Goal: Contribute content: Add original content to the website for others to see

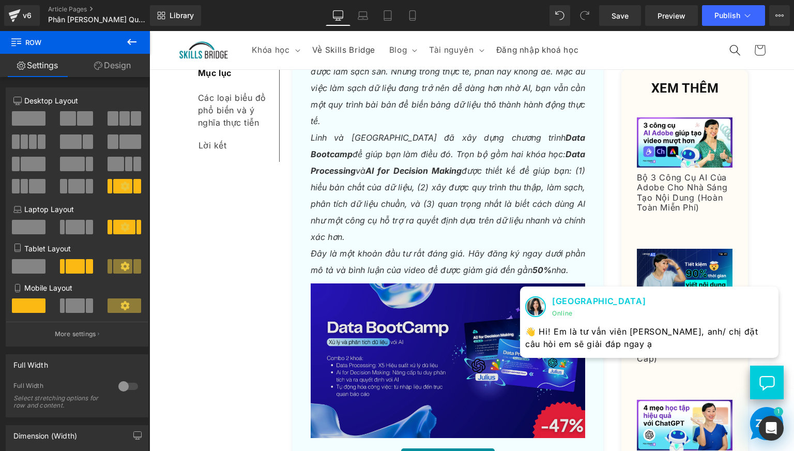
scroll to position [5332, 0]
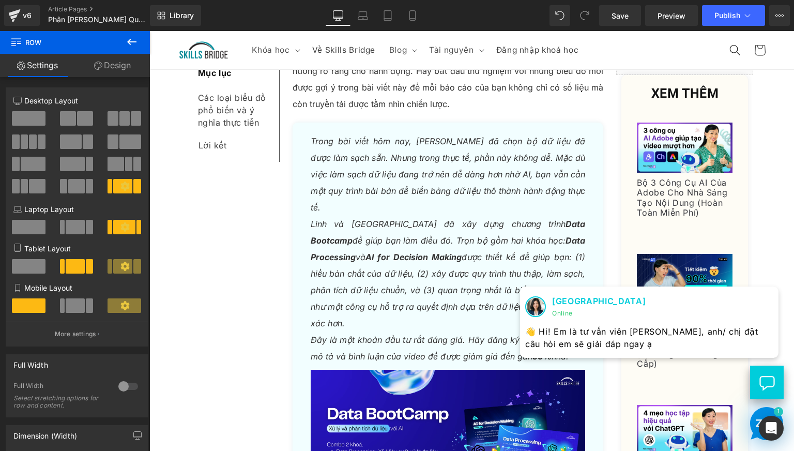
click at [356, 219] on icon "[PERSON_NAME] và Skills Bridge đã xây dựng chương trình Data Bootcamp để giúp b…" at bounding box center [448, 274] width 275 height 110
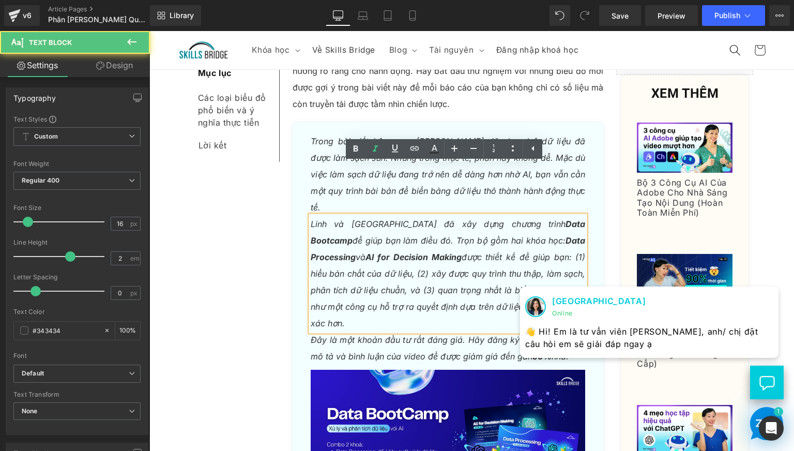
click at [320, 133] on div "Trong bài viết hôm nay, [PERSON_NAME] đã chọn bộ dữ liệu đã được làm sạch sẵn. …" at bounding box center [448, 174] width 275 height 83
click at [320, 136] on icon "Trong bài viết hôm nay, [PERSON_NAME] đã chọn bộ dữ liệu đã được làm sạch sẵn. …" at bounding box center [448, 174] width 275 height 76
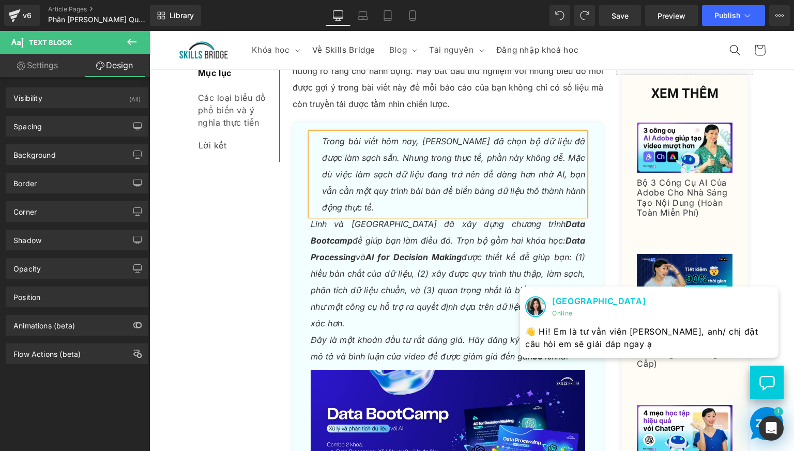
click at [348, 136] on icon "Trong bài viết hôm nay, [PERSON_NAME] đã chọn bộ dữ liệu đã được làm sạch sẵn. …" at bounding box center [454, 174] width 264 height 76
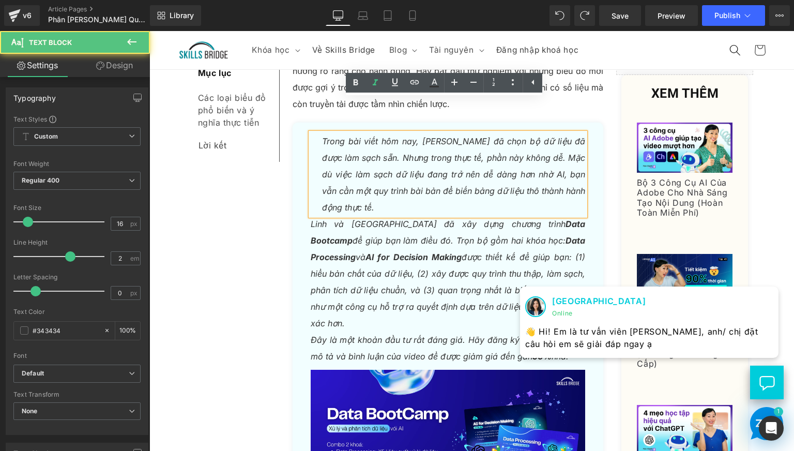
click at [322, 136] on icon "Trong bài viết hôm nay, [PERSON_NAME] đã chọn bộ dữ liệu đã được làm sạch sẵn. …" at bounding box center [454, 174] width 264 height 76
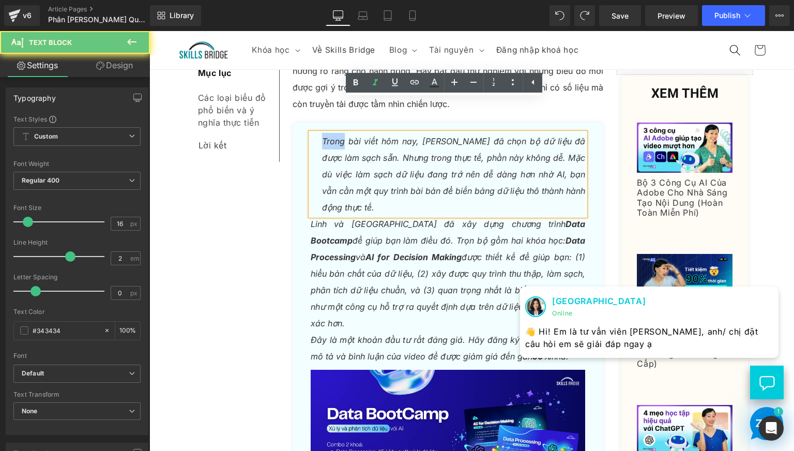
drag, startPoint x: 318, startPoint y: 109, endPoint x: 309, endPoint y: 106, distance: 10.0
click at [311, 133] on div "Trong bài viết hôm nay, [PERSON_NAME] đã chọn bộ dữ liệu đã được làm sạch sẵn. …" at bounding box center [448, 174] width 275 height 83
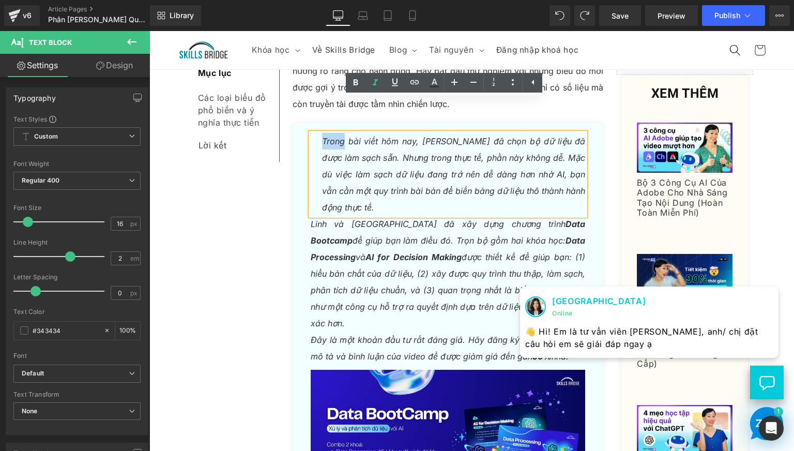
click at [313, 133] on div "Trong bài viết hôm nay, [PERSON_NAME] đã chọn bộ dữ liệu đã được làm sạch sẵn. …" at bounding box center [448, 174] width 275 height 83
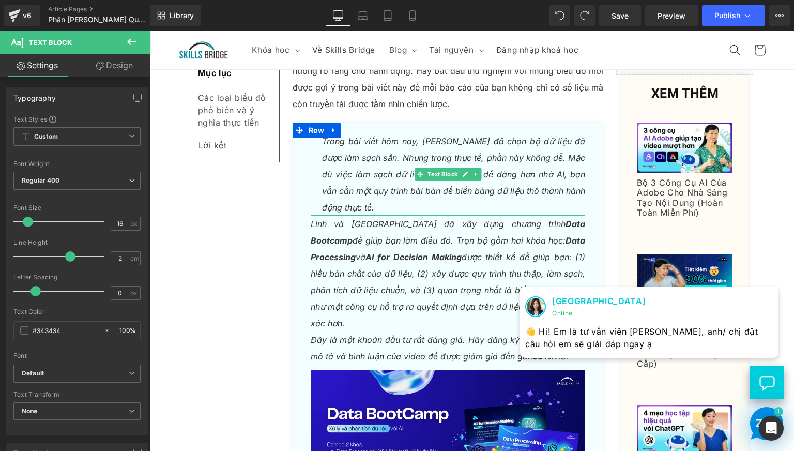
click at [357, 140] on icon "Trong bài viết hôm nay, [PERSON_NAME] đã chọn bộ dữ liệu đã được làm sạch sẵn. …" at bounding box center [454, 174] width 264 height 76
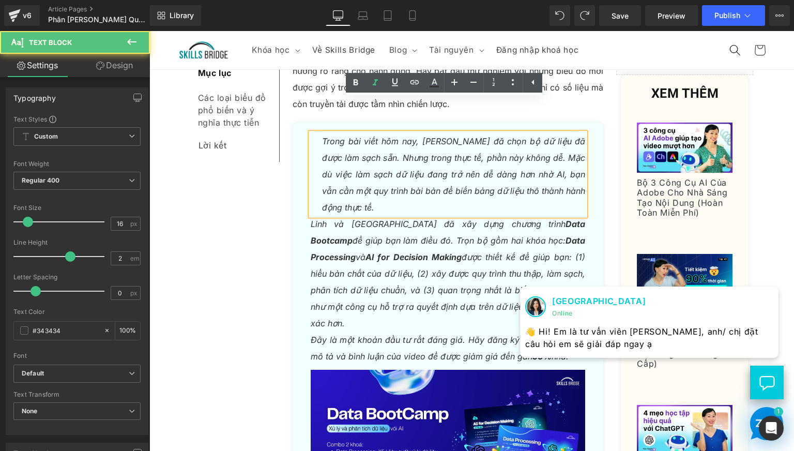
click at [395, 144] on icon "Trong bài viết hôm nay, [PERSON_NAME] đã chọn bộ dữ liệu đã được làm sạch sẵn. …" at bounding box center [454, 174] width 264 height 76
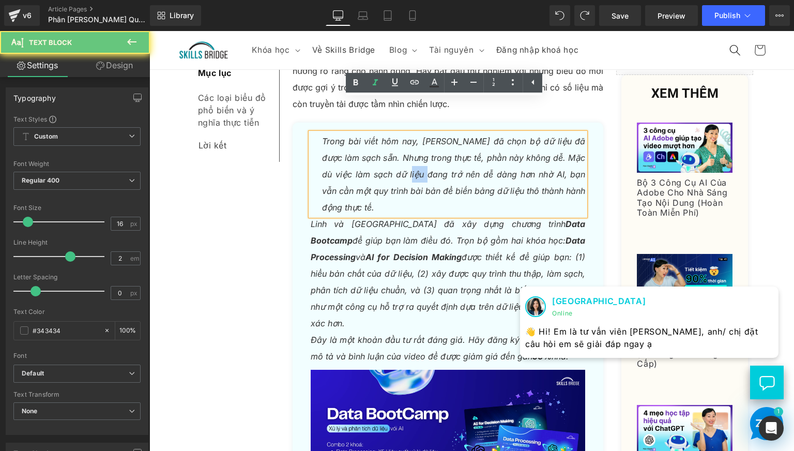
click at [395, 144] on icon "Trong bài viết hôm nay, [PERSON_NAME] đã chọn bộ dữ liệu đã được làm sạch sẵn. …" at bounding box center [454, 174] width 264 height 76
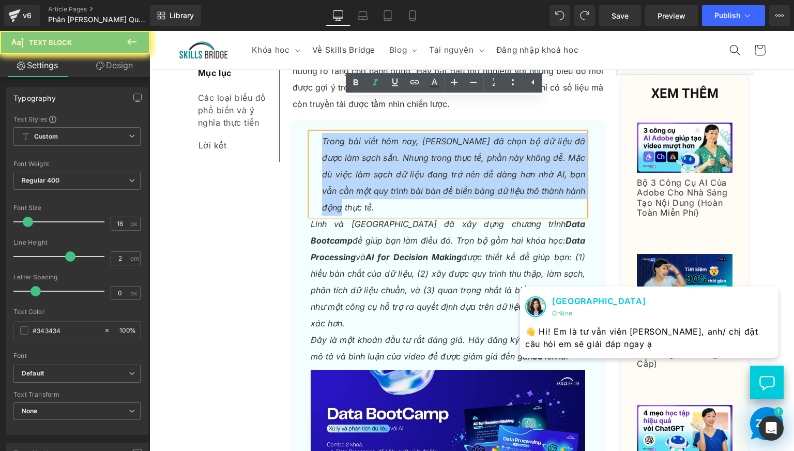
click at [395, 144] on icon "Trong bài viết hôm nay, [PERSON_NAME] đã chọn bộ dữ liệu đã được làm sạch sẵn. …" at bounding box center [454, 174] width 264 height 76
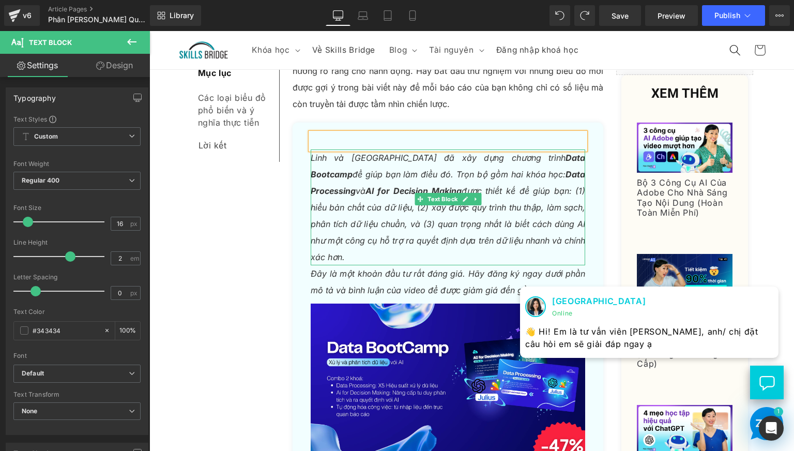
drag, startPoint x: 395, startPoint y: 144, endPoint x: 351, endPoint y: 119, distance: 50.9
click at [395, 152] on icon "[PERSON_NAME] và Skills Bridge đã xây dựng chương trình Data Bootcamp để giúp b…" at bounding box center [448, 207] width 275 height 110
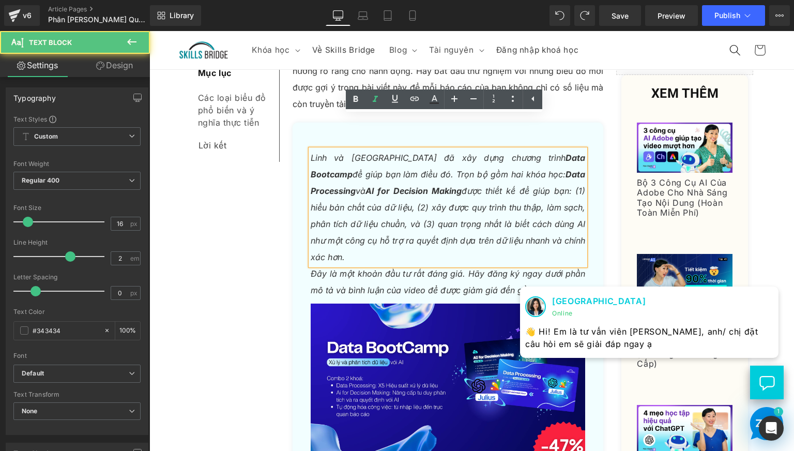
click at [314, 122] on div "Text Block Linh và Skills Bridge đã xây dựng chương trình Data Bootcamp để giúp…" at bounding box center [448, 311] width 311 height 378
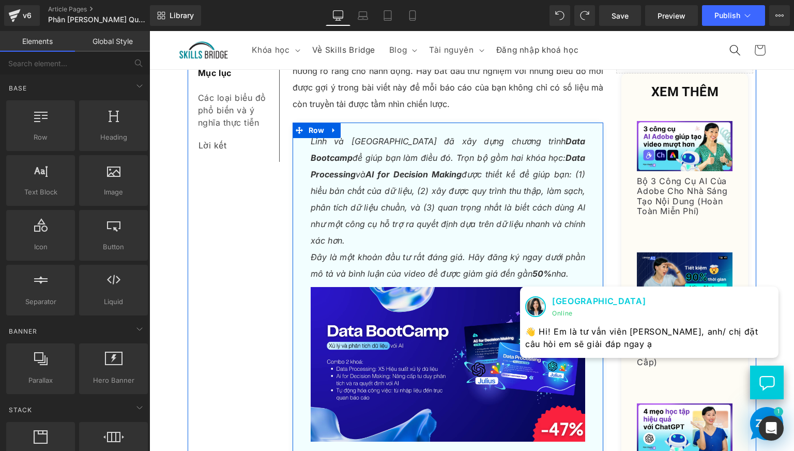
click at [365, 169] on strong "AI for Decision Making" at bounding box center [413, 174] width 96 height 10
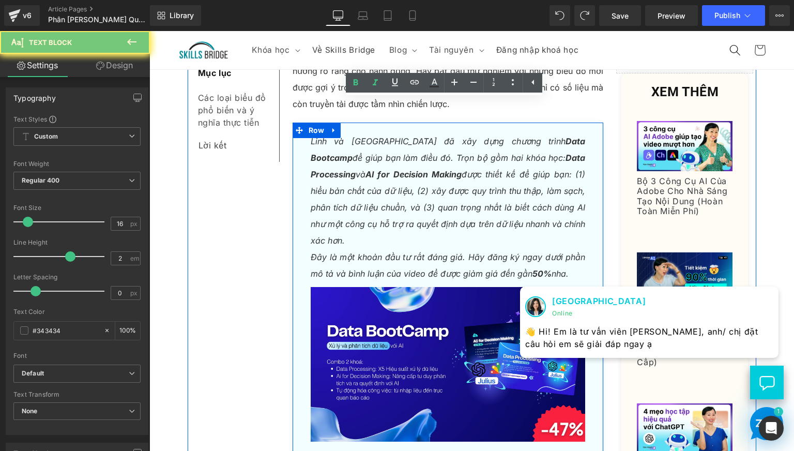
click at [365, 169] on strong "AI for Decision Making" at bounding box center [413, 174] width 96 height 10
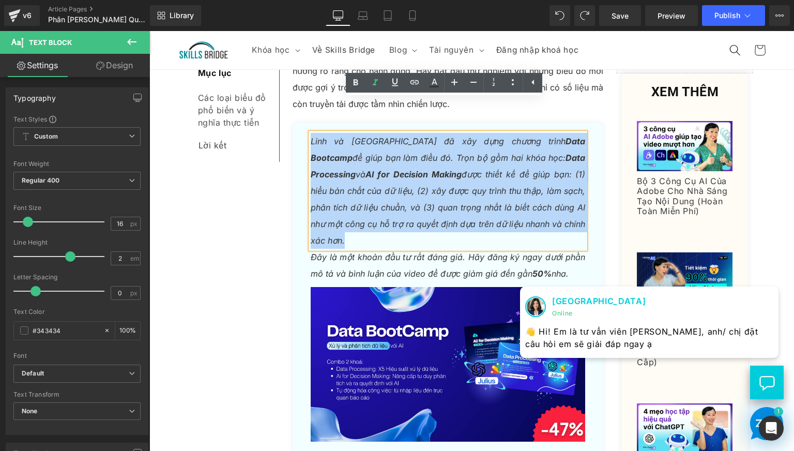
paste div
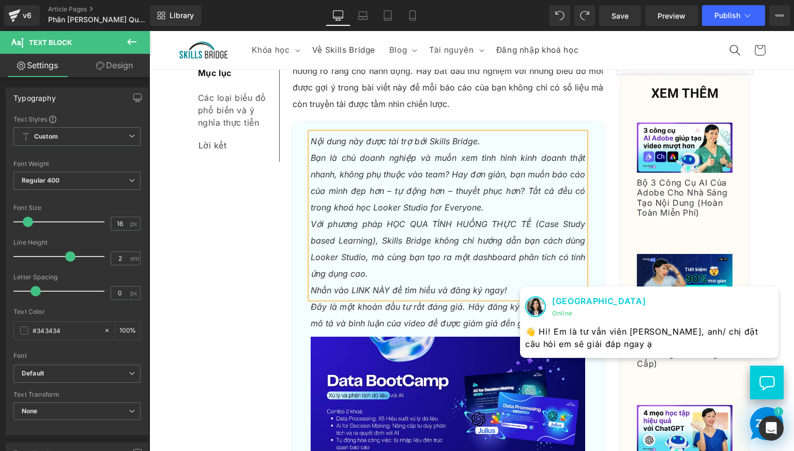
click at [336, 149] on p "Bạn là chủ doanh nghiệp và muốn xem tình hình kinh doanh thật nhanh, không phụ …" at bounding box center [448, 182] width 275 height 66
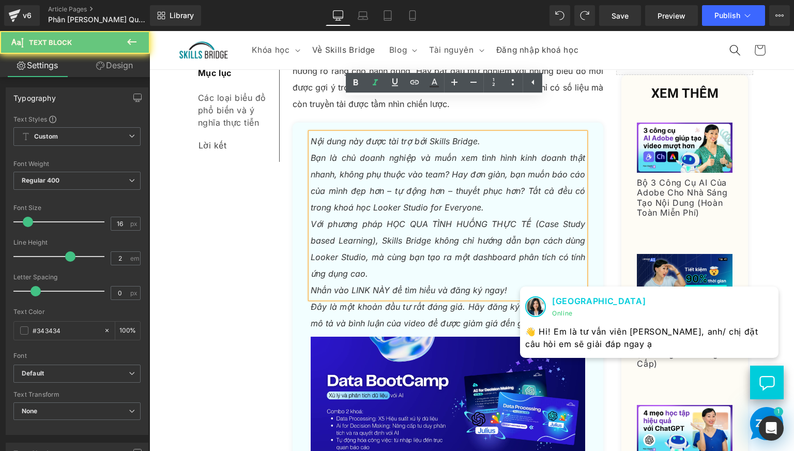
click at [343, 136] on icon "Nội dung này được tài trợ bởi Skills Bridge." at bounding box center [396, 141] width 170 height 10
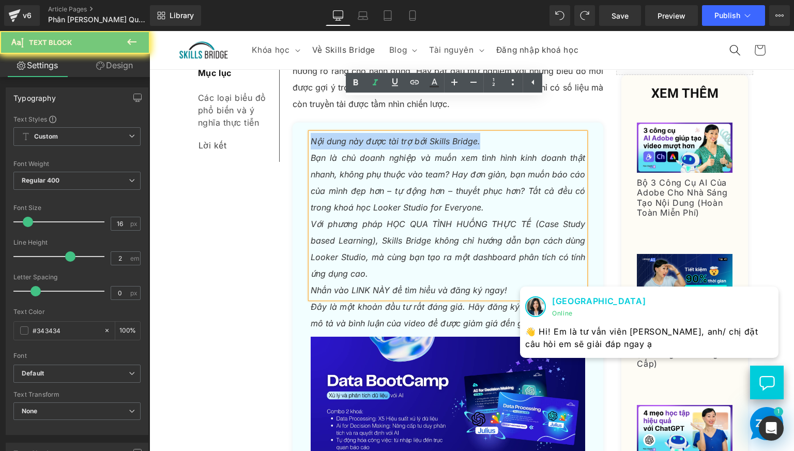
click at [343, 136] on icon "Nội dung này được tài trợ bởi Skills Bridge." at bounding box center [396, 141] width 170 height 10
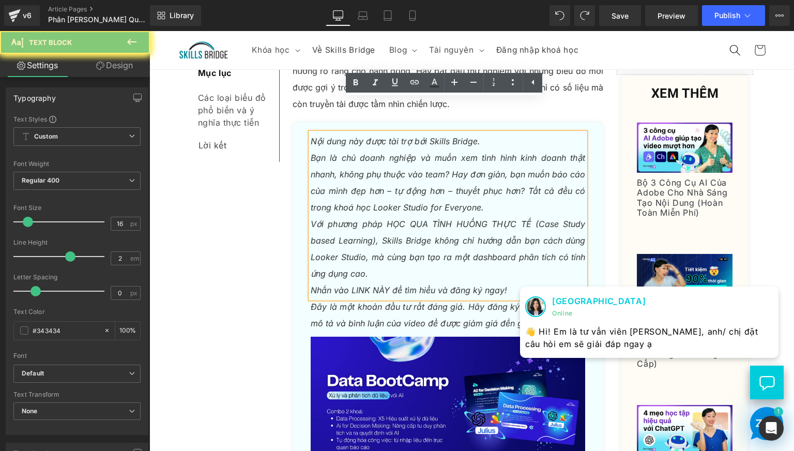
click at [352, 219] on icon "Với phương pháp HỌC QUA TÌNH HUỐNG THỰC TẾ (Case Study based Learning), Skills …" at bounding box center [448, 249] width 275 height 60
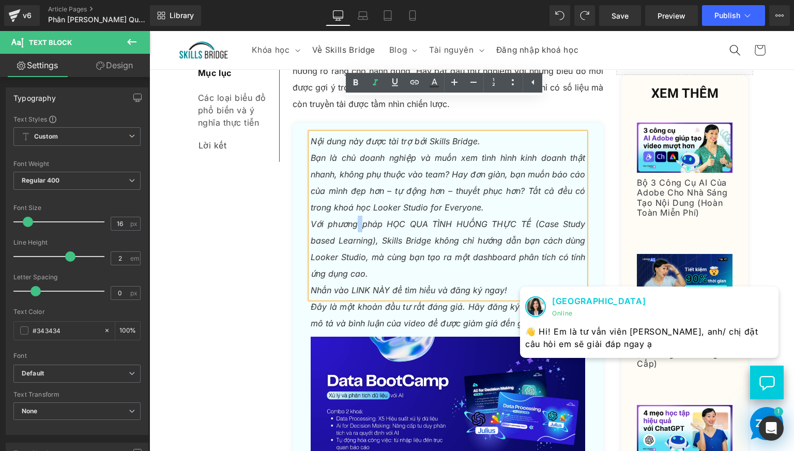
click at [352, 219] on icon "Với phương pháp HỌC QUA TÌNH HUỐNG THỰC TẾ (Case Study based Learning), Skills …" at bounding box center [448, 249] width 275 height 60
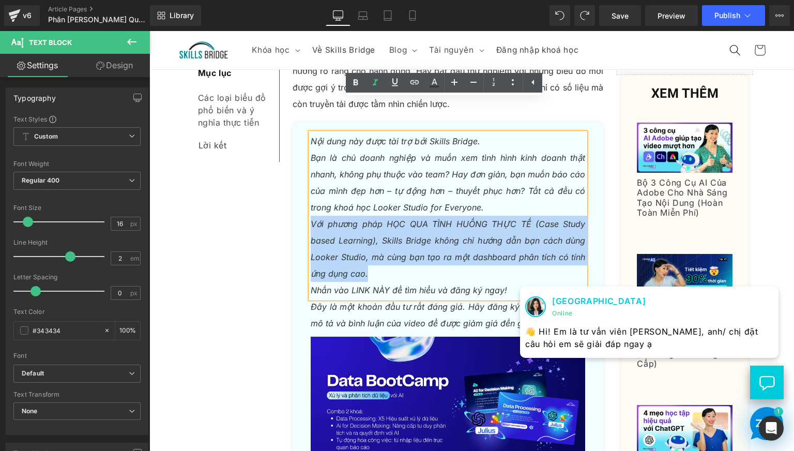
click at [352, 219] on icon "Với phương pháp HỌC QUA TÌNH HUỐNG THỰC TẾ (Case Study based Learning), Skills …" at bounding box center [448, 249] width 275 height 60
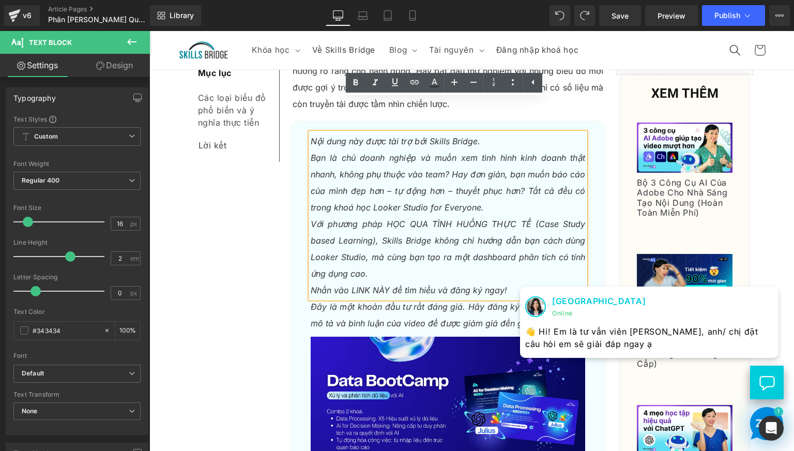
click at [354, 285] on icon "Nhấn vào LINK NÀY để tìm hiểu và đăng ký ngay!" at bounding box center [409, 290] width 196 height 10
click at [359, 285] on icon "Nhấn vào LINK NÀY để tìm hiểu và đăng ký ngay!" at bounding box center [409, 290] width 196 height 10
click at [363, 301] on icon "Đây là một khoản đầu tư rất đáng giá. Hãy đăng ký ngay dưới phần mô tả và bình …" at bounding box center [448, 314] width 275 height 27
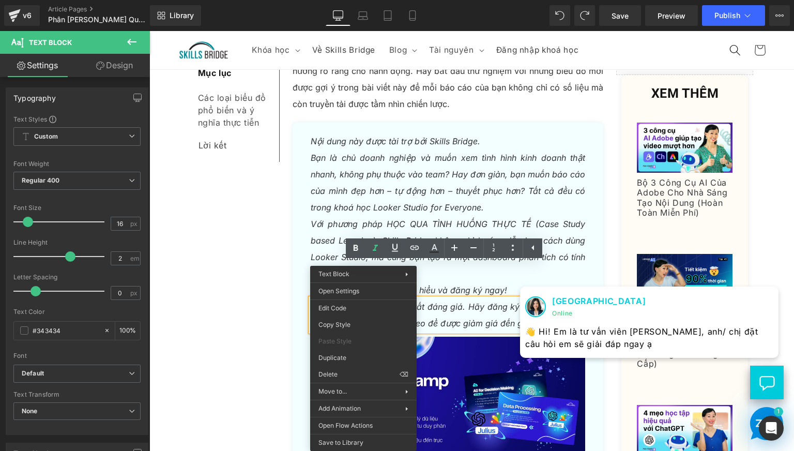
click at [320, 219] on icon "Với phương pháp HỌC QUA TÌNH HUỐNG THỰC TẾ (Case Study based Learning), Skills …" at bounding box center [448, 249] width 275 height 60
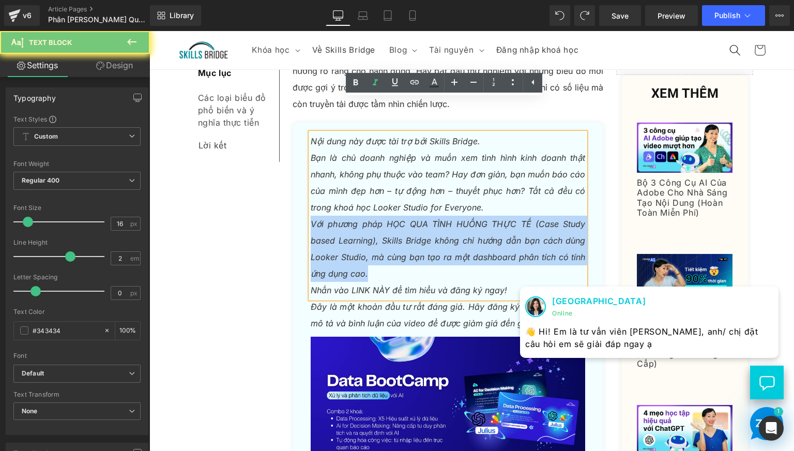
click at [320, 219] on icon "Với phương pháp HỌC QUA TÌNH HUỐNG THỰC TẾ (Case Study based Learning), Skills …" at bounding box center [448, 249] width 275 height 60
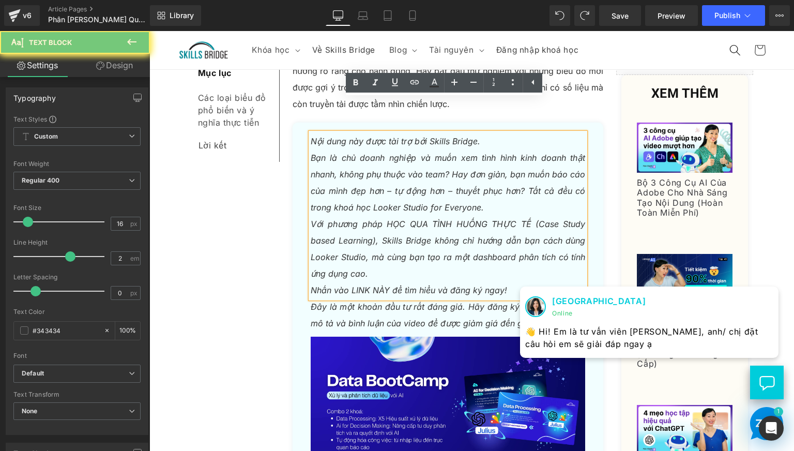
click at [332, 149] on p "Bạn là chủ doanh nghiệp và muốn xem tình hình kinh doanh thật nhanh, không phụ …" at bounding box center [448, 182] width 275 height 66
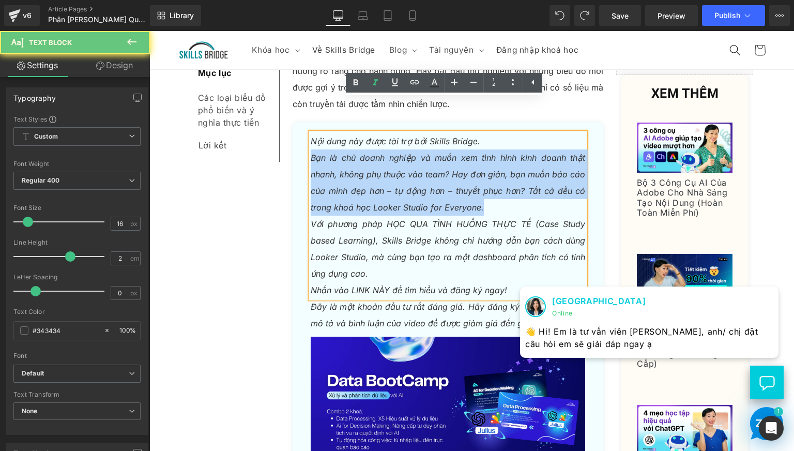
click at [332, 149] on p "Bạn là chủ doanh nghiệp và muốn xem tình hình kinh doanh thật nhanh, không phụ …" at bounding box center [448, 182] width 275 height 66
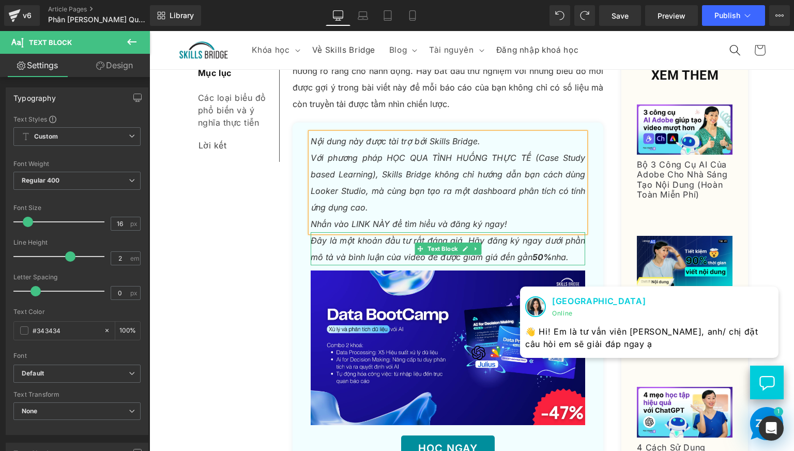
click at [344, 232] on p "Đây là một khoản đầu tư rất đáng giá. Hãy đăng ký ngay dưới phần mô tả và bình …" at bounding box center [448, 248] width 275 height 33
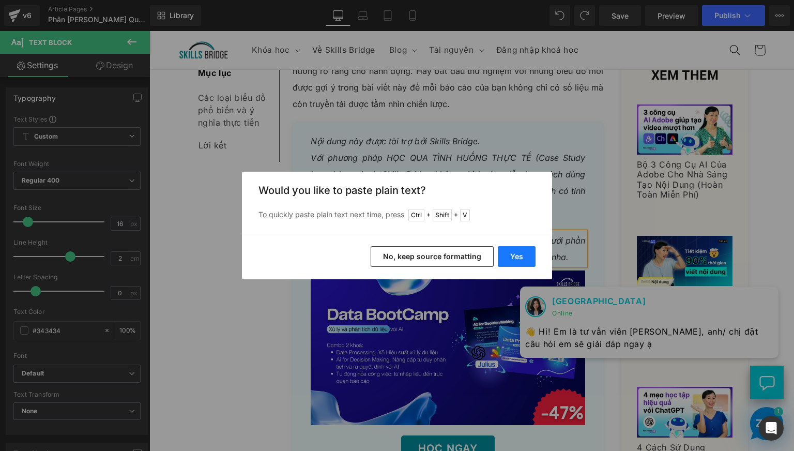
click at [518, 254] on button "Yes" at bounding box center [517, 256] width 38 height 21
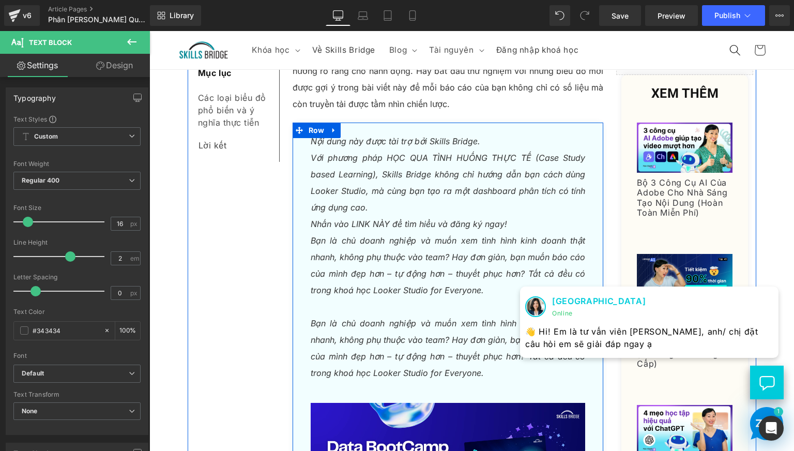
click at [343, 152] on icon "Với phương pháp HỌC QUA TÌNH HUỐNG THỰC TẾ (Case Study based Learning), Skills …" at bounding box center [448, 182] width 275 height 60
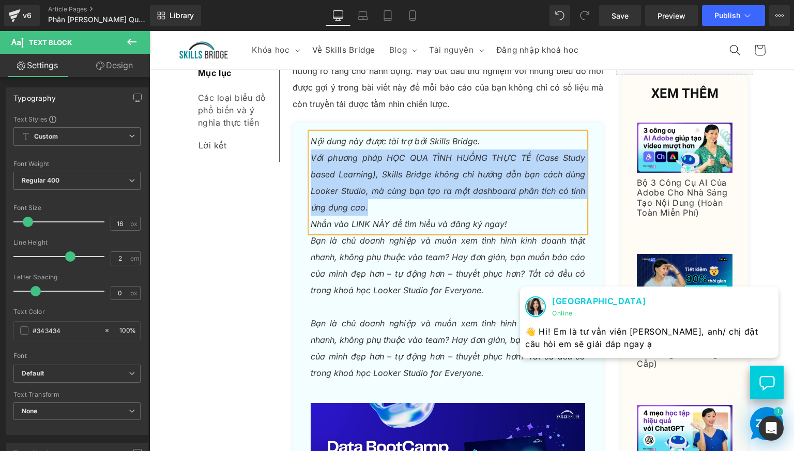
click at [343, 152] on icon "Với phương pháp HỌC QUA TÌNH HUỐNG THỰC TẾ (Case Study based Learning), Skills …" at bounding box center [448, 182] width 275 height 60
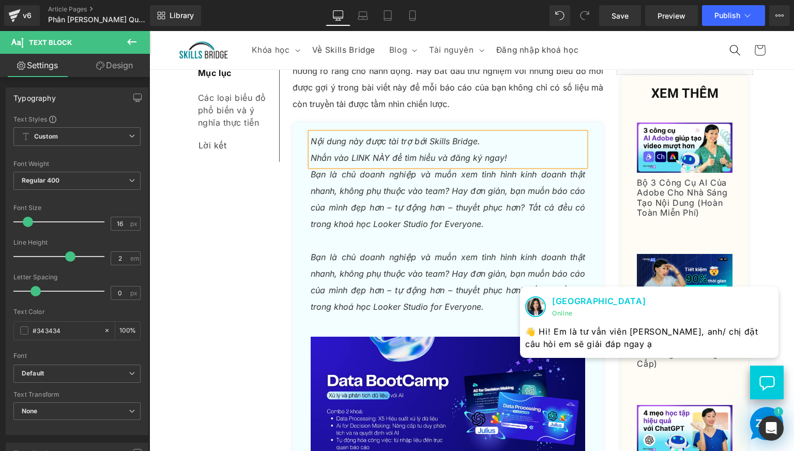
click at [346, 249] on p "Bạn là chủ doanh nghiệp và muốn xem tình hình kinh doanh thật nhanh, không phụ …" at bounding box center [448, 282] width 275 height 66
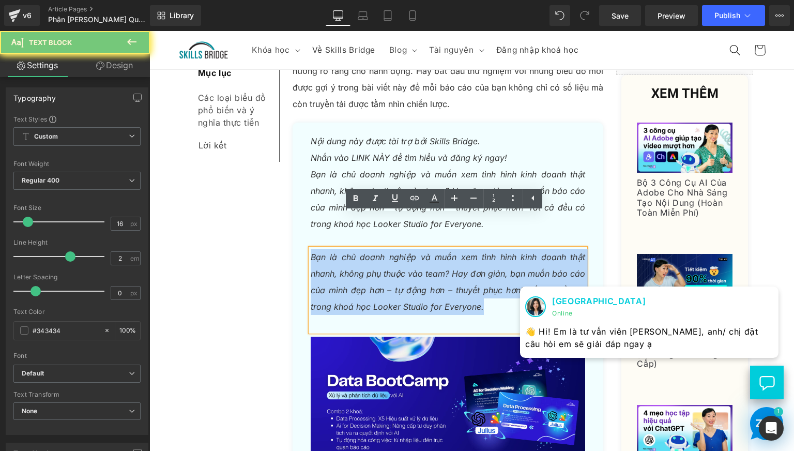
paste div
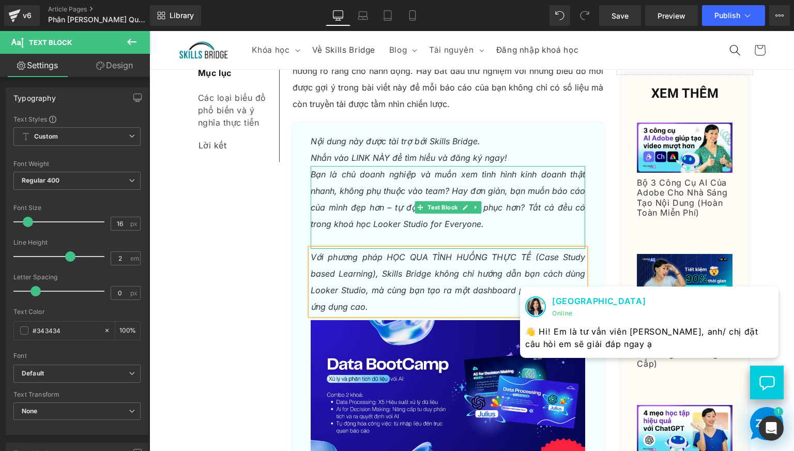
click at [324, 232] on p at bounding box center [448, 240] width 275 height 17
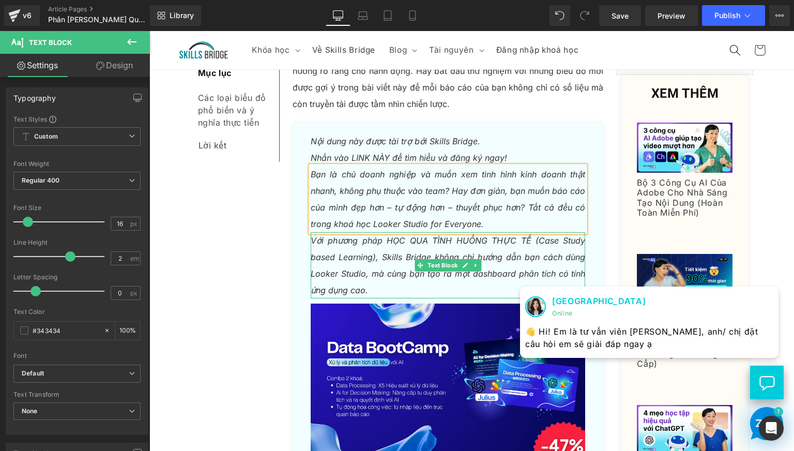
click at [333, 234] on p "Với phương pháp HỌC QUA TÌNH HUỐNG THỰC TẾ (Case Study based Learning), Skills …" at bounding box center [448, 265] width 275 height 66
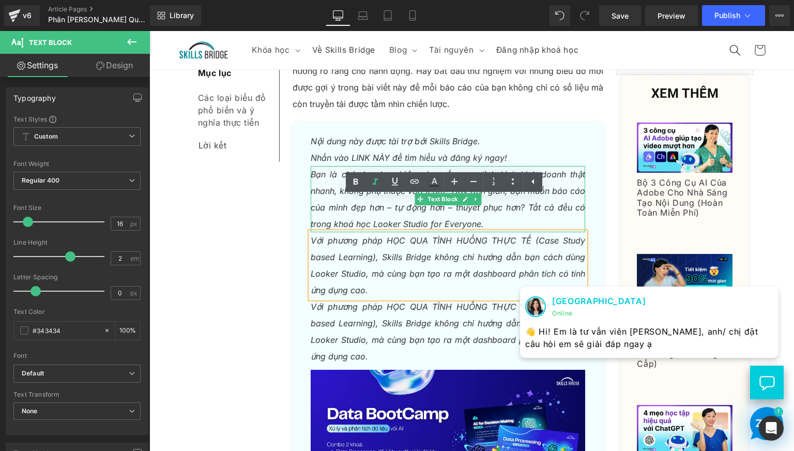
click at [341, 166] on div at bounding box center [448, 167] width 275 height 3
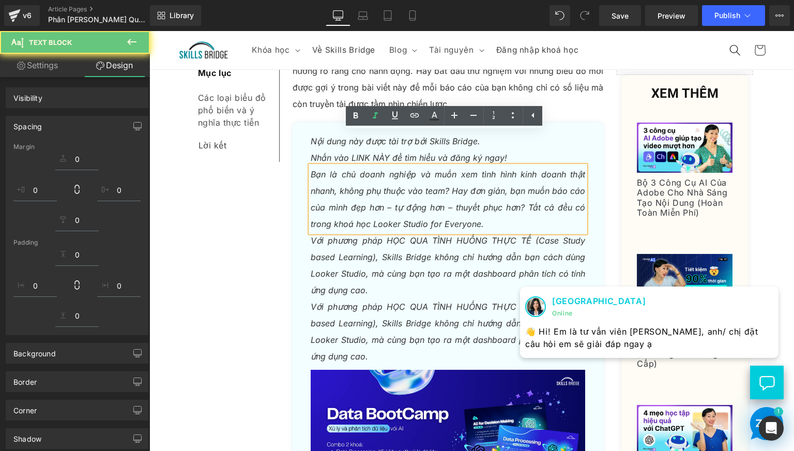
click at [334, 152] on icon "Nhấn vào LINK NÀY để tìm hiểu và đăng ký ngay!" at bounding box center [409, 157] width 196 height 10
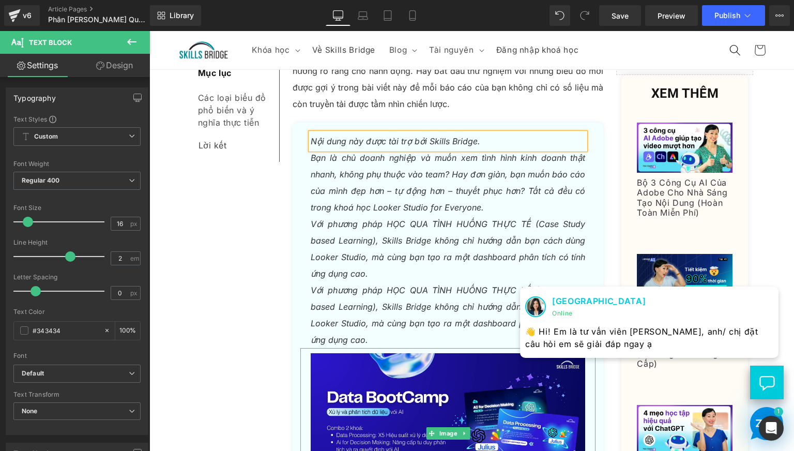
click at [339, 285] on icon "Với phương pháp HỌC QUA TÌNH HUỐNG THỰC TẾ (Case Study based Learning), Skills …" at bounding box center [448, 315] width 275 height 60
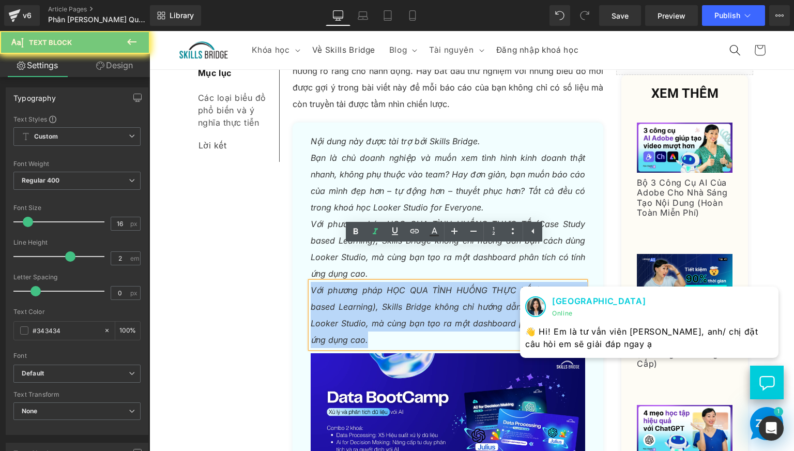
paste div
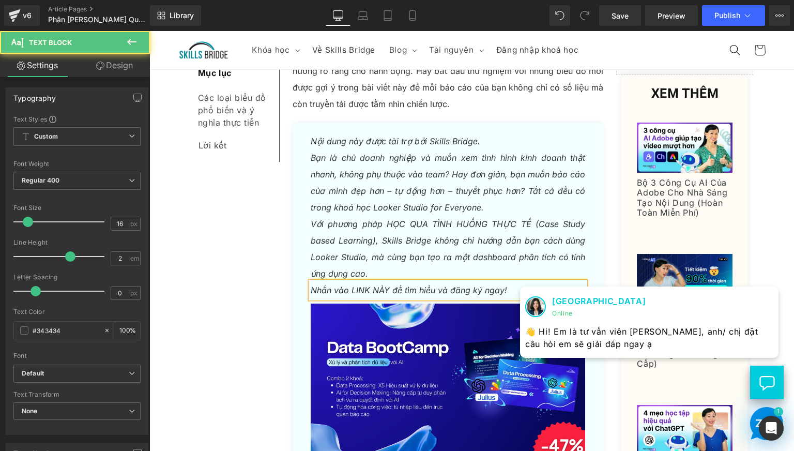
click at [358, 285] on icon "Nhấn vào LINK NÀY để tìm hiểu và đăng ký ngay!" at bounding box center [409, 290] width 196 height 10
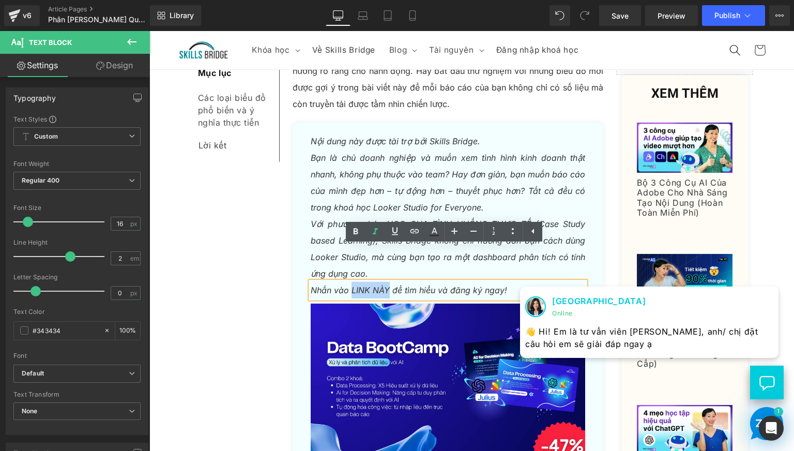
drag, startPoint x: 347, startPoint y: 255, endPoint x: 385, endPoint y: 258, distance: 37.8
click at [385, 285] on icon "Nhấn vào LINK NÀY để tìm hiểu và đăng ký ngay!" at bounding box center [409, 290] width 196 height 10
click at [354, 232] on icon at bounding box center [355, 231] width 5 height 6
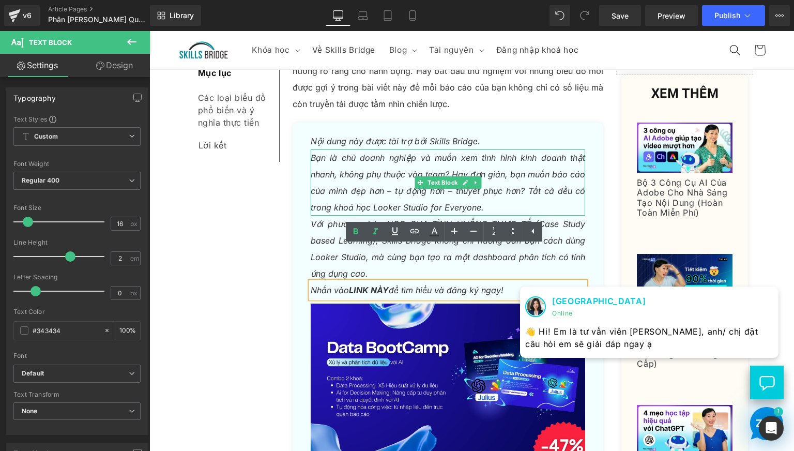
click at [397, 149] on p "Bạn là chủ doanh nghiệp và muốn xem tình hình kinh doanh thật nhanh, không phụ …" at bounding box center [448, 182] width 275 height 66
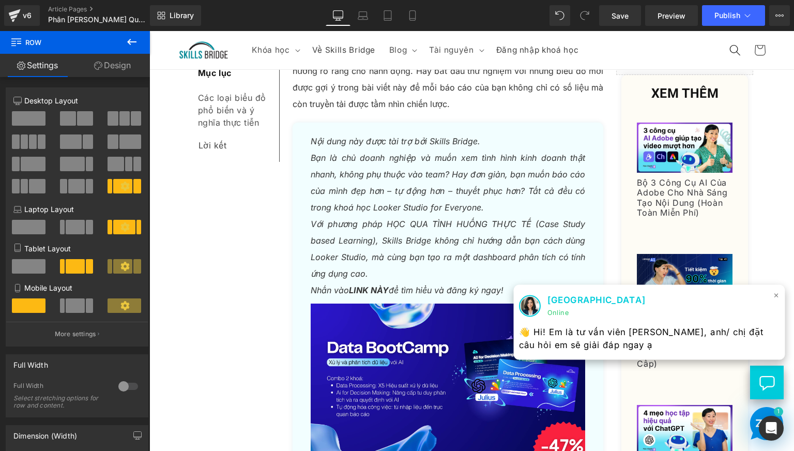
click at [773, 295] on span "×" at bounding box center [776, 294] width 6 height 15
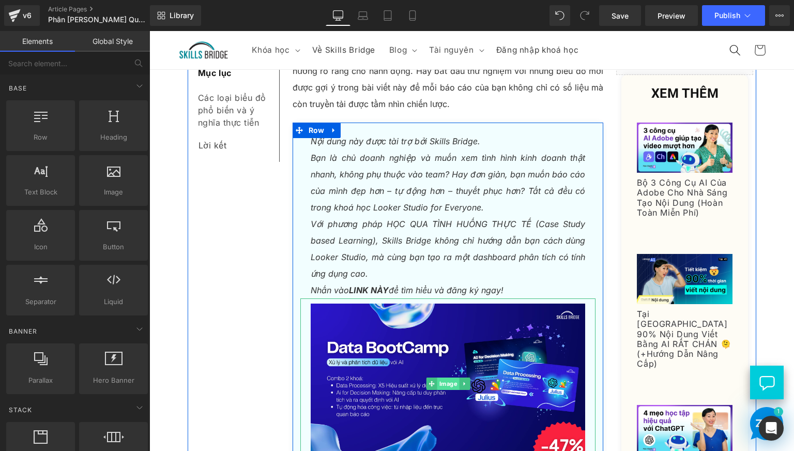
click at [447, 377] on span "Image" at bounding box center [448, 383] width 22 height 12
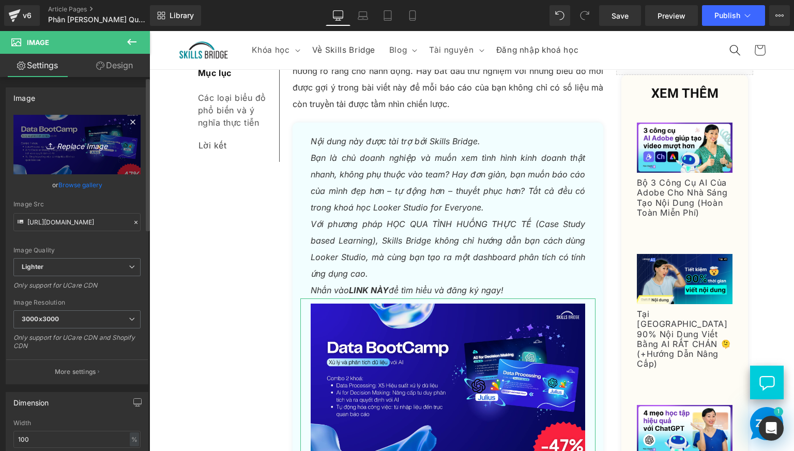
click at [73, 151] on link "Replace Image" at bounding box center [76, 144] width 127 height 59
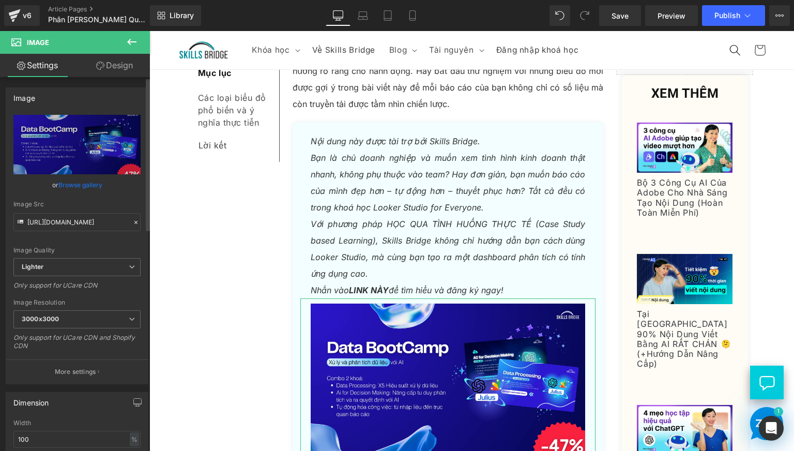
click at [81, 189] on link "Browse gallery" at bounding box center [80, 185] width 44 height 18
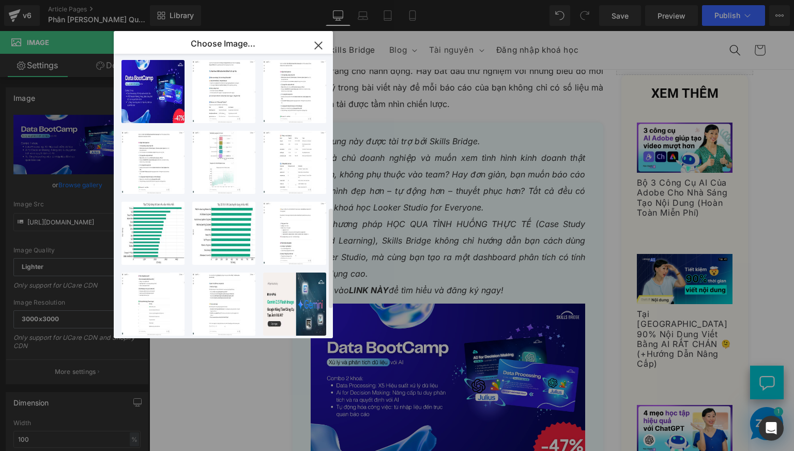
scroll to position [510, 0]
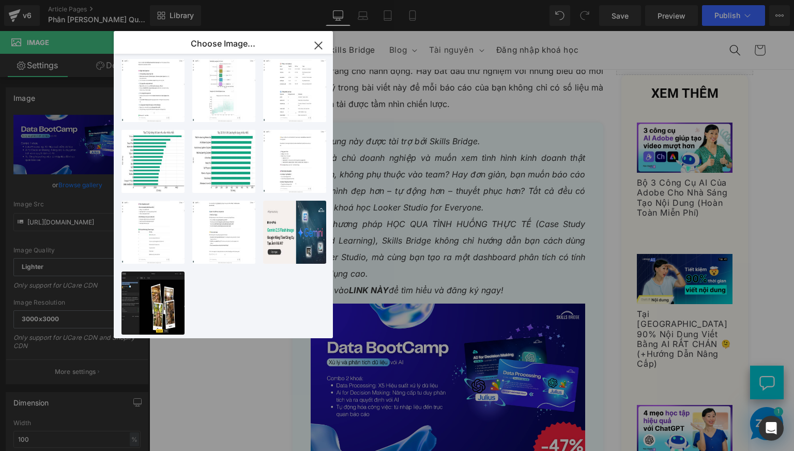
click at [323, 39] on icon "button" at bounding box center [318, 45] width 17 height 17
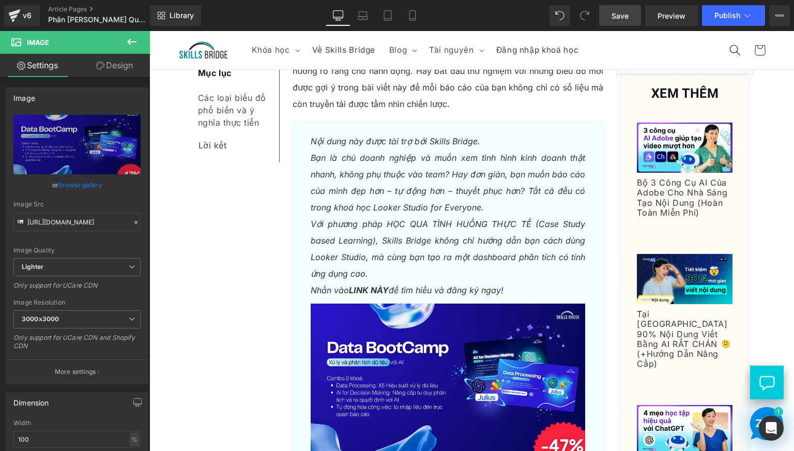
click at [625, 15] on span "Save" at bounding box center [619, 15] width 17 height 11
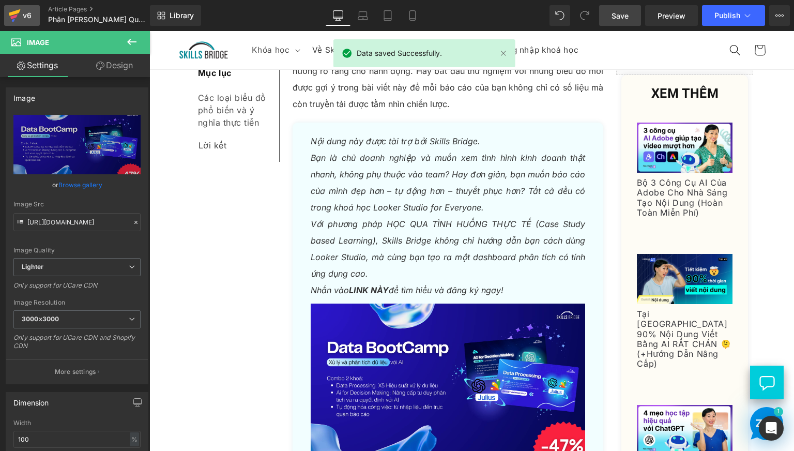
click at [20, 15] on icon at bounding box center [14, 16] width 12 height 26
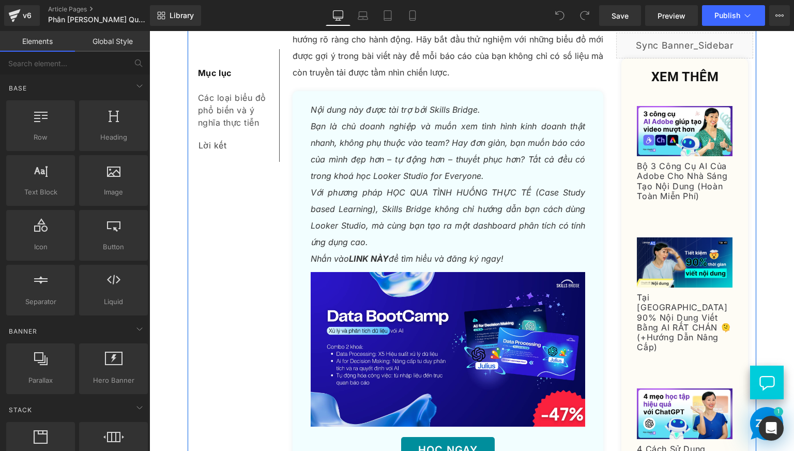
scroll to position [5385, 0]
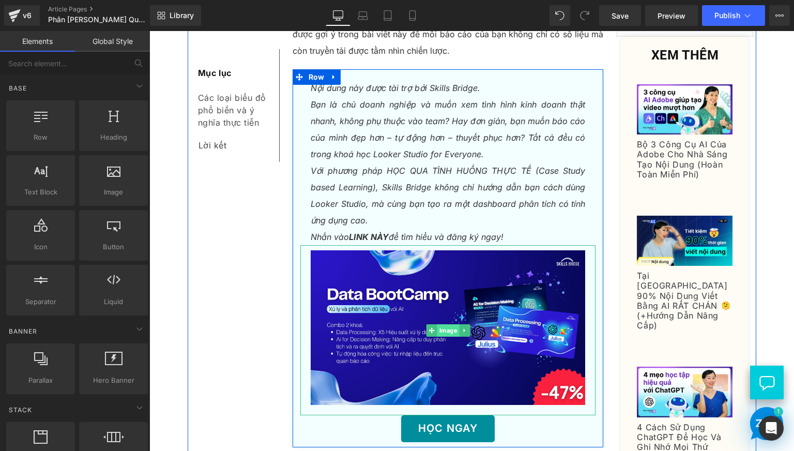
click at [447, 324] on span "Image" at bounding box center [448, 330] width 22 height 12
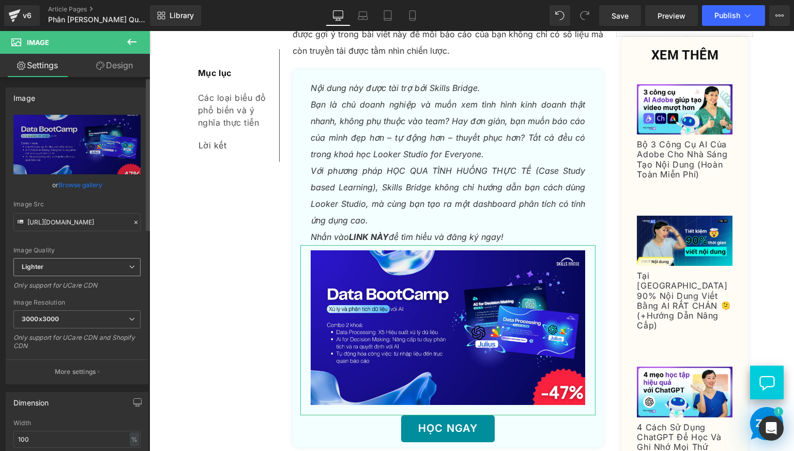
click at [107, 260] on span "Lighter" at bounding box center [76, 267] width 127 height 18
click at [106, 253] on div "Image Quality Lighter Lightest Lighter Lighter Lightest Only support for UCare …" at bounding box center [76, 186] width 127 height 143
click at [109, 222] on input "[URL][DOMAIN_NAME]" at bounding box center [76, 222] width 127 height 18
click at [115, 208] on div "Image Src https://ucarecdn.com/6e7d11cb-6cc9-4fa6-a945-be490553b6c4/-/format/au…" at bounding box center [76, 216] width 127 height 30
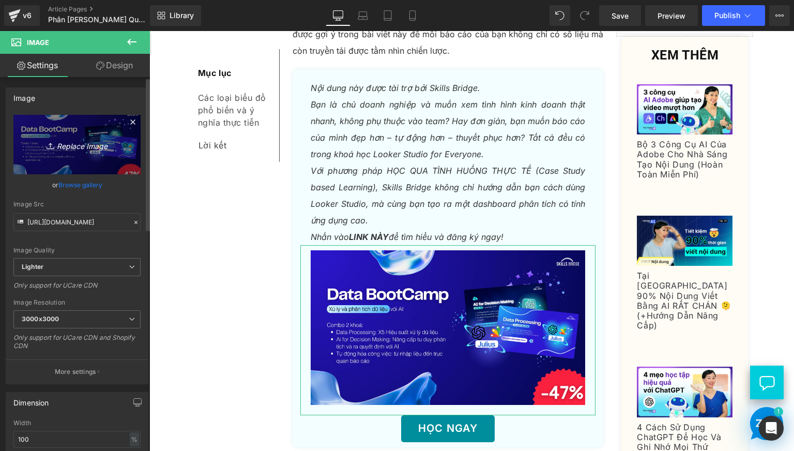
click at [93, 158] on link "Replace Image" at bounding box center [76, 144] width 127 height 59
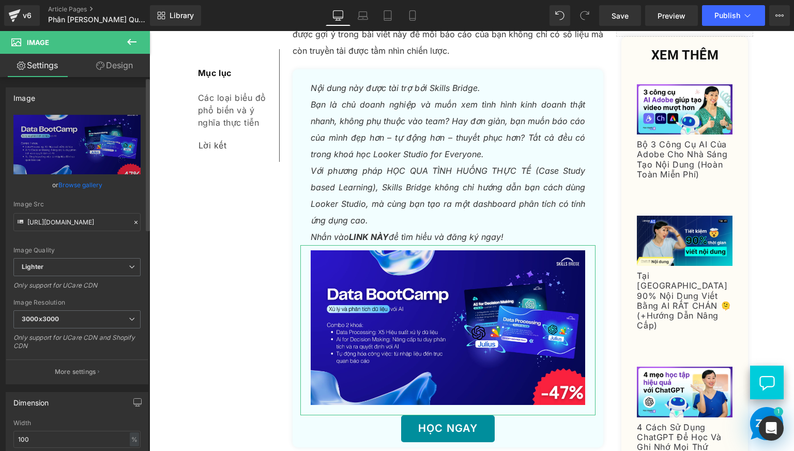
click at [85, 186] on link "Browse gallery" at bounding box center [80, 185] width 44 height 18
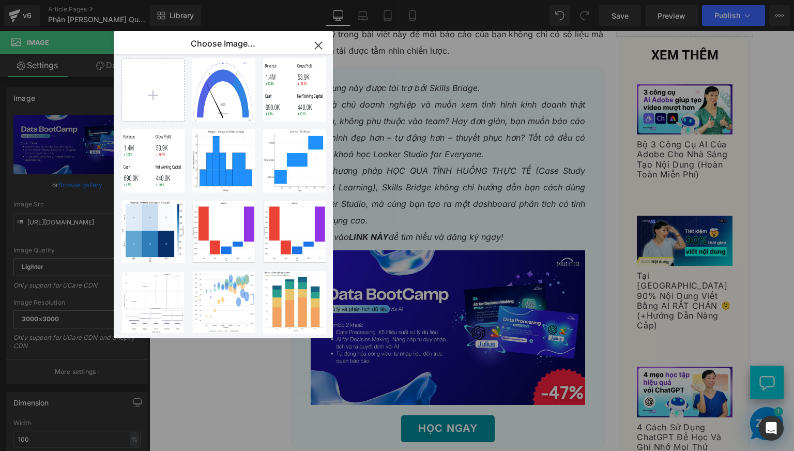
scroll to position [2, 0]
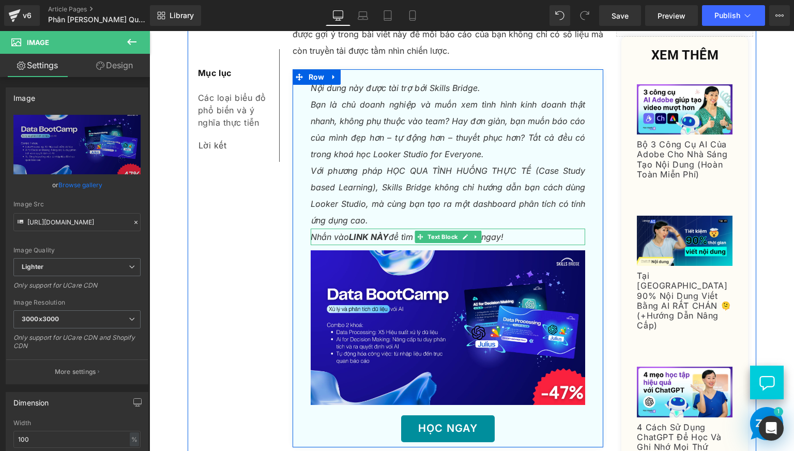
click at [365, 232] on strong "LINK NÀY" at bounding box center [369, 237] width 40 height 10
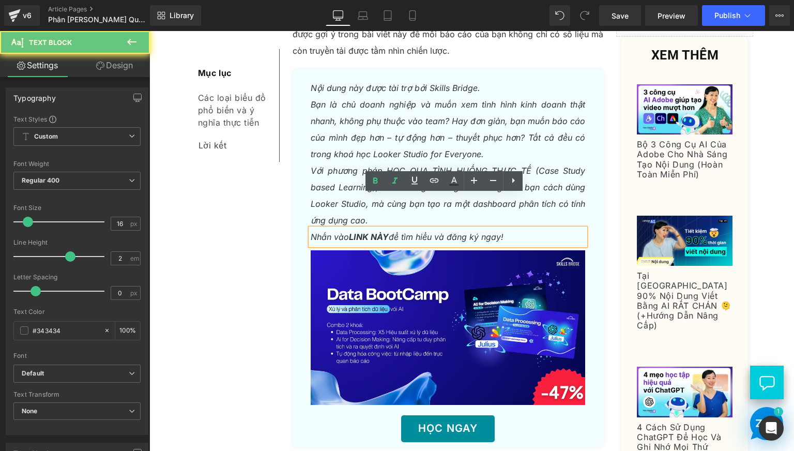
click at [353, 232] on strong "LINK NÀY" at bounding box center [369, 237] width 40 height 10
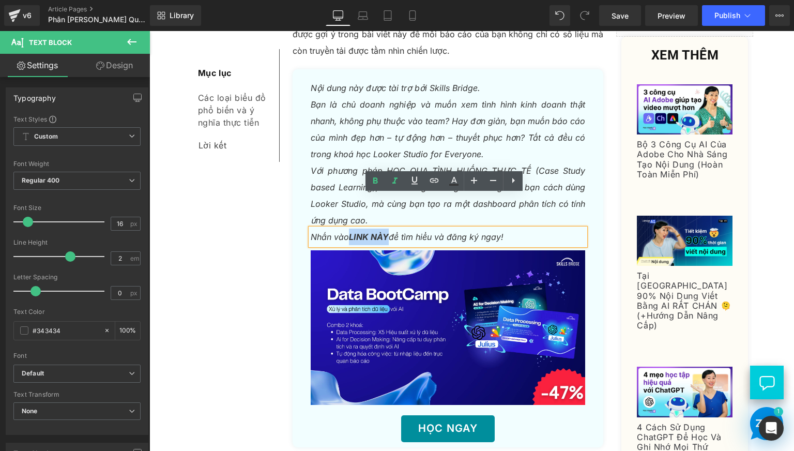
drag, startPoint x: 346, startPoint y: 203, endPoint x: 384, endPoint y: 204, distance: 38.3
click at [384, 232] on icon "Nhấn vào LINK NÀY để tìm hiểu và đăng ký ngay!" at bounding box center [407, 237] width 193 height 10
click at [432, 182] on icon at bounding box center [434, 180] width 9 height 4
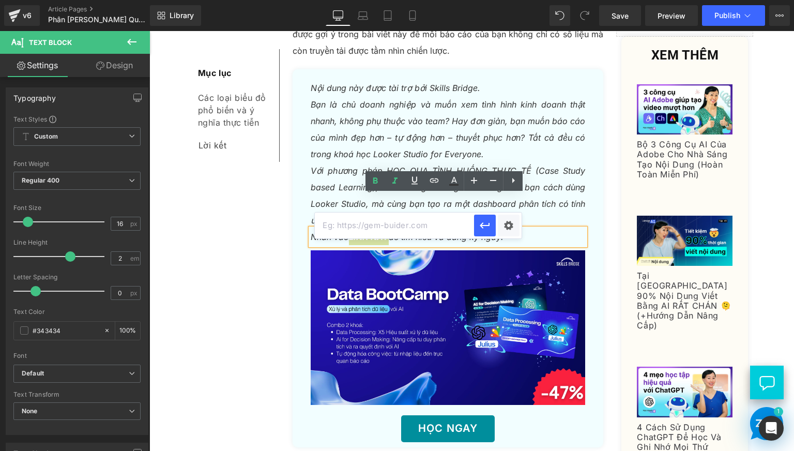
click at [402, 224] on input "text" at bounding box center [394, 225] width 159 height 26
paste input "https://www.skillsbridge.vn/products/looker-studio-for-everyone"
type input "https://www.skillsbridge.vn/products/looker-studio-for-everyone"
click at [483, 225] on icon "button" at bounding box center [485, 226] width 10 height 6
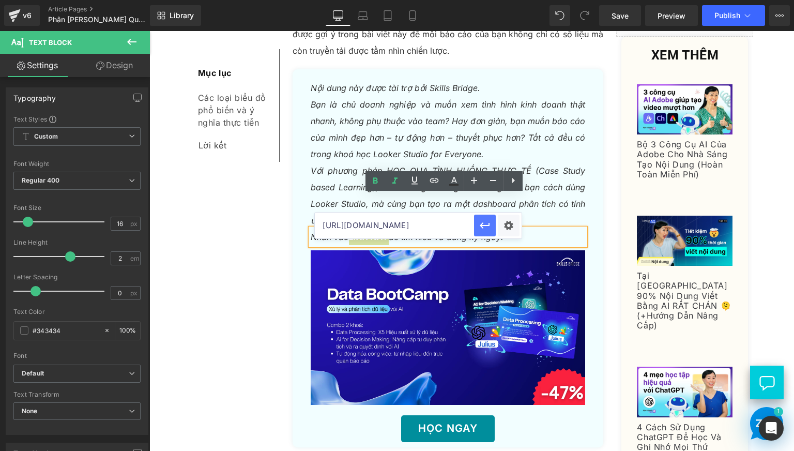
scroll to position [0, 0]
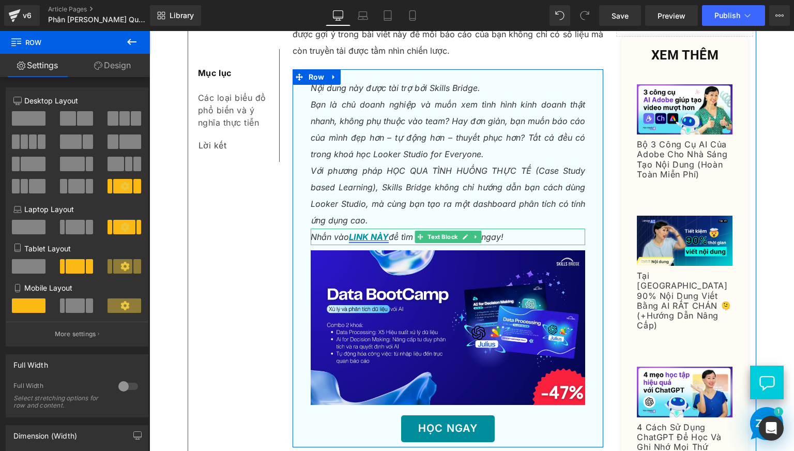
click at [364, 232] on link "LINK NÀY" at bounding box center [369, 237] width 40 height 10
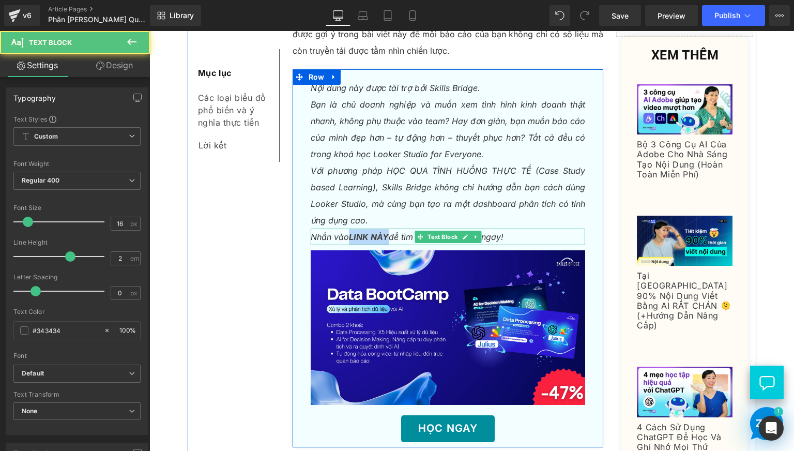
drag, startPoint x: 347, startPoint y: 202, endPoint x: 387, endPoint y: 205, distance: 39.9
click at [387, 232] on icon "Nhấn vào LINK NÀY để tìm hiểu và đăng ký ngay!" at bounding box center [407, 237] width 193 height 10
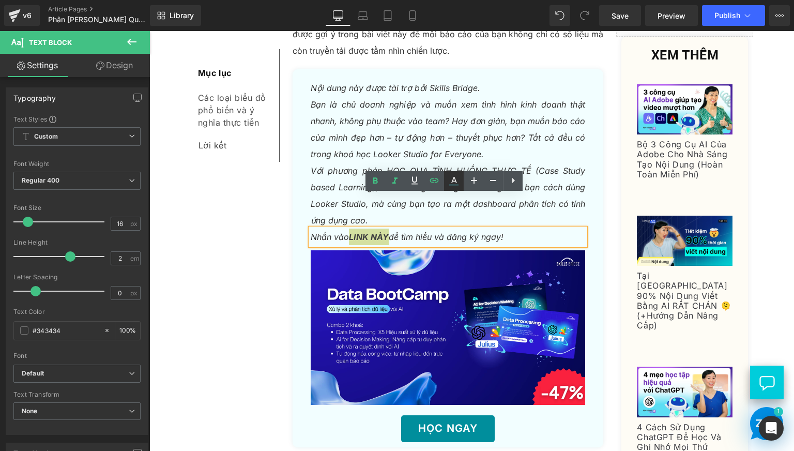
click at [454, 180] on icon at bounding box center [454, 181] width 12 height 12
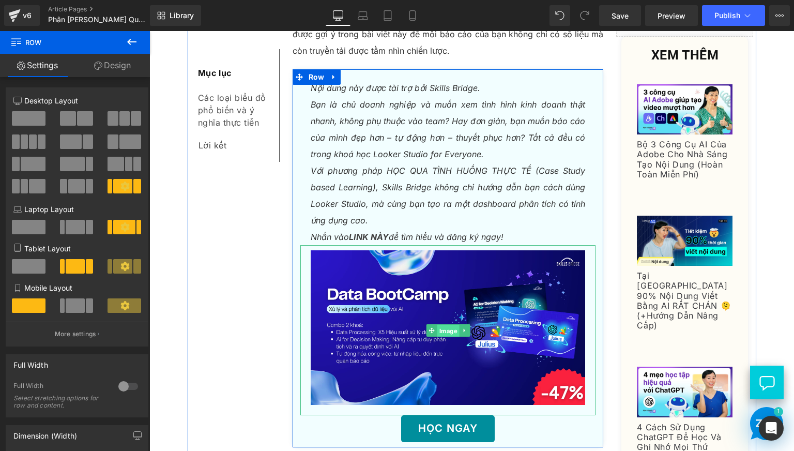
click at [439, 325] on span "Image" at bounding box center [448, 331] width 22 height 12
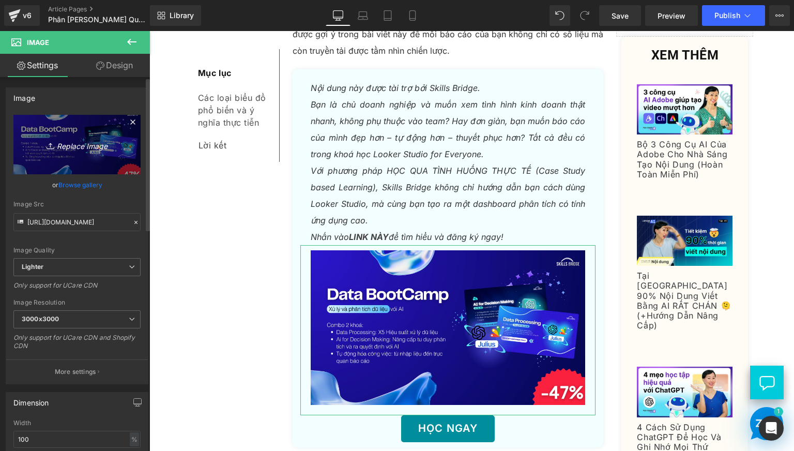
click at [73, 148] on icon "Replace Image" at bounding box center [77, 144] width 83 height 13
type input "C:\fakepath\Course Banner 29.png"
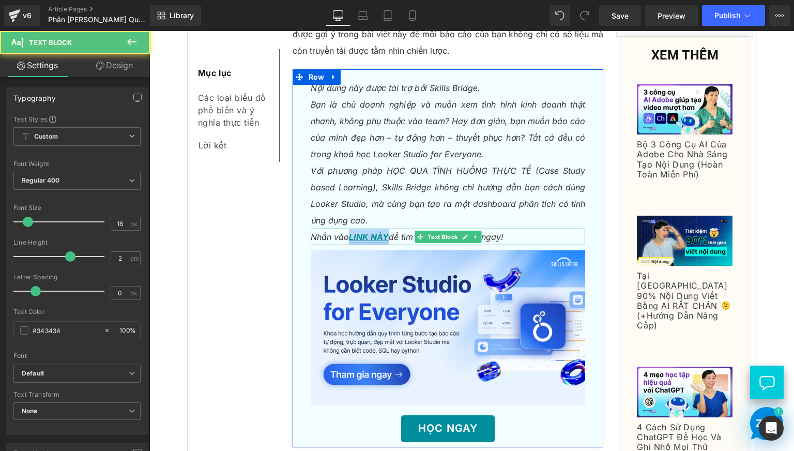
drag, startPoint x: 347, startPoint y: 204, endPoint x: 385, endPoint y: 205, distance: 37.7
click at [385, 232] on link "LINK NÀY" at bounding box center [369, 237] width 40 height 10
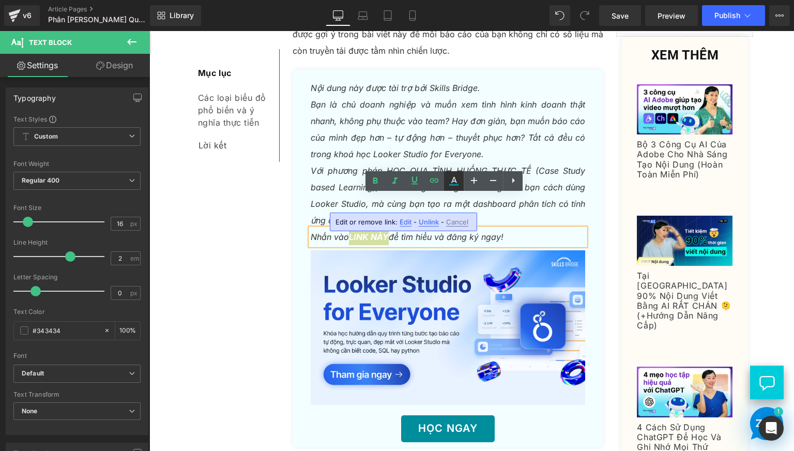
click at [452, 186] on icon at bounding box center [454, 181] width 12 height 12
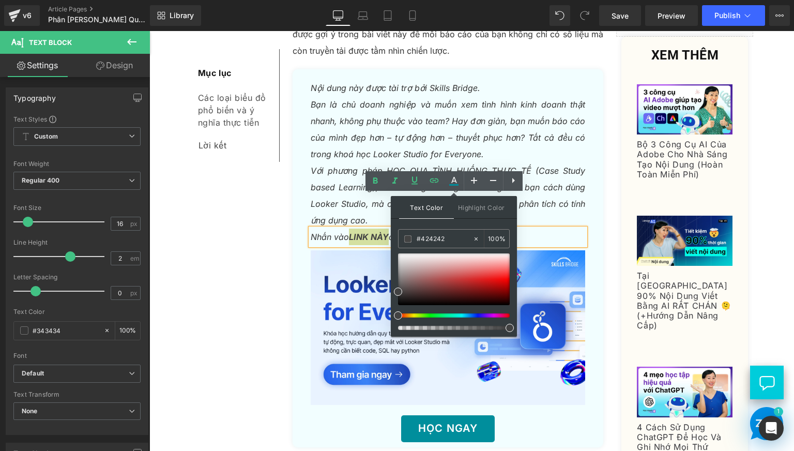
click at [476, 318] on div at bounding box center [454, 291] width 112 height 76
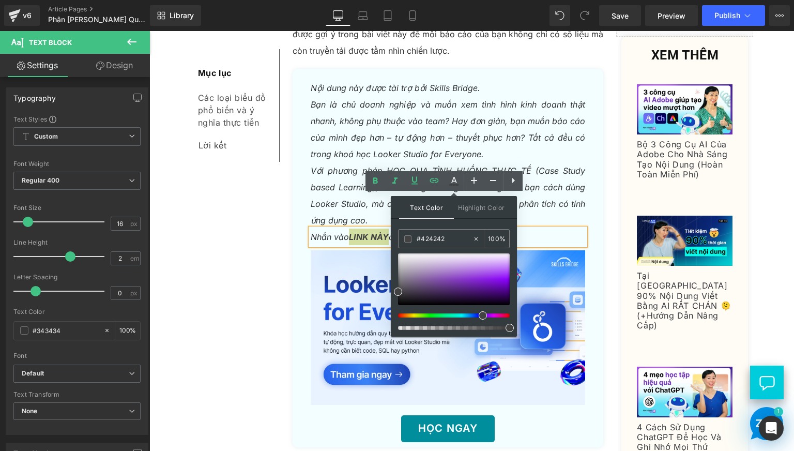
click at [475, 314] on div at bounding box center [450, 315] width 112 height 4
drag, startPoint x: 478, startPoint y: 315, endPoint x: 465, endPoint y: 314, distance: 13.0
click at [465, 314] on div at bounding box center [450, 315] width 112 height 4
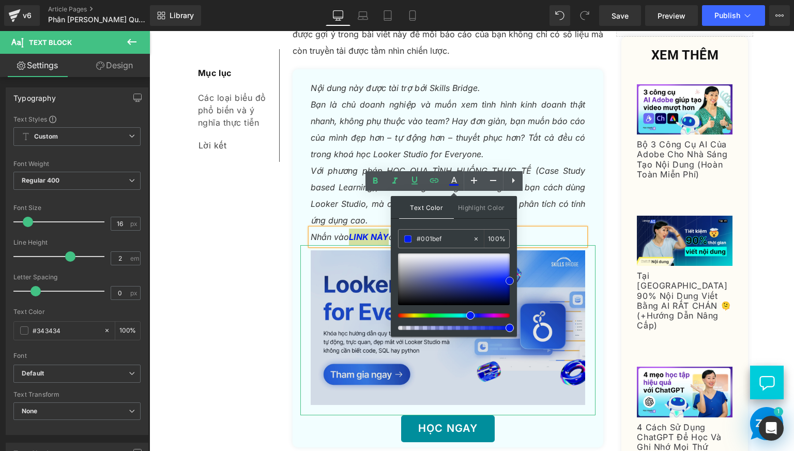
drag, startPoint x: 629, startPoint y: 304, endPoint x: 534, endPoint y: 264, distance: 103.5
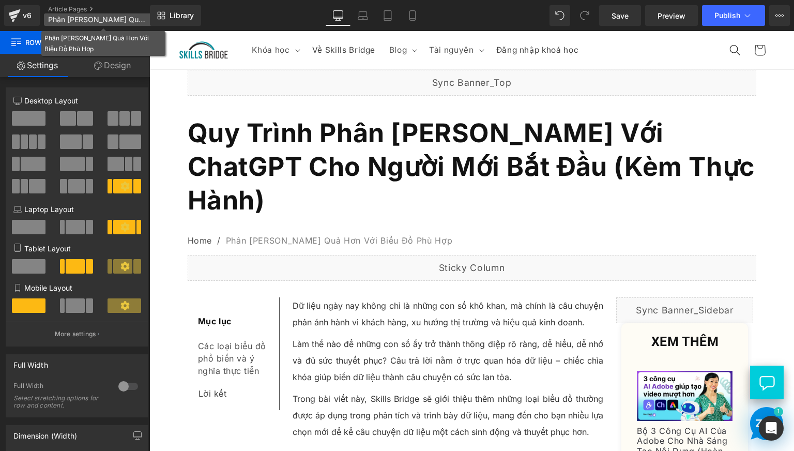
click at [90, 20] on span "Phân [PERSON_NAME] Quả Hơn Với Biểu Đồ Phù Hợp" at bounding box center [97, 20] width 99 height 8
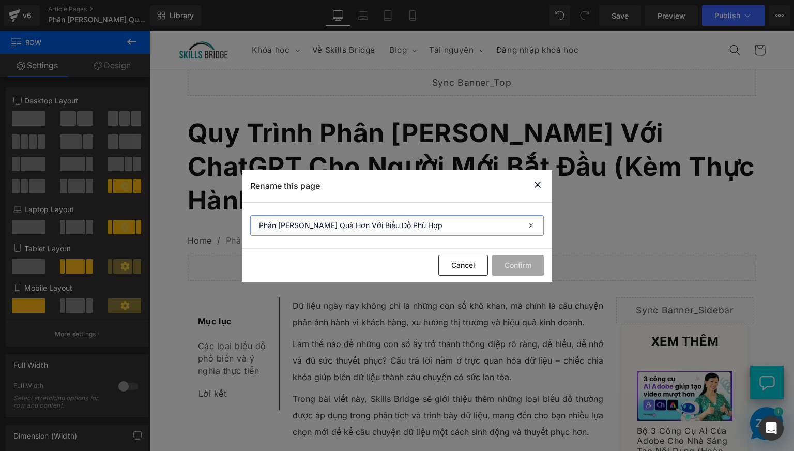
click at [375, 223] on input "Phân [PERSON_NAME] Quả Hơn Với Biểu Đồ Phù Hợp" at bounding box center [397, 225] width 294 height 21
click at [537, 187] on icon at bounding box center [537, 184] width 12 height 13
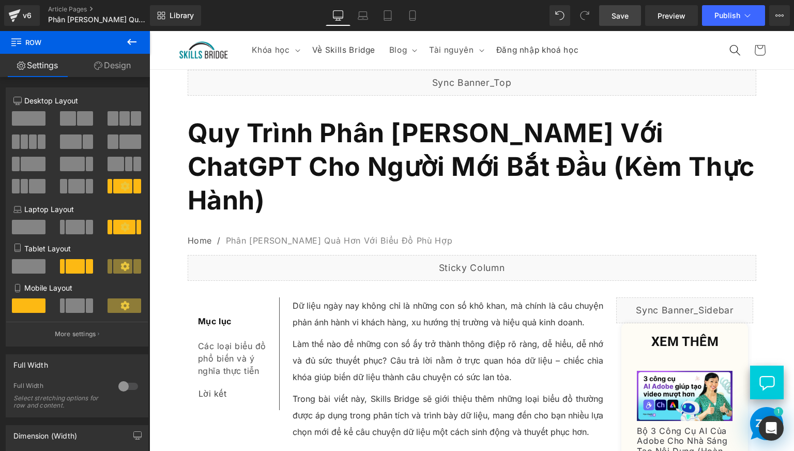
click at [622, 14] on span "Save" at bounding box center [619, 15] width 17 height 11
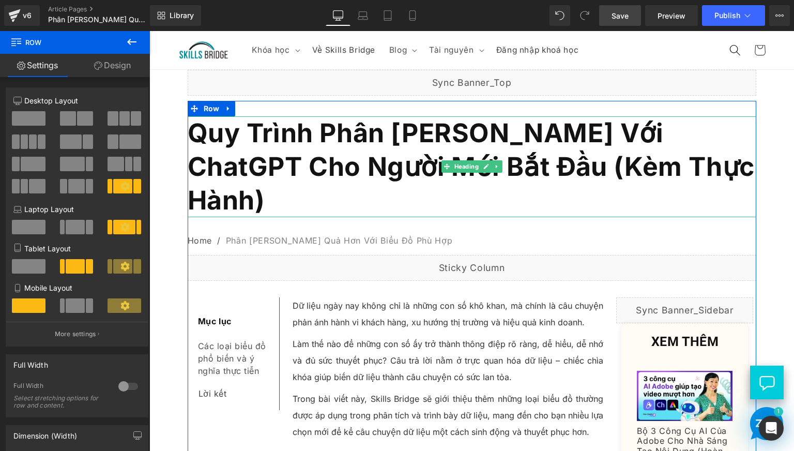
click at [384, 162] on b "Quy Trình Phân [PERSON_NAME] Với ChatGPT Cho Người Mới Bắt Đầu (Kèm Thực Hành)" at bounding box center [471, 166] width 567 height 98
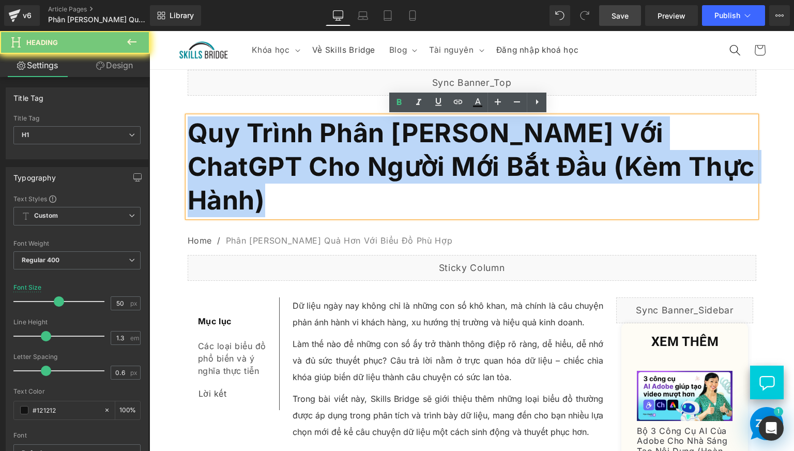
click at [384, 162] on b "Quy Trình Phân [PERSON_NAME] Với ChatGPT Cho Người Mới Bắt Đầu (Kèm Thực Hành)" at bounding box center [471, 166] width 567 height 98
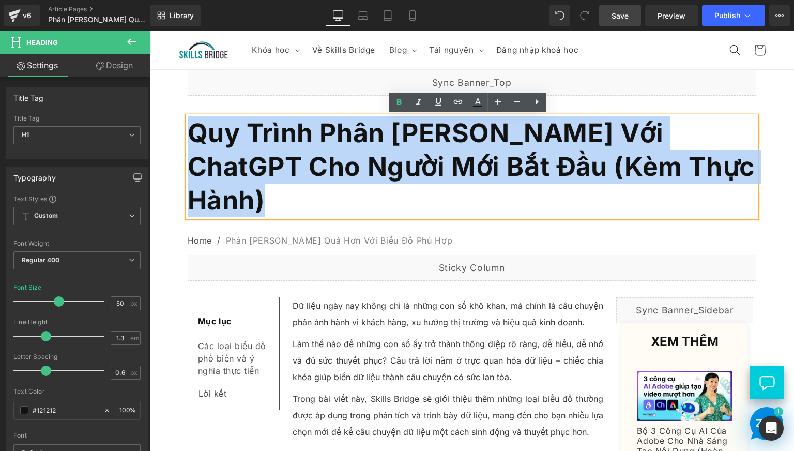
paste div
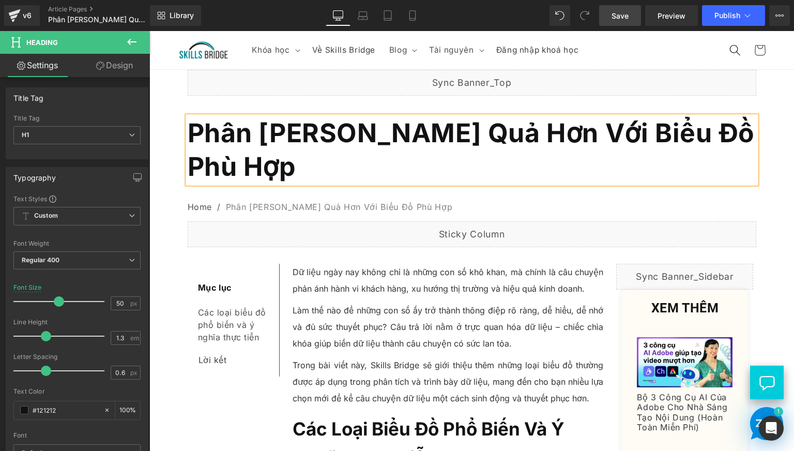
click at [295, 155] on span "Phân [PERSON_NAME] Quả Hơn Với Biểu Đồ Phù Hợp" at bounding box center [471, 149] width 567 height 65
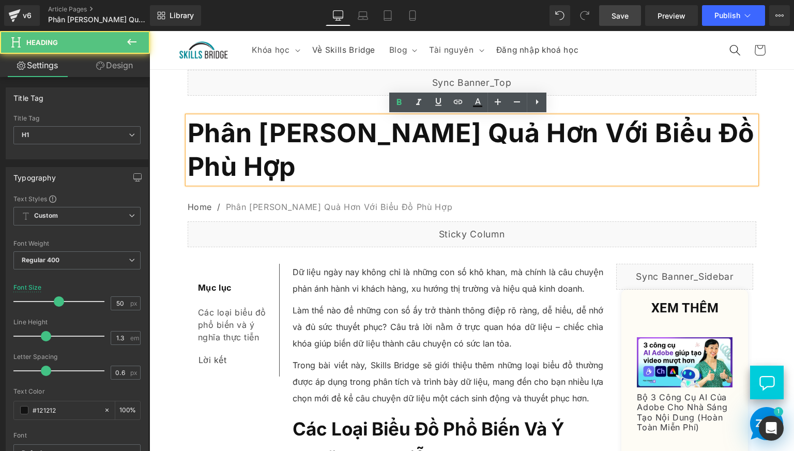
click at [295, 155] on span "Phân [PERSON_NAME] Quả Hơn Với Biểu Đồ Phù Hợp" at bounding box center [471, 149] width 567 height 65
copy span "Phân [PERSON_NAME] Quả Hơn Với Biểu Đồ Phù Hợp"
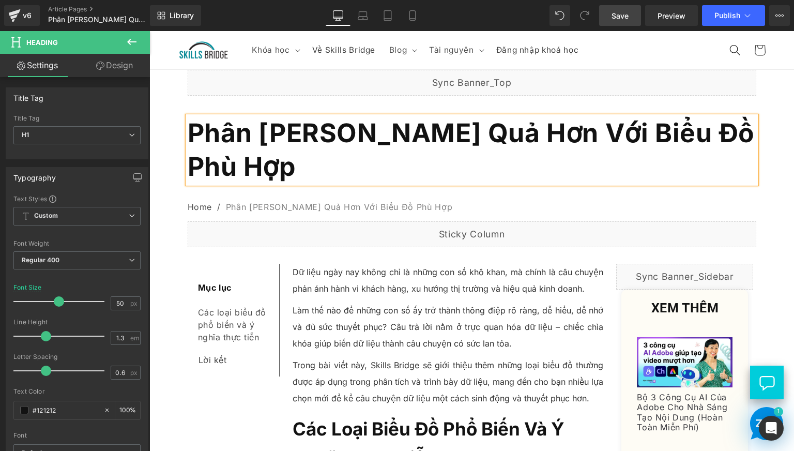
click at [307, 142] on span "Phân [PERSON_NAME] Quả Hơn Với Biểu Đồ Phù Hợp" at bounding box center [471, 149] width 567 height 65
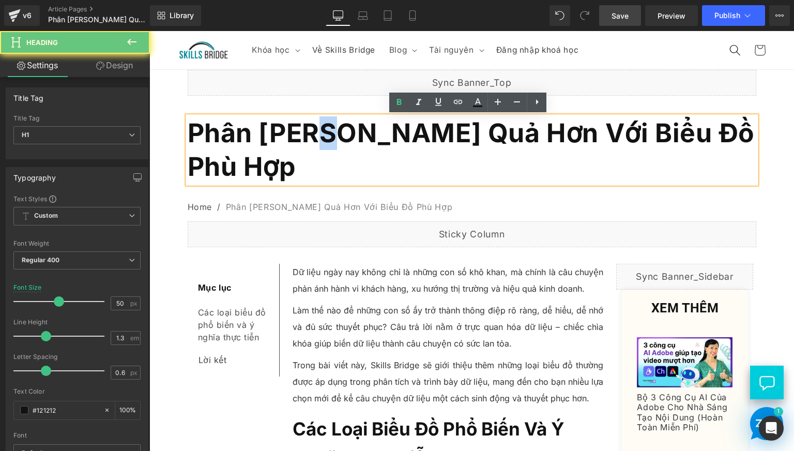
click at [307, 142] on span "Phân [PERSON_NAME] Quả Hơn Với Biểu Đồ Phù Hợp" at bounding box center [471, 149] width 567 height 65
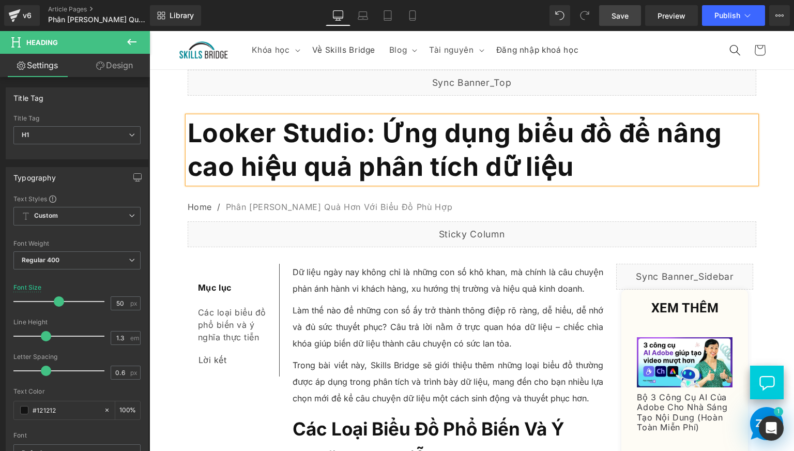
click at [564, 149] on h1 "Looker Studio: Ứng dụng biểu đồ để nâng cao hiệu quả phân tích dữ liệu" at bounding box center [472, 149] width 568 height 67
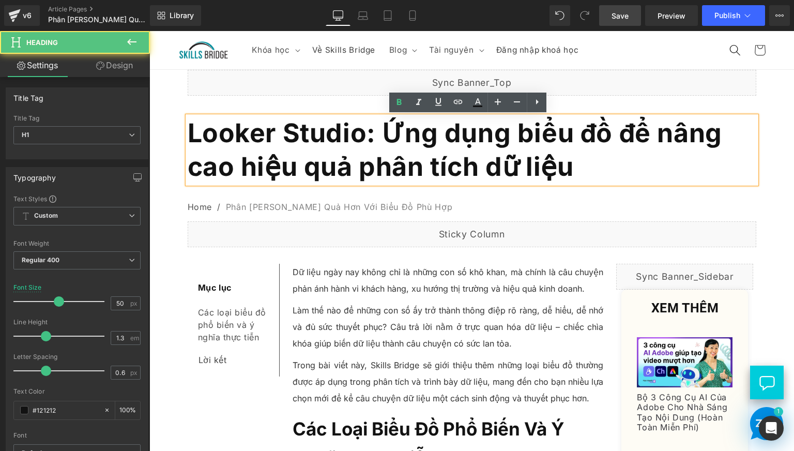
click at [488, 168] on span "Looker Studio: Ứng dụng biểu đồ để nâng cao hiệu quả phân tích dữ liệu" at bounding box center [455, 149] width 534 height 65
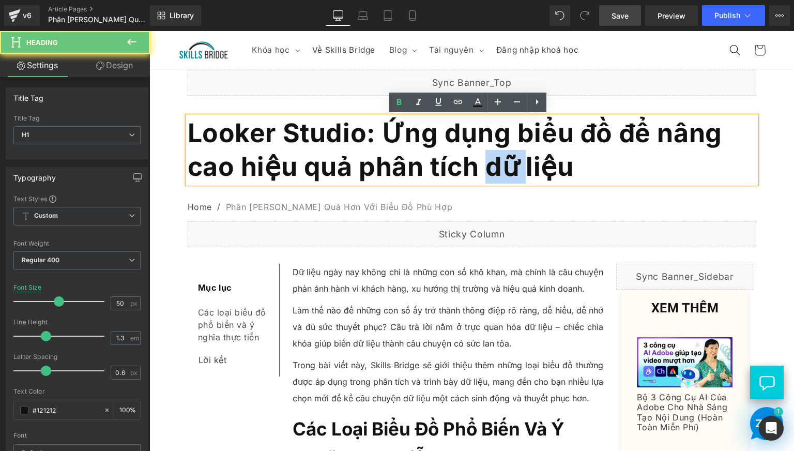
click at [488, 168] on span "Looker Studio: Ứng dụng biểu đồ để nâng cao hiệu quả phân tích dữ liệu" at bounding box center [455, 149] width 534 height 65
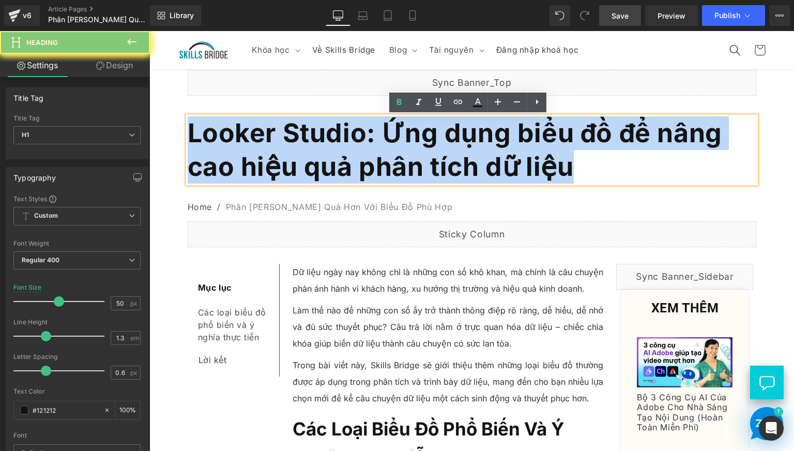
click at [488, 168] on span "Looker Studio: Ứng dụng biểu đồ để nâng cao hiệu quả phân tích dữ liệu" at bounding box center [455, 149] width 534 height 65
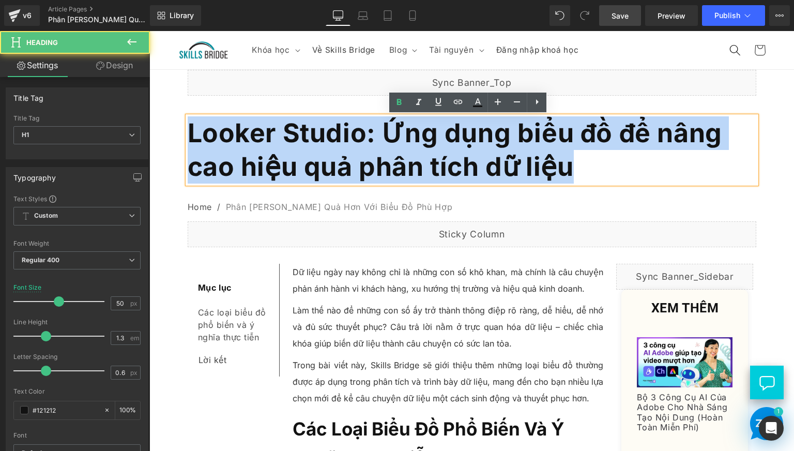
click at [571, 149] on h1 "Looker Studio: Ứng dụng biểu đồ để nâng cao hiệu quả phân tích dữ liệu" at bounding box center [472, 149] width 568 height 67
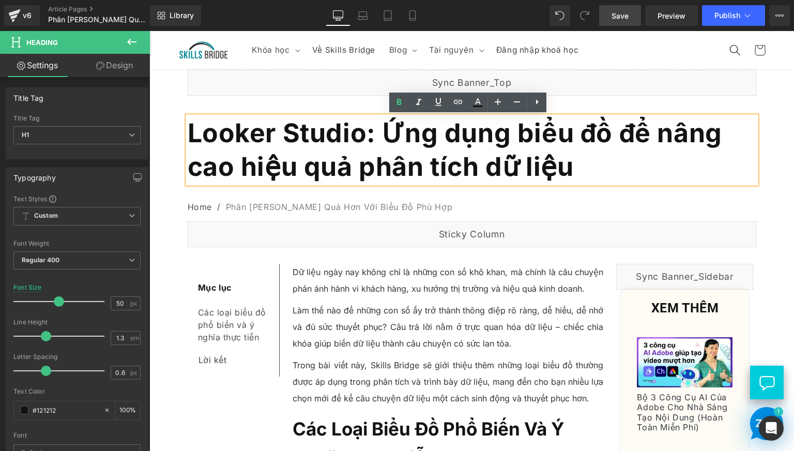
click at [415, 142] on span "Looker Studio: Ứng dụng biểu đồ để nâng cao hiệu quả phân tích dữ liệu" at bounding box center [455, 149] width 534 height 65
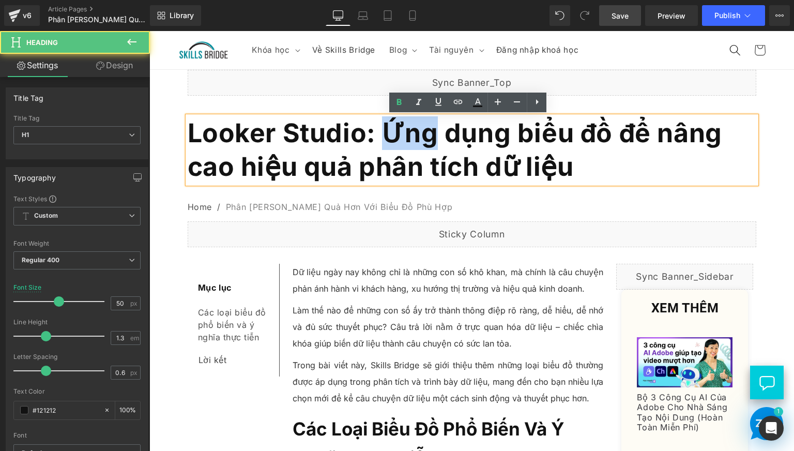
click at [415, 141] on span "Looker Studio: Ứng dụng biểu đồ để nâng cao hiệu quả phân tích dữ liệu" at bounding box center [455, 149] width 534 height 65
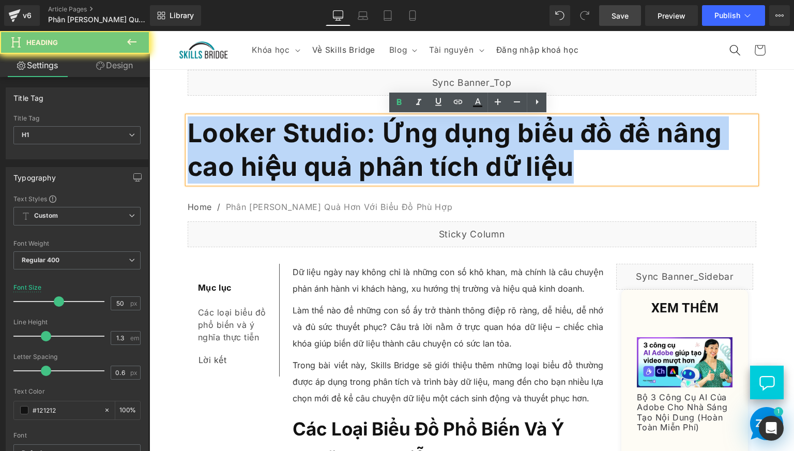
click at [415, 141] on span "Looker Studio: Ứng dụng biểu đồ để nâng cao hiệu quả phân tích dữ liệu" at bounding box center [455, 149] width 534 height 65
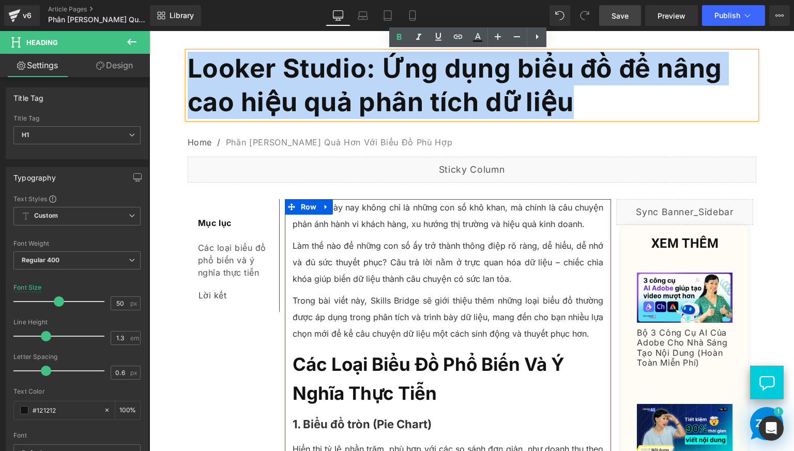
scroll to position [86, 0]
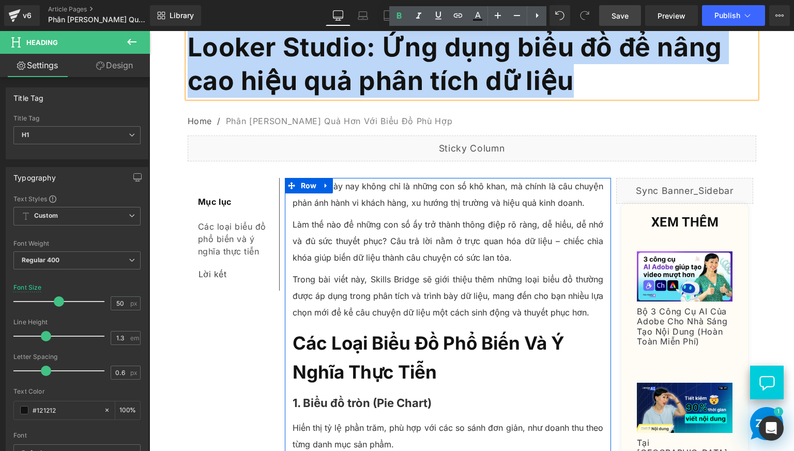
click at [352, 352] on b "Các loại biểu đồ phổ biến và ý nghĩa thực tiễn" at bounding box center [429, 357] width 272 height 51
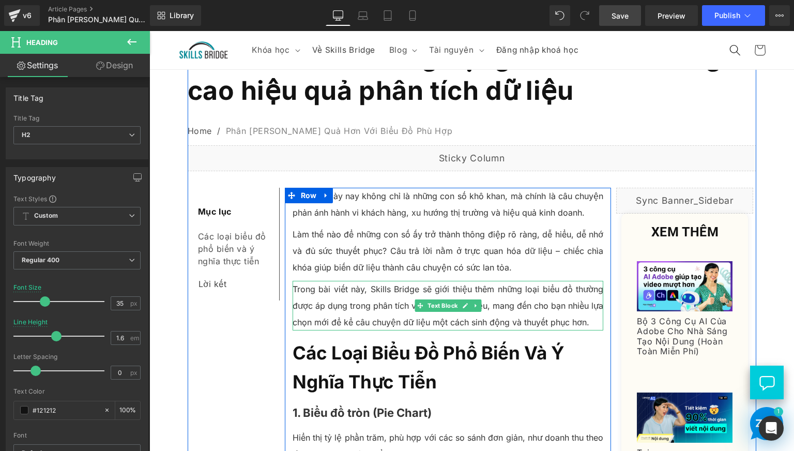
scroll to position [0, 0]
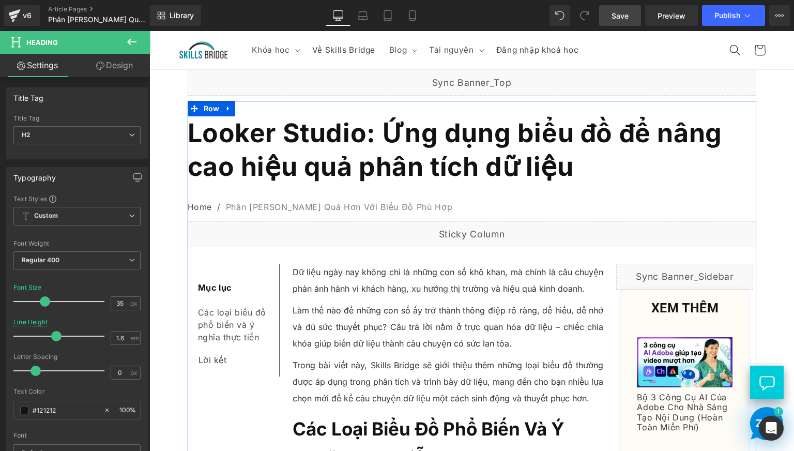
click at [356, 158] on span "Looker Studio: Ứng dụng biểu đồ để nâng cao hiệu quả phân tích dữ liệu" at bounding box center [455, 149] width 534 height 65
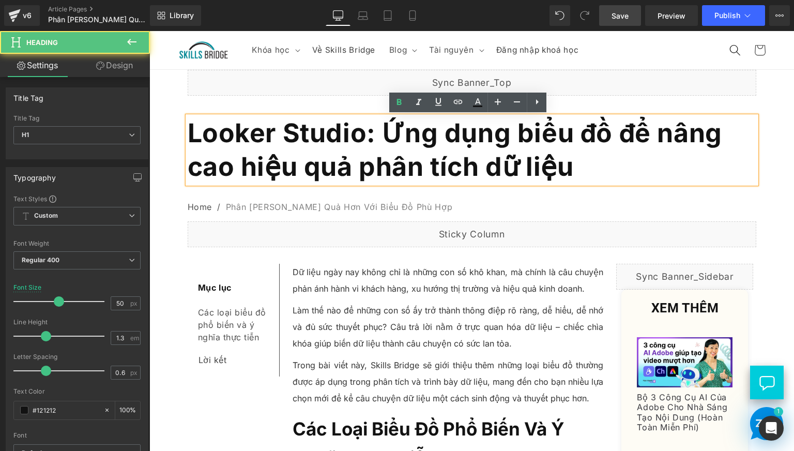
click at [266, 132] on span "Looker Studio: Ứng dụng biểu đồ để nâng cao hiệu quả phân tích dữ liệu" at bounding box center [455, 149] width 534 height 65
click at [389, 134] on span "Looker Studio: Ứng dụng biểu đồ để nâng cao hiệu quả phân tích dữ liệu" at bounding box center [455, 149] width 534 height 65
click at [444, 132] on span "Looker Studio: Ứng dụng biểu đồ để nâng cao hiệu quả phân tích dữ liệu" at bounding box center [455, 149] width 534 height 65
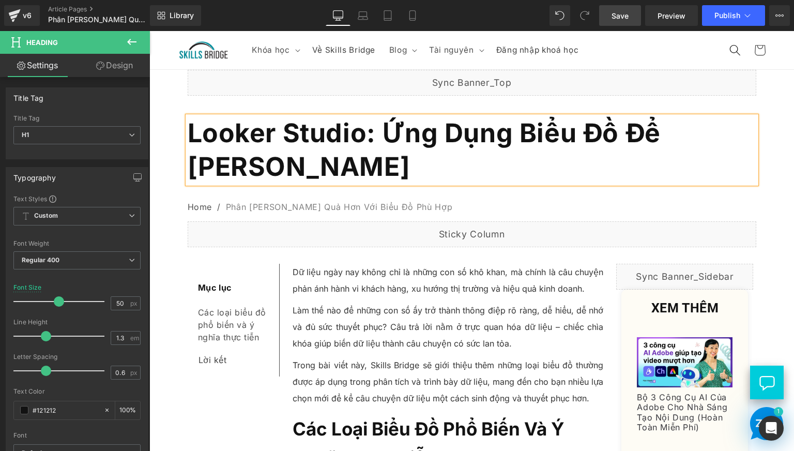
click at [742, 202] on nav "Home / Phân Tích Dữ Liệu Hiệu Quả Hơn Với Biểu Đồ Phù Hợp" at bounding box center [472, 207] width 568 height 27
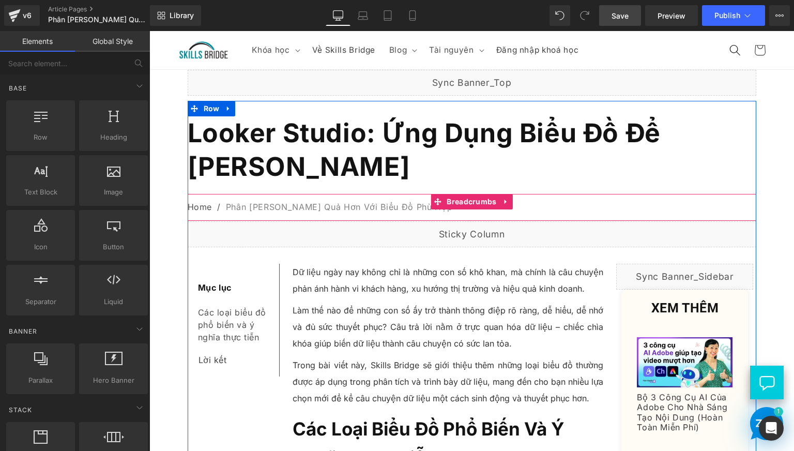
click at [272, 212] on nav "Home / Phân Tích Dữ Liệu Hiệu Quả Hơn Với Biểu Đồ Phù Hợp" at bounding box center [472, 207] width 568 height 27
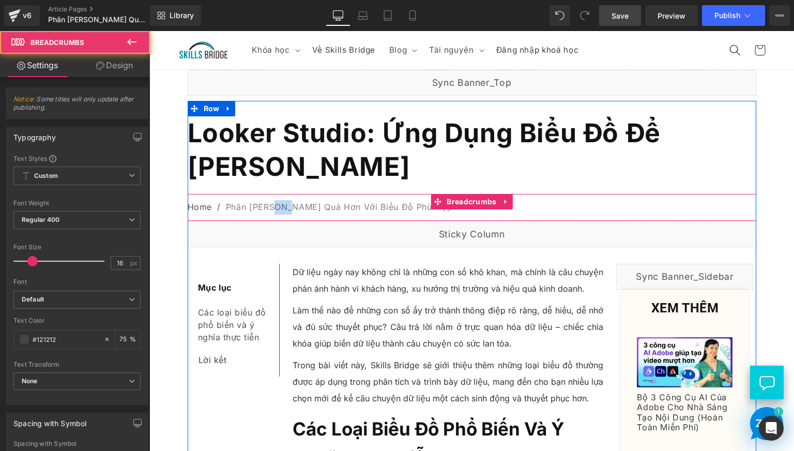
click at [272, 212] on nav "Home / Phân Tích Dữ Liệu Hiệu Quả Hơn Với Biểu Đồ Phù Hợp" at bounding box center [472, 207] width 568 height 27
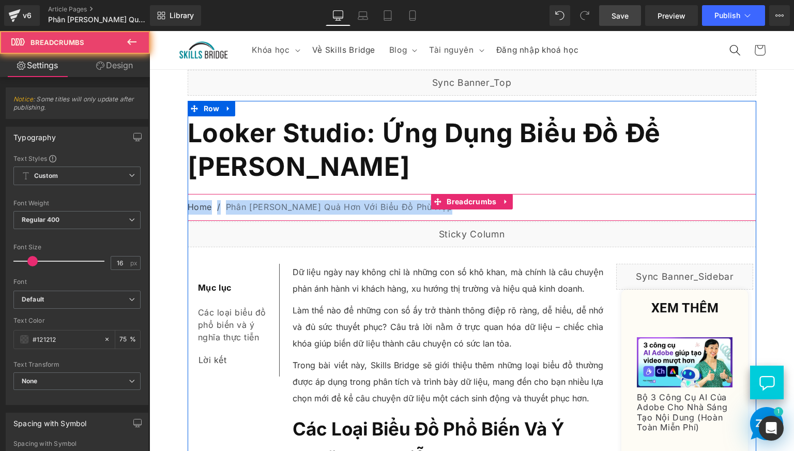
click at [272, 212] on nav "Home / Phân Tích Dữ Liệu Hiệu Quả Hơn Với Biểu Đồ Phù Hợp" at bounding box center [472, 207] width 568 height 27
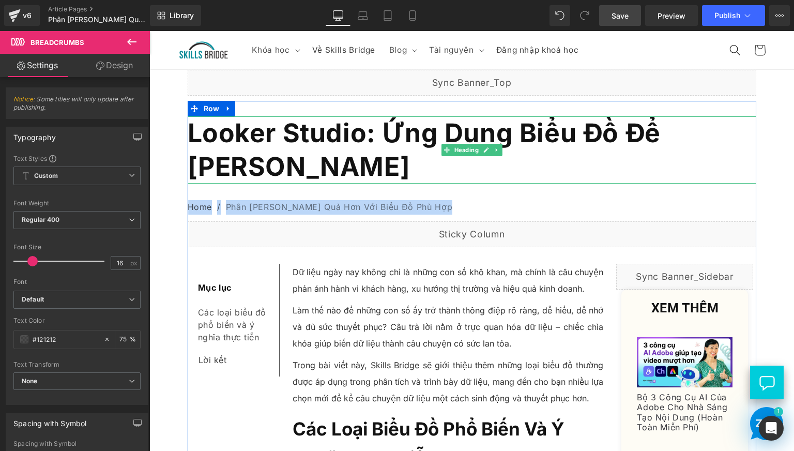
click at [251, 151] on span "Looker Studio: Ứng Dụng Biểu Đồ Để Nâng Cao Hiệu Quả Phân Tích Dữ Liệu" at bounding box center [424, 149] width 473 height 65
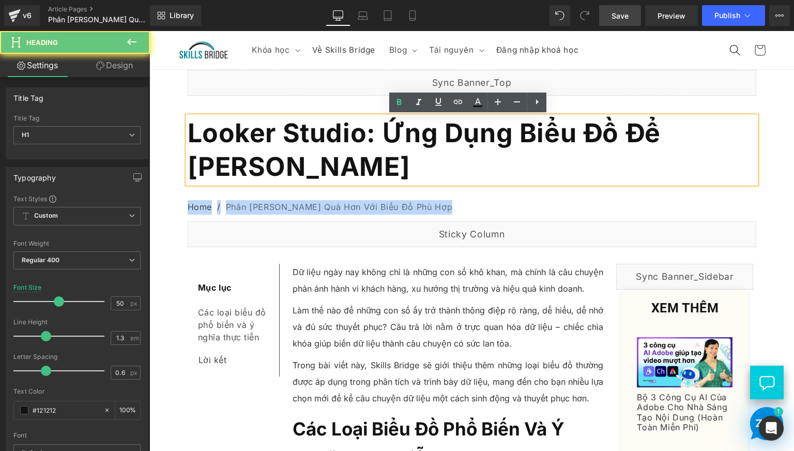
click at [251, 151] on span "Looker Studio: Ứng Dụng Biểu Đồ Để Nâng Cao Hiệu Quả Phân Tích Dữ Liệu" at bounding box center [424, 149] width 473 height 65
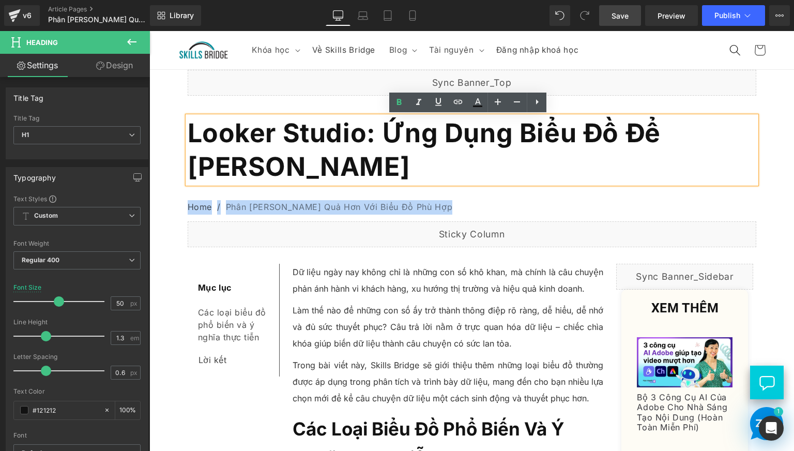
copy span "Looker Studio: Ứng Dụng Biểu Đồ Để Nâng Cao Hiệu Quả Phân Tích Dữ Liệu"
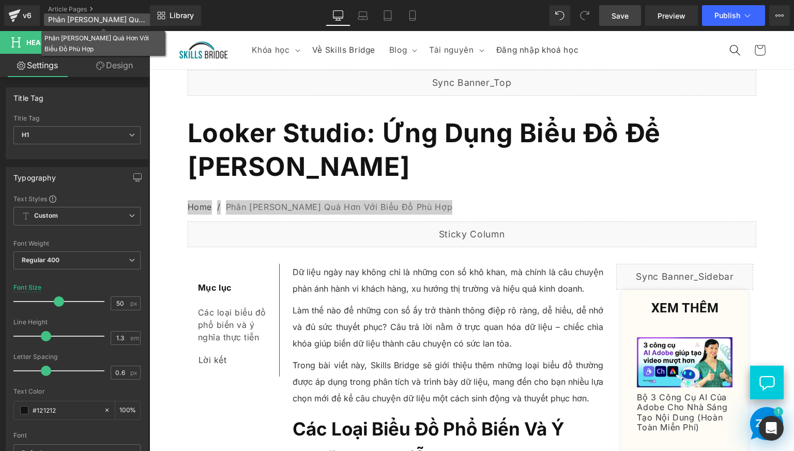
click at [104, 23] on span "Phân [PERSON_NAME] Quả Hơn Với Biểu Đồ Phù Hợp" at bounding box center [97, 20] width 99 height 8
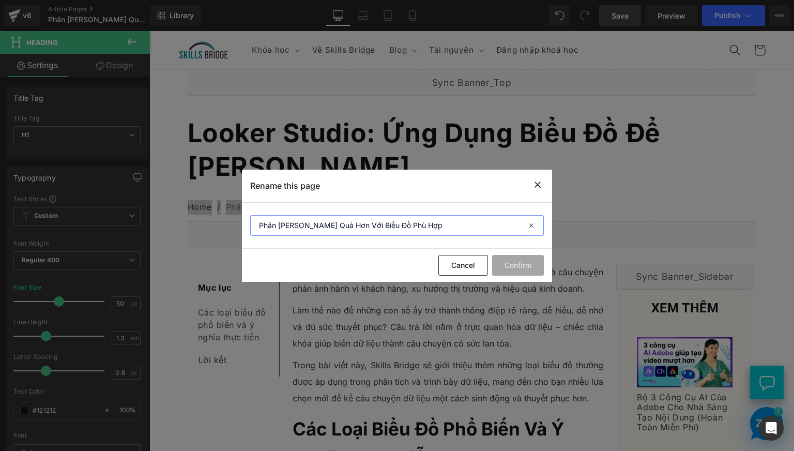
click at [320, 224] on input "Phân [PERSON_NAME] Quả Hơn Với Biểu Đồ Phù Hợp" at bounding box center [397, 225] width 294 height 21
paste input "Looker Studio: Ứng Dụng Biểu Đồ Để Nâng Cao Hiệu Quả Phân Tích Dữ Liệu"
type input "Looker Studio: Ứng Dụng Biểu Đồ Để Nâng Cao Hiệu Quả Phân Tích Dữ Liệu"
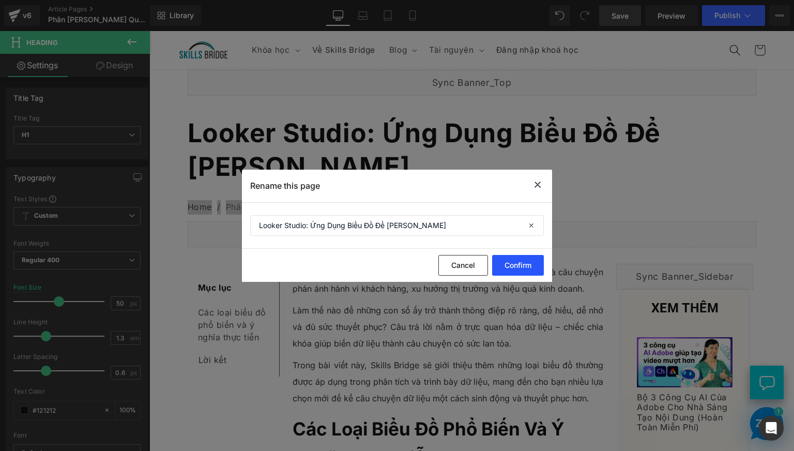
click at [524, 260] on button "Confirm" at bounding box center [518, 265] width 52 height 21
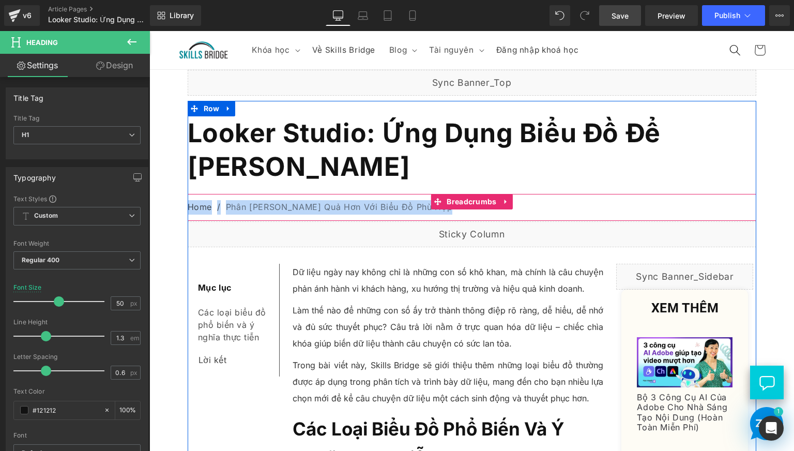
click at [334, 202] on nav "Home / Phân Tích Dữ Liệu Hiệu Quả Hơn Với Biểu Đồ Phù Hợp" at bounding box center [472, 207] width 568 height 27
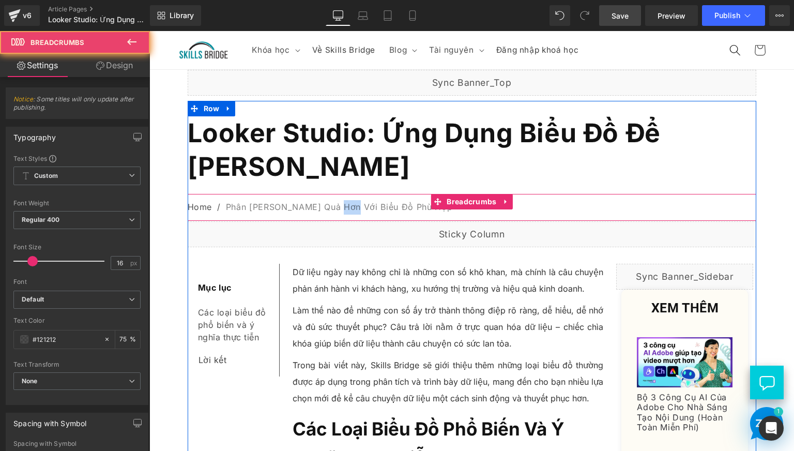
click at [334, 201] on nav "Home / Phân Tích Dữ Liệu Hiệu Quả Hơn Với Biểu Đồ Phù Hợp" at bounding box center [472, 207] width 568 height 27
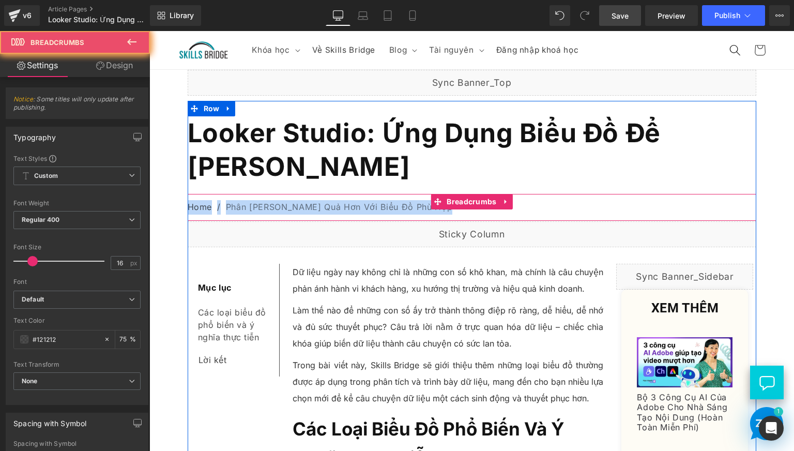
click at [334, 201] on nav "Home / Phân Tích Dữ Liệu Hiệu Quả Hơn Với Biểu Đồ Phù Hợp" at bounding box center [472, 207] width 568 height 27
click at [354, 207] on nav "Home / Phân Tích Dữ Liệu Hiệu Quả Hơn Với Biểu Đồ Phù Hợp" at bounding box center [472, 207] width 568 height 27
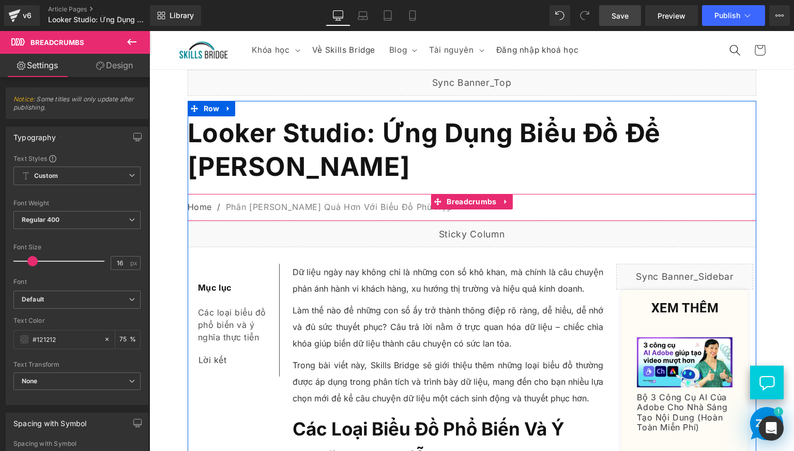
click at [403, 206] on nav "Home / Phân Tích Dữ Liệu Hiệu Quả Hơn Với Biểu Đồ Phù Hợp" at bounding box center [472, 207] width 568 height 27
click at [435, 208] on span at bounding box center [436, 202] width 13 height 16
click at [394, 216] on nav "Home / Phân Tích Dữ Liệu Hiệu Quả Hơn Với Biểu Đồ Phù Hợp" at bounding box center [472, 207] width 568 height 27
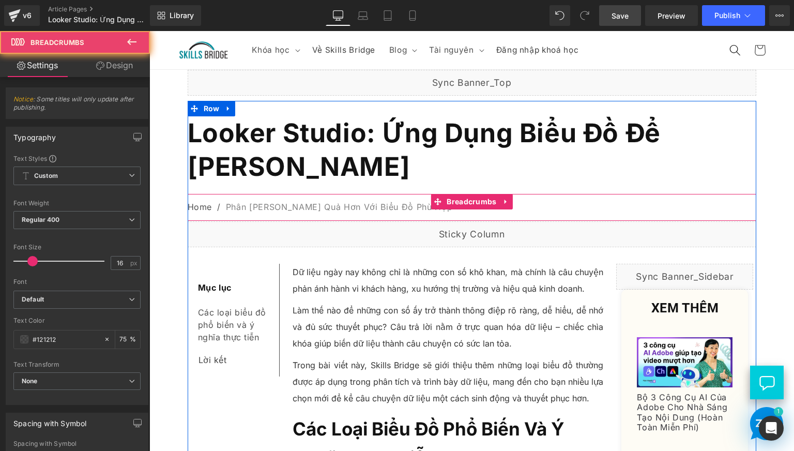
click at [394, 216] on nav "Home / Phân Tích Dữ Liệu Hiệu Quả Hơn Với Biểu Đồ Phù Hợp" at bounding box center [472, 207] width 568 height 27
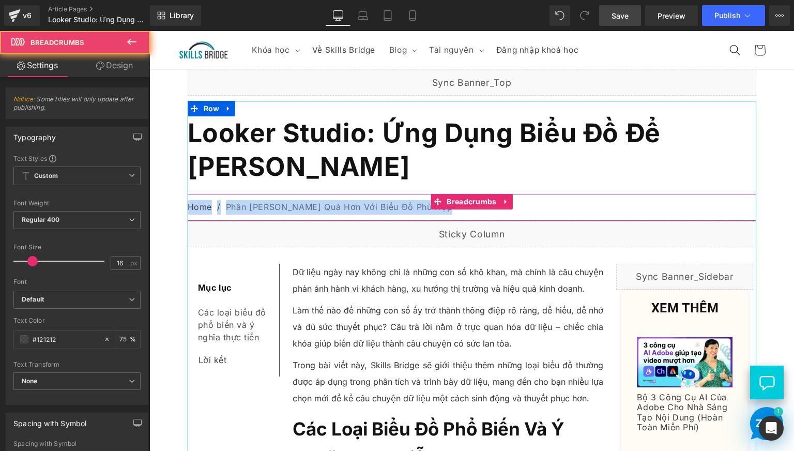
click at [394, 216] on nav "Home / Phân Tích Dữ Liệu Hiệu Quả Hơn Với Biểu Đồ Phù Hợp" at bounding box center [472, 207] width 568 height 27
click at [333, 211] on nav "Home / Phân Tích Dữ Liệu Hiệu Quả Hơn Với Biểu Đồ Phù Hợp" at bounding box center [472, 207] width 568 height 27
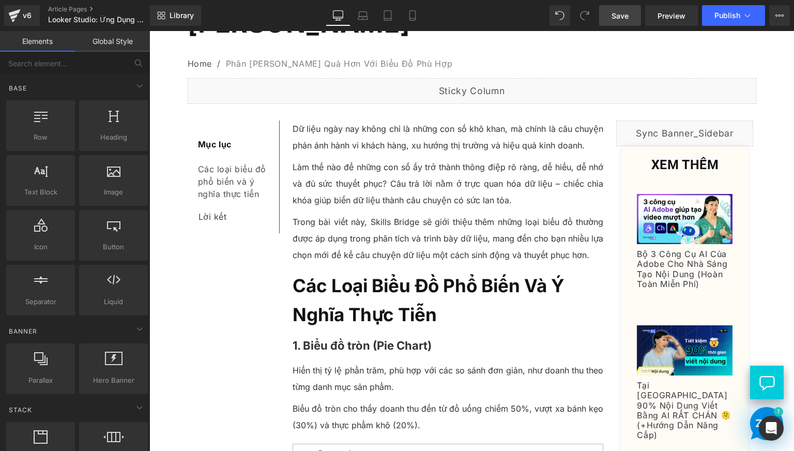
scroll to position [172, 0]
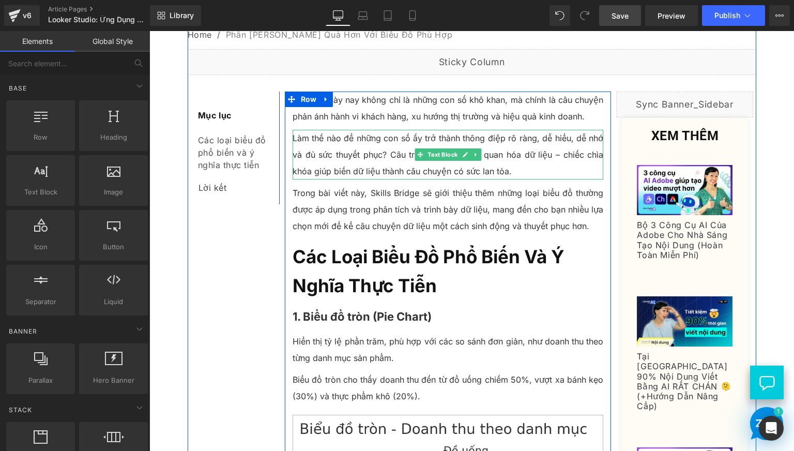
click at [556, 153] on p "Làm thế nào để những con số ấy trở thành thông điệp rõ ràng, dễ hiểu, dễ nhớ và…" at bounding box center [448, 155] width 311 height 50
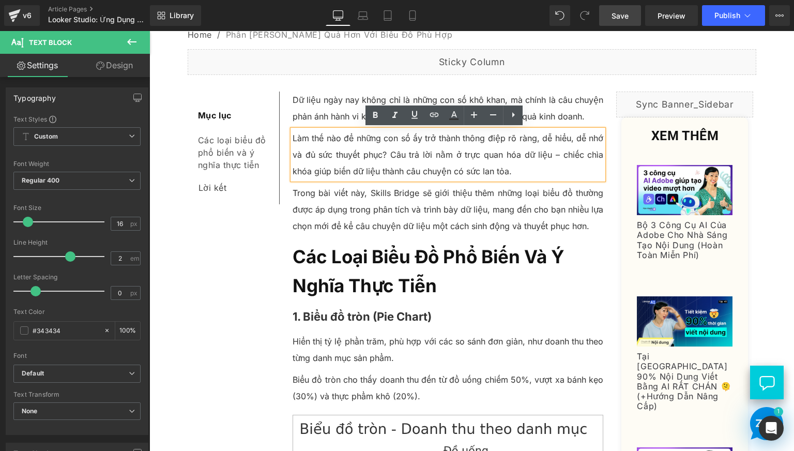
click at [554, 153] on p "Làm thế nào để những con số ấy trở thành thông điệp rõ ràng, dễ hiểu, dễ nhớ và…" at bounding box center [448, 155] width 311 height 50
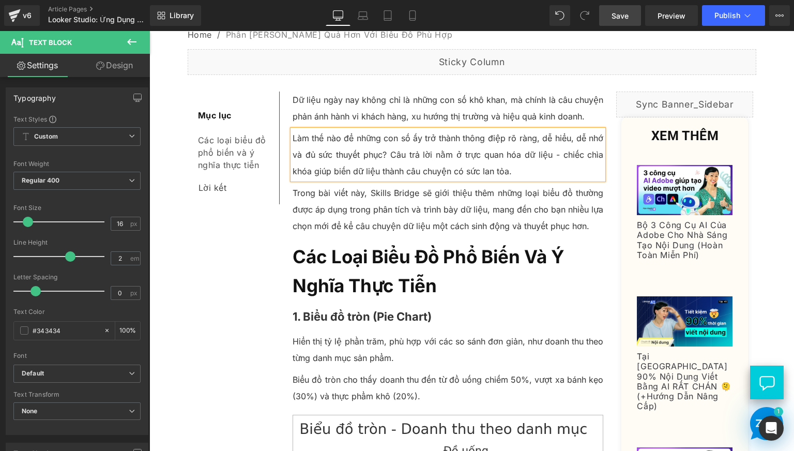
click at [558, 159] on p "Làm thế nào để những con số ấy trở thành thông điệp rõ ràng, dễ hiểu, dễ nhớ và…" at bounding box center [448, 155] width 311 height 50
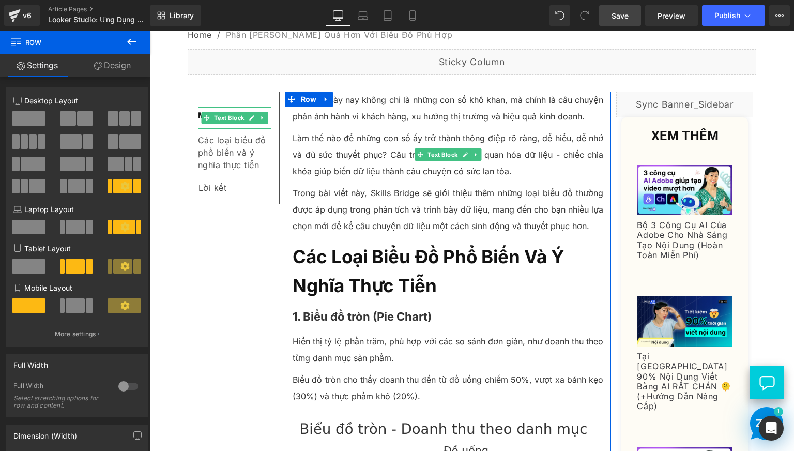
click at [526, 174] on p "Làm thế nào để những con số ấy trở thành thông điệp rõ ràng, dễ hiểu, dễ nhớ và…" at bounding box center [448, 155] width 311 height 50
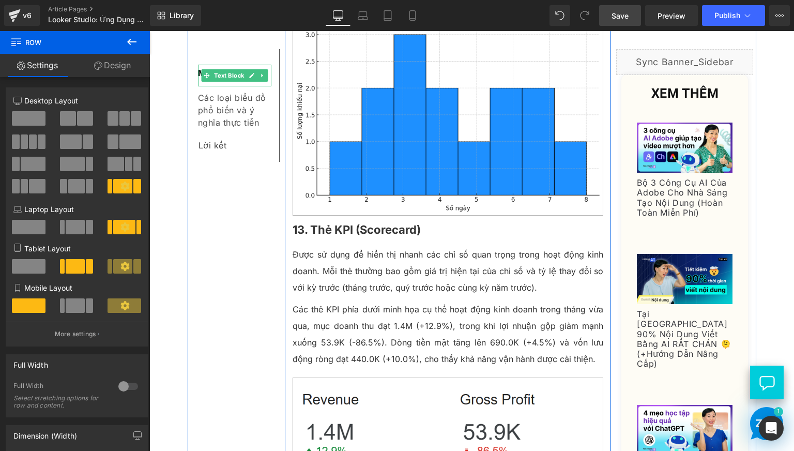
scroll to position [4393, 0]
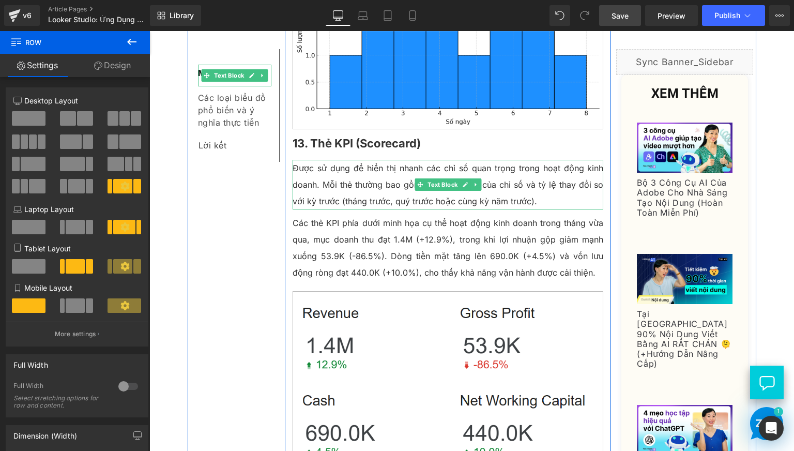
click at [354, 166] on p "Được sử dụng để hiển thị nhanh các chỉ số quan trọng trong hoạt động kinh doanh…" at bounding box center [448, 185] width 311 height 50
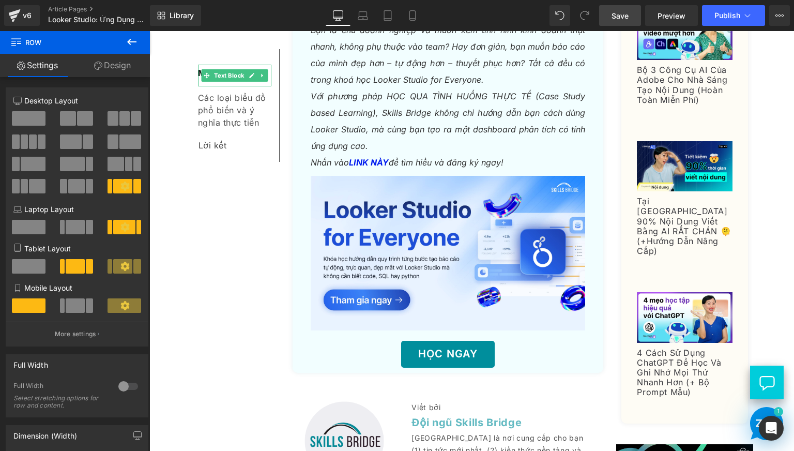
scroll to position [5512, 0]
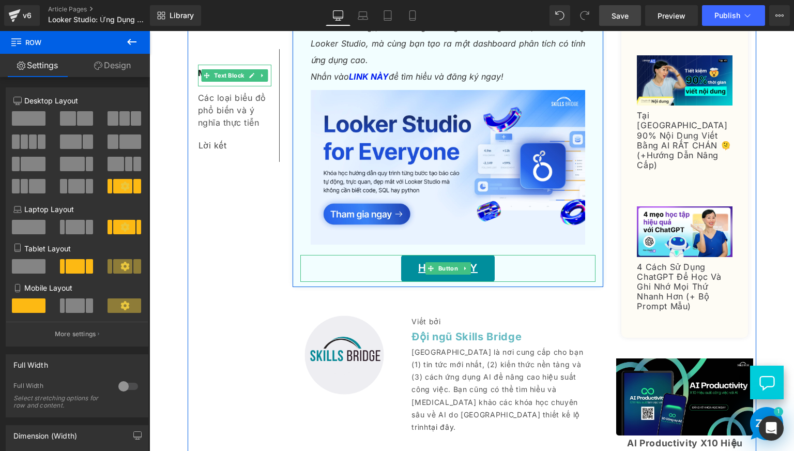
click at [413, 269] on link "HỌC NGAY" at bounding box center [448, 268] width 94 height 27
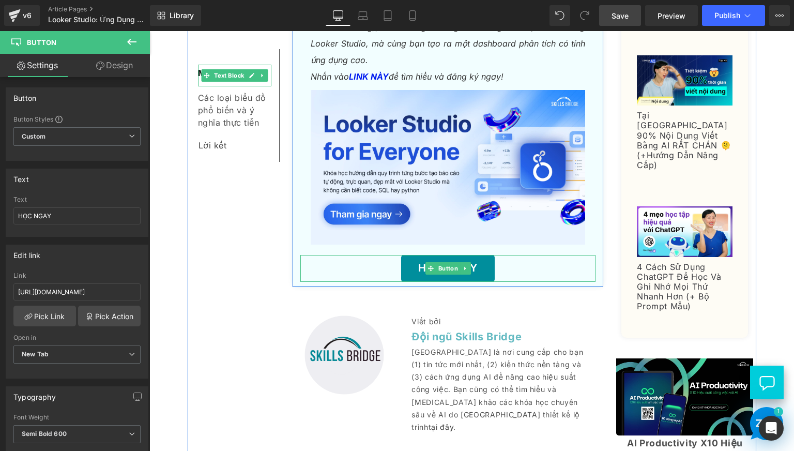
click at [293, 272] on div "Nội dung này được tài trợ bởi Skills Bridge. Text Block Bạn là chủ doanh nghiệp…" at bounding box center [448, 98] width 311 height 378
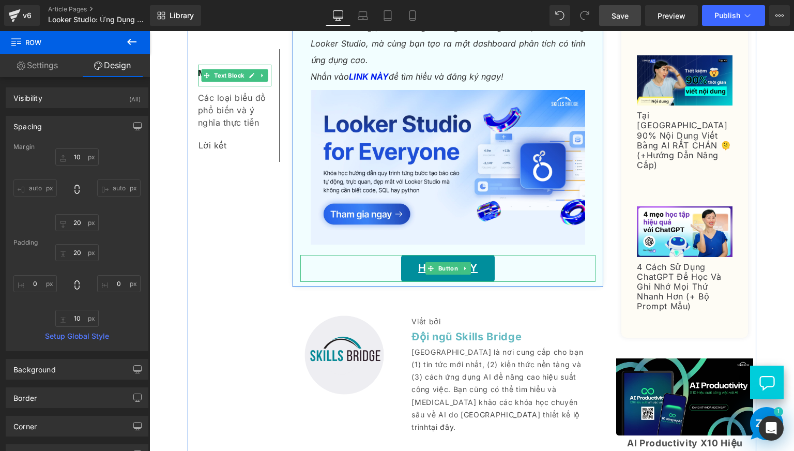
click at [408, 271] on link "HỌC NGAY" at bounding box center [448, 268] width 94 height 27
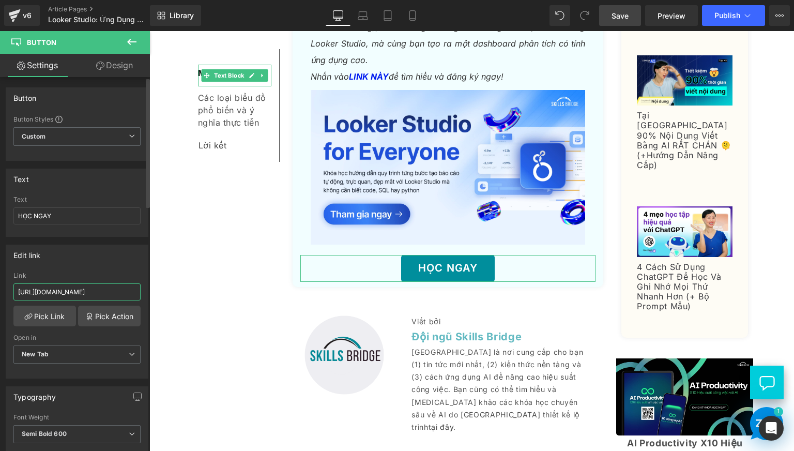
click at [101, 295] on input "https://www.skillsbridge.vn/products/data-bootcamp" at bounding box center [76, 291] width 127 height 17
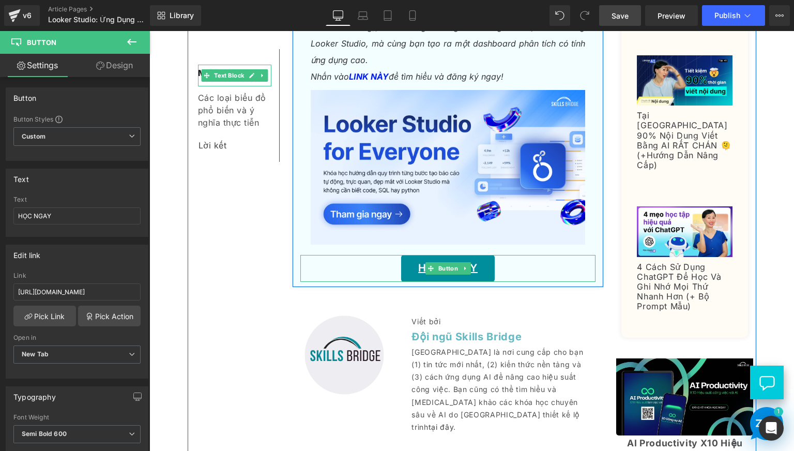
click at [401, 270] on link "HỌC NGAY" at bounding box center [448, 268] width 94 height 27
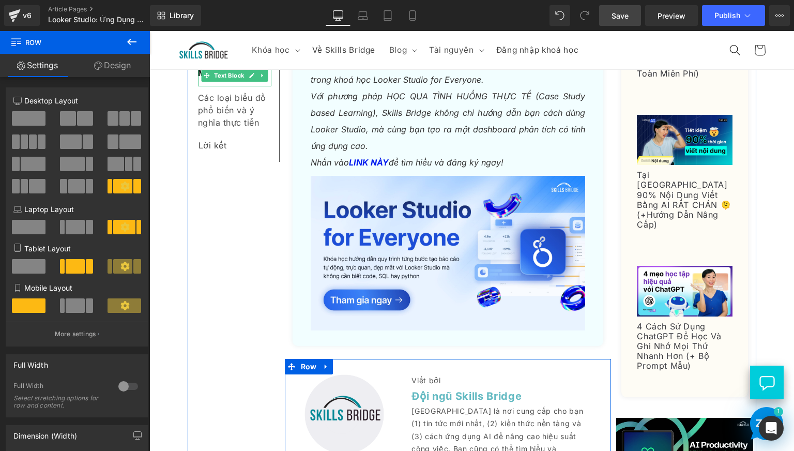
scroll to position [5340, 0]
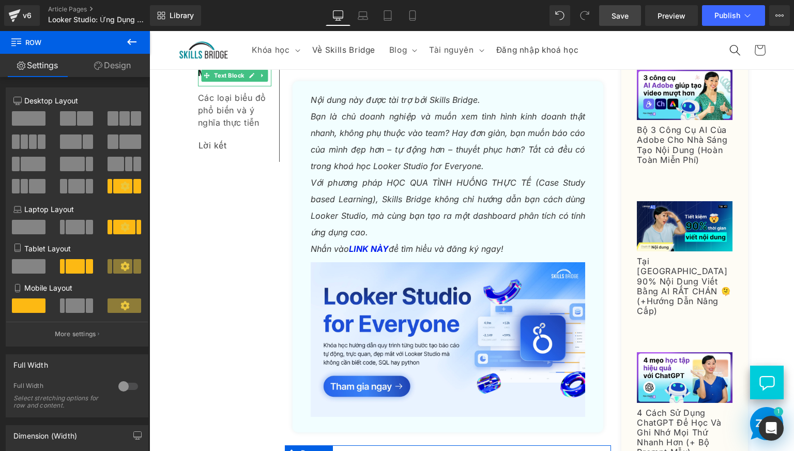
click at [627, 19] on span "Save" at bounding box center [619, 15] width 17 height 11
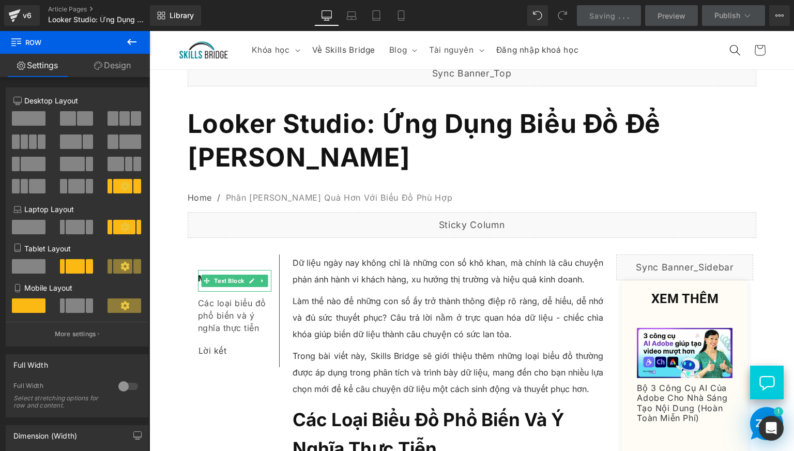
scroll to position [0, 0]
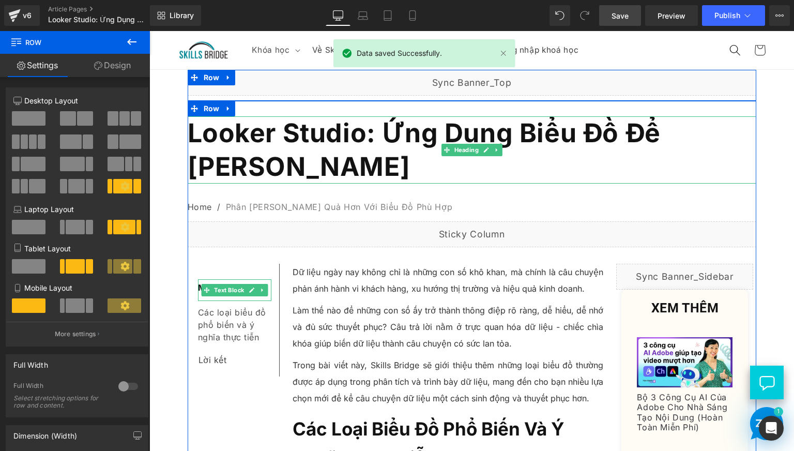
click at [333, 135] on span "Looker Studio: Ứng Dụng Biểu Đồ Để Nâng Cao Hiệu Quả Phân Tích Dữ Liệu" at bounding box center [424, 149] width 473 height 65
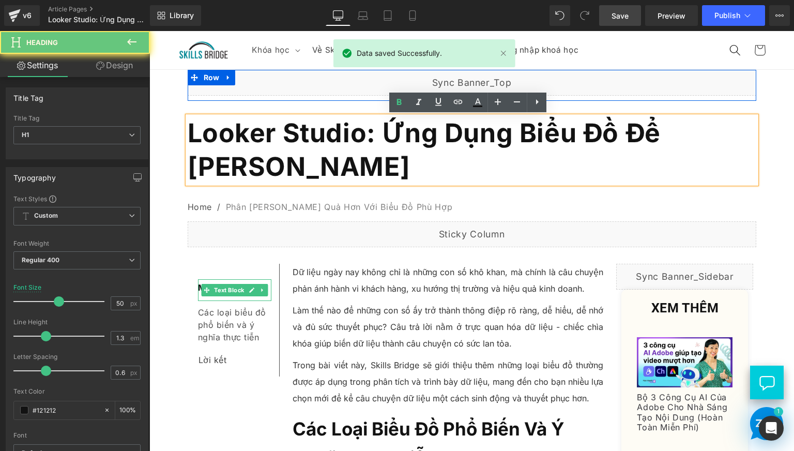
click at [333, 135] on span "Looker Studio: Ứng Dụng Biểu Đồ Để Nâng Cao Hiệu Quả Phân Tích Dữ Liệu" at bounding box center [424, 149] width 473 height 65
copy span "Looker Studio: Ứng Dụng Biểu Đồ Để Nâng Cao Hiệu Quả Phân Tích Dữ Liệu"
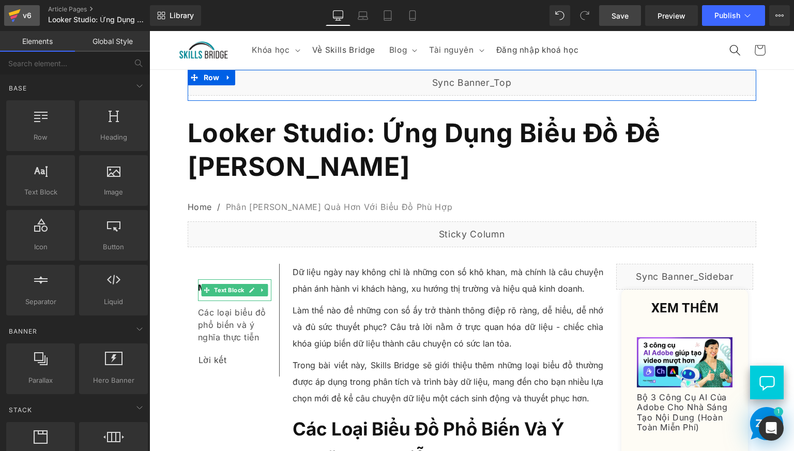
click at [17, 18] on icon at bounding box center [14, 16] width 12 height 26
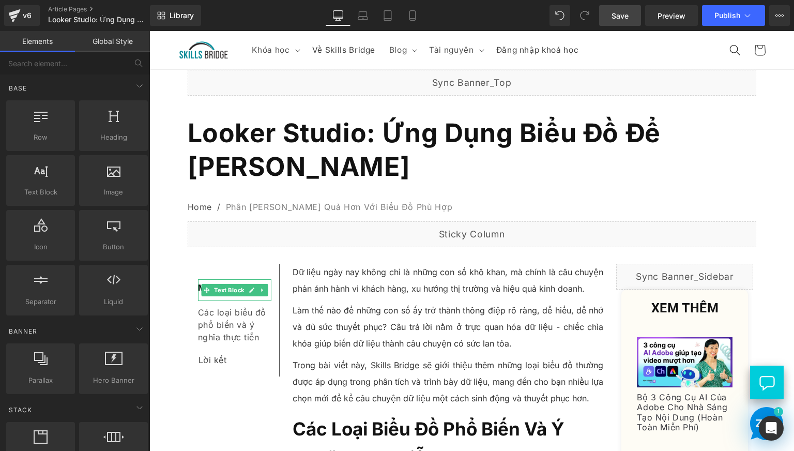
drag, startPoint x: 622, startPoint y: 14, endPoint x: 9, endPoint y: 143, distance: 626.9
click at [622, 13] on span "Save" at bounding box center [619, 15] width 17 height 11
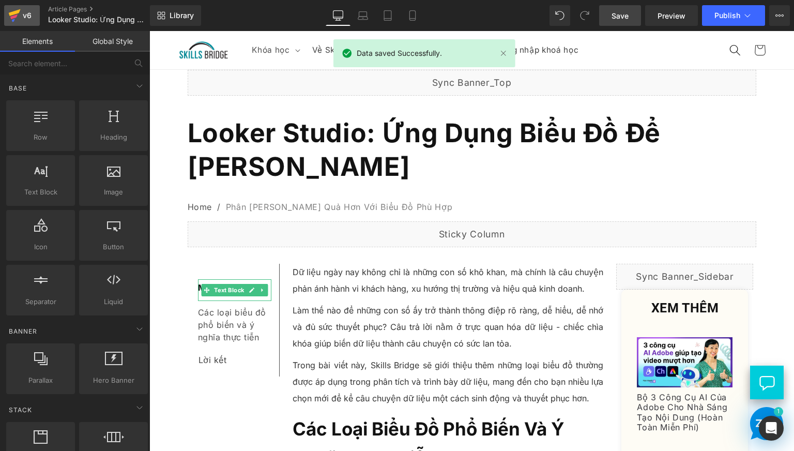
click at [18, 13] on icon at bounding box center [15, 12] width 12 height 7
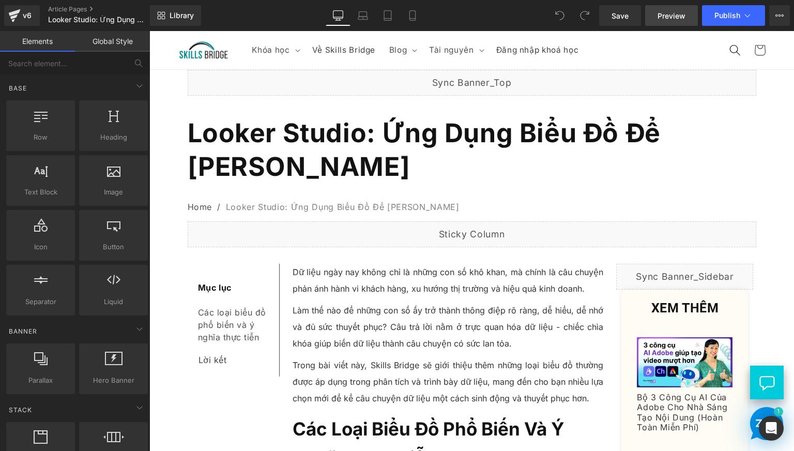
click at [670, 21] on link "Preview" at bounding box center [671, 15] width 53 height 21
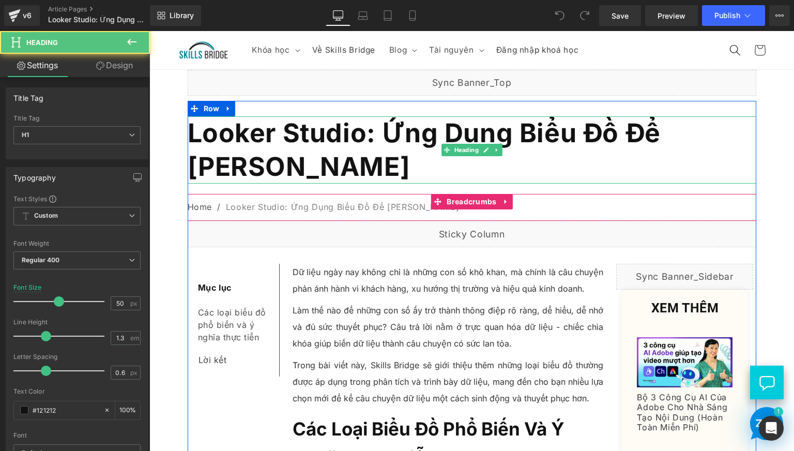
drag, startPoint x: 618, startPoint y: 132, endPoint x: 632, endPoint y: 171, distance: 41.5
click at [632, 171] on h1 "Looker Studio: Ứng Dụng Biểu Đồ Để Nâng Cao Hiệu Quả Phân Tích Dữ Liệu" at bounding box center [472, 149] width 568 height 67
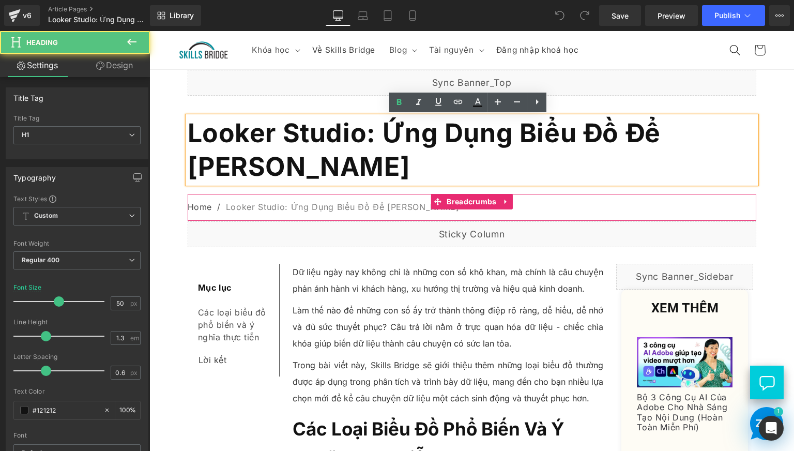
click at [601, 138] on span "Looker Studio: Ứng Dụng Biểu Đồ Để Nâng Cao Hiệu Quả Phân Tích Dữ Liệu" at bounding box center [424, 149] width 473 height 65
drag, startPoint x: 618, startPoint y: 127, endPoint x: 635, endPoint y: 168, distance: 45.4
click at [635, 168] on h1 "Looker Studio: Ứng Dụng Biểu Đồ Để Nâng Cao Hiệu Quả Phân Tích Dữ Liệu" at bounding box center [472, 149] width 568 height 67
copy span "Để Nâng Cao Hiệu Quả Phân Tích Dữ Liệu"
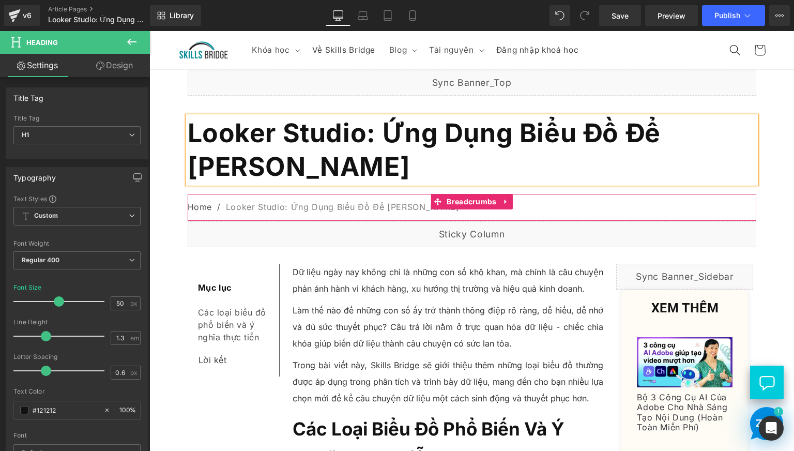
click at [623, 162] on h1 "Looker Studio: Ứng Dụng Biểu Đồ Để Nâng Cao Hiệu Quả Phân Tích Dữ Liệu" at bounding box center [472, 149] width 568 height 67
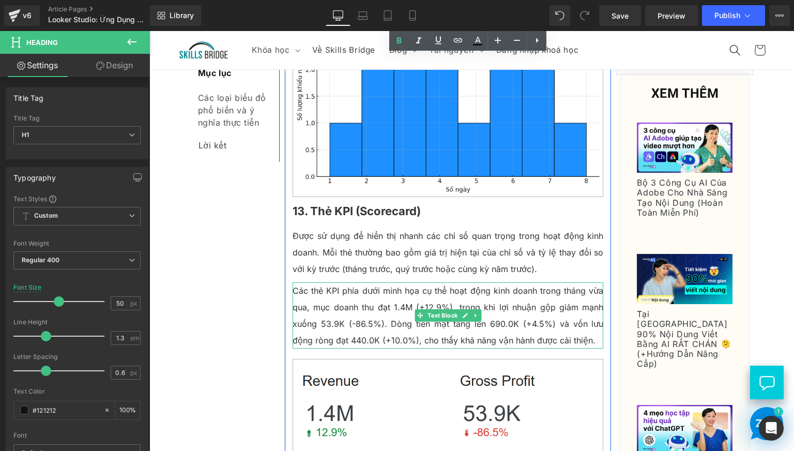
scroll to position [4067, 0]
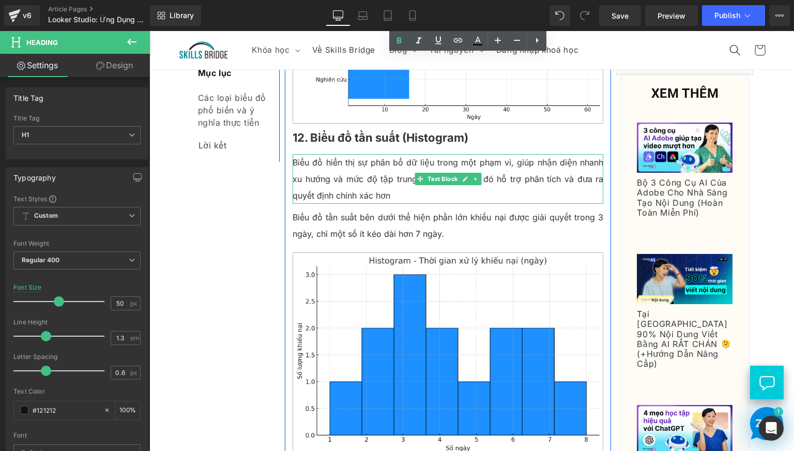
click at [372, 191] on p "Biểu đồ hiển thị sự phân bổ dữ liệu trong một phạm vi, giúp nhận diện nhanh xu …" at bounding box center [448, 179] width 311 height 50
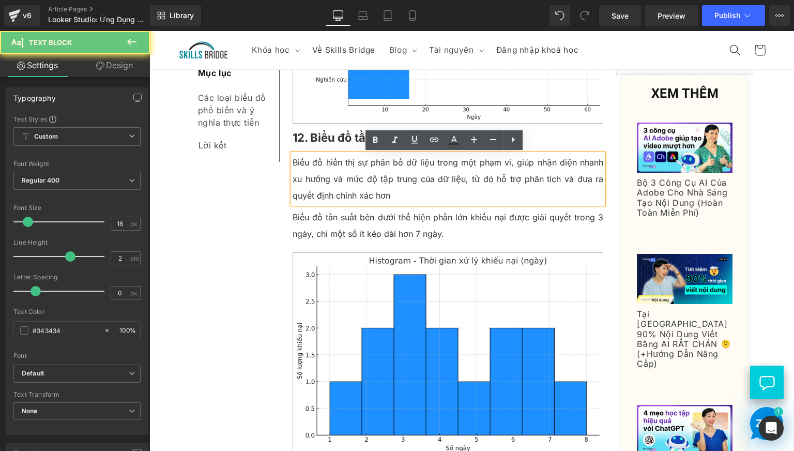
click at [376, 200] on p "Biểu đồ hiển thị sự phân bổ dữ liệu trong một phạm vi, giúp nhận diện nhanh xu …" at bounding box center [448, 179] width 311 height 50
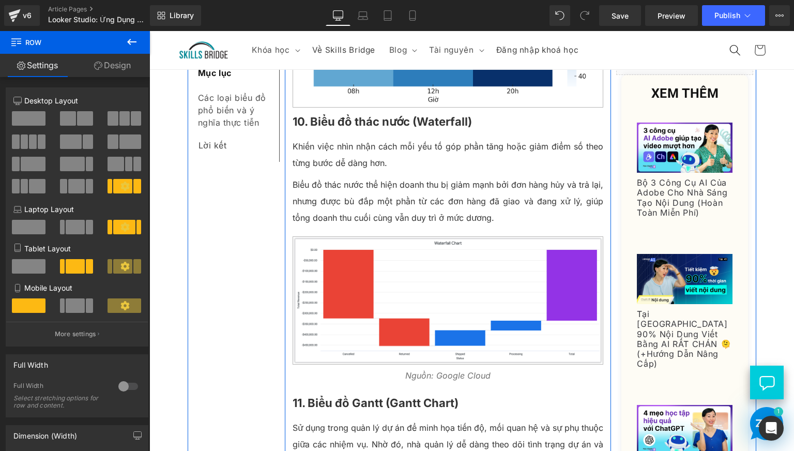
scroll to position [3378, 0]
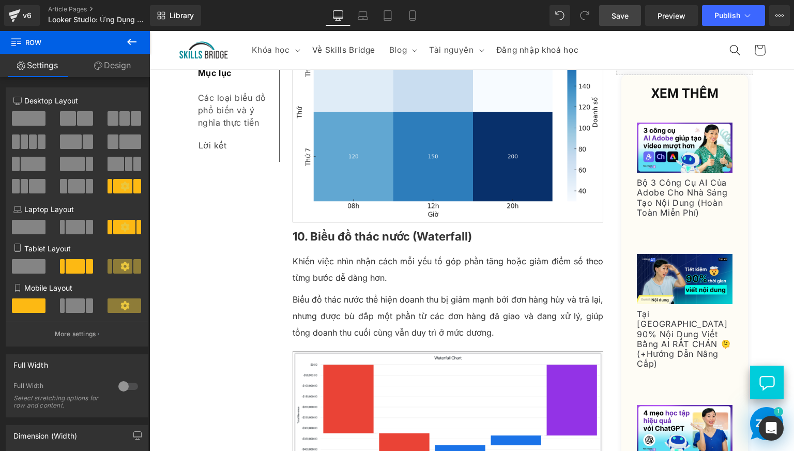
click at [611, 14] on link "Save" at bounding box center [620, 15] width 42 height 21
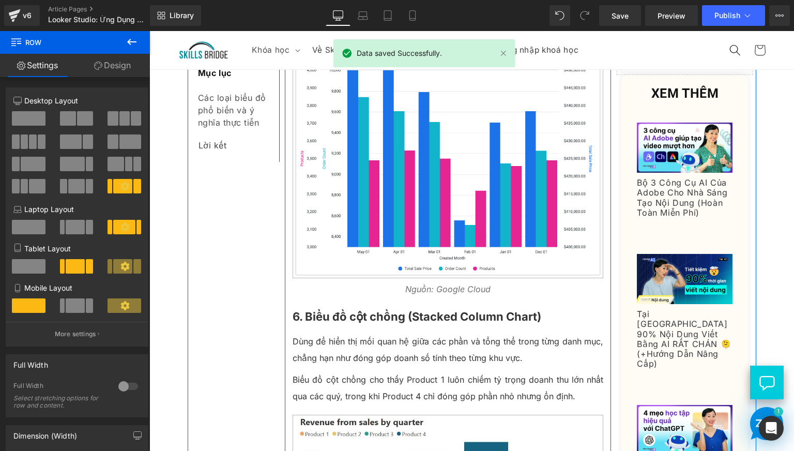
scroll to position [1655, 0]
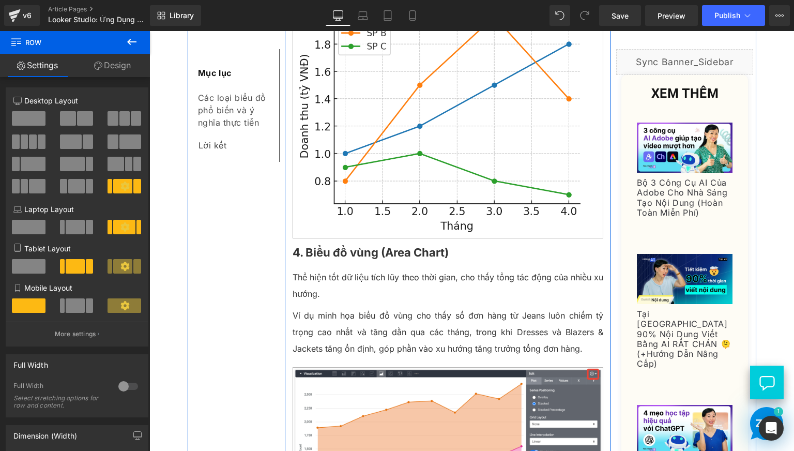
scroll to position [1292, 0]
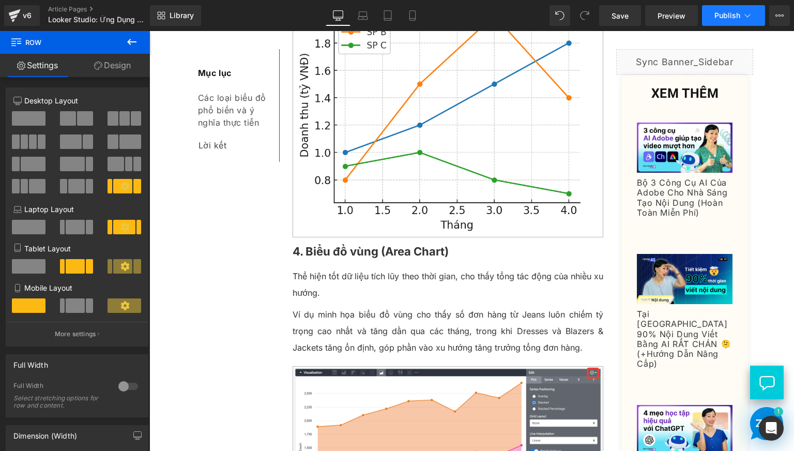
click at [749, 16] on icon at bounding box center [747, 15] width 10 height 10
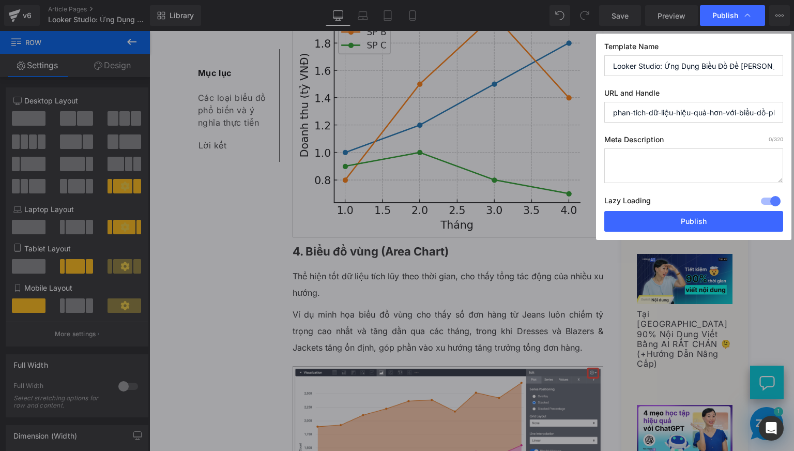
click at [645, 114] on input "phan-tich-dữ-liệu-hiệu-quả-hơn-với-biểu-dồ-phu-hợp" at bounding box center [693, 112] width 179 height 21
click at [683, 112] on input "phan-tich-dữ-liệu-hiệu-quả-hơn-với-biểu-dồ-phu-hợp" at bounding box center [693, 112] width 179 height 21
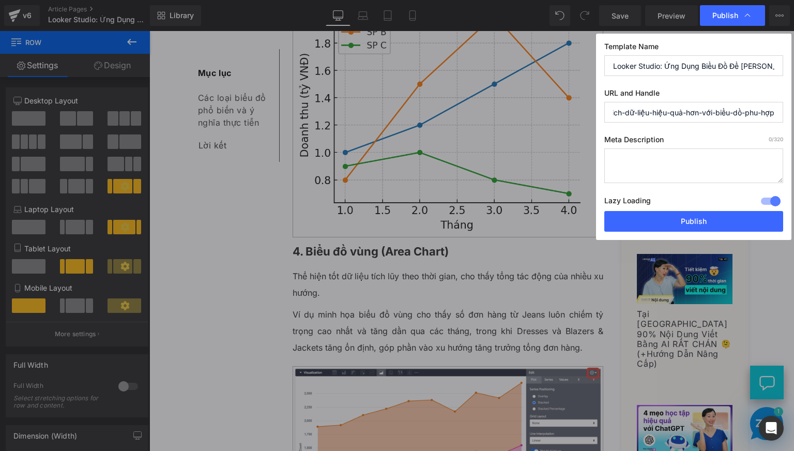
drag, startPoint x: 755, startPoint y: 113, endPoint x: 785, endPoint y: 112, distance: 30.5
click at [785, 112] on div "Template Name Looker Studio: Ứng Dụng Biểu Đồ Để Nâng Cao Hiệu Quả Phân Tích Dữ…" at bounding box center [693, 137] width 195 height 206
click at [757, 111] on input "phan-tich-dữ-liệu-hiệu-quả-hơn-với-biểu-dồ-phu-hợp" at bounding box center [693, 112] width 179 height 21
click at [730, 109] on input "phan-tich-dữ-liệu-hiệu-quả-hơn-với-biểu-dồ-phu-hợp" at bounding box center [693, 112] width 179 height 21
click at [692, 113] on input "phan-tich-dữ-liệu-hiệu-quả-hơn-với-biểu-dồ-phu-hợp" at bounding box center [693, 112] width 179 height 21
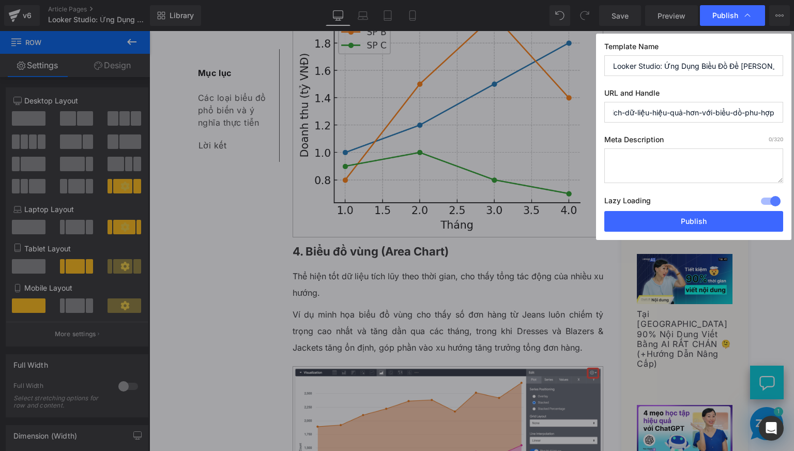
click at [647, 114] on input "phan-tich-dữ-liệu-hiệu-quả-hơn-với-biểu-dồ-phu-hợp" at bounding box center [693, 112] width 179 height 21
drag, startPoint x: 623, startPoint y: 115, endPoint x: 593, endPoint y: 112, distance: 30.7
click at [593, 112] on div "Publish Template Name Looker Studio: Ứng Dụng Biểu Đồ Để Nâng Cao Hiệu Quả Phân…" at bounding box center [397, 225] width 794 height 451
click at [630, 111] on input "phan-tich-dữ-liệu-hiệu-quả-hơn-với-biểu-dồ-phu-hợp" at bounding box center [693, 112] width 179 height 21
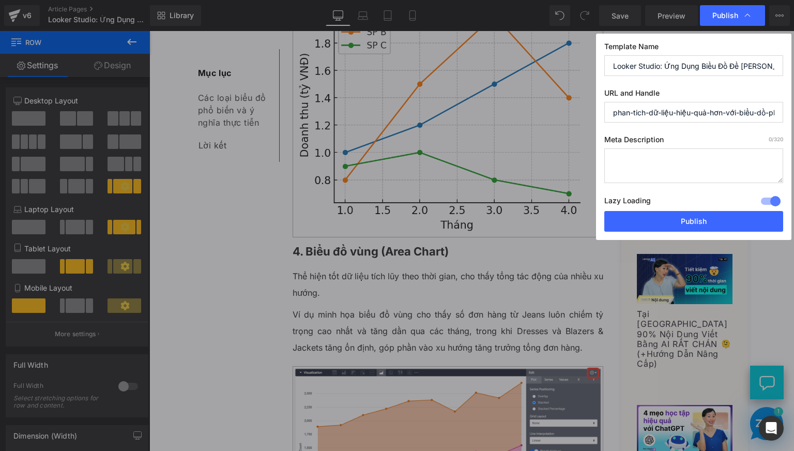
click at [664, 113] on input "phan-tich-dữ-liệu-hiệu-quả-hơn-với-biểu-dồ-phu-hợp" at bounding box center [693, 112] width 179 height 21
click at [701, 117] on input "phan-tich-dữ-liệu-hiệu-quả-hơn-với-biểu-dồ-phu-hợp" at bounding box center [693, 112] width 179 height 21
click at [744, 118] on input "phan-tich-dữ-liệu-hiệu-quả-hơn-với-biểu-dồ-phu-hợp" at bounding box center [693, 112] width 179 height 21
click at [654, 113] on input "phan-tich-dữ-liệu-hiệu-quả-hơn-với-biểu-dồ-phu-hợp" at bounding box center [693, 112] width 179 height 21
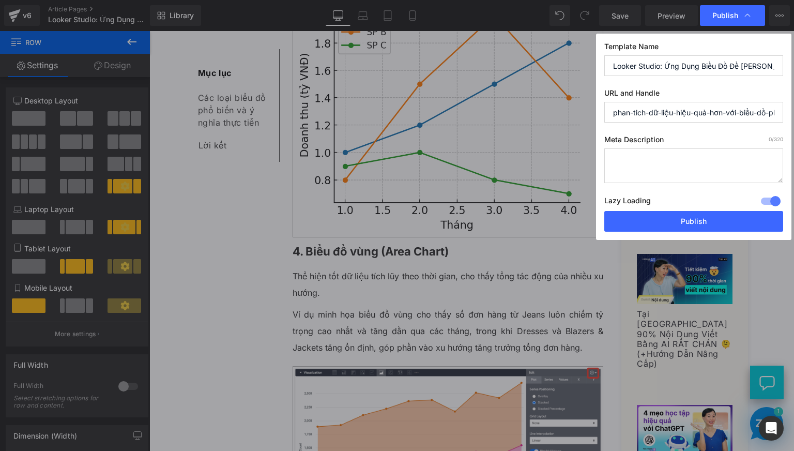
click at [654, 113] on input "phan-tich-dữ-liệu-hiệu-quả-hơn-với-biểu-dồ-phu-hợp" at bounding box center [693, 112] width 179 height 21
click at [673, 64] on input "Looker Studio: Ứng Dụng Biểu Đồ Để Nâng Cao Hiệu Quả Phân Tích Dữ Liệu" at bounding box center [693, 65] width 179 height 21
click at [692, 63] on input "Looker Studio: Ứng Dụng Biểu Đồ Để Nâng Cao Hiệu Quả Phân Tích Dữ Liệu" at bounding box center [693, 65] width 179 height 21
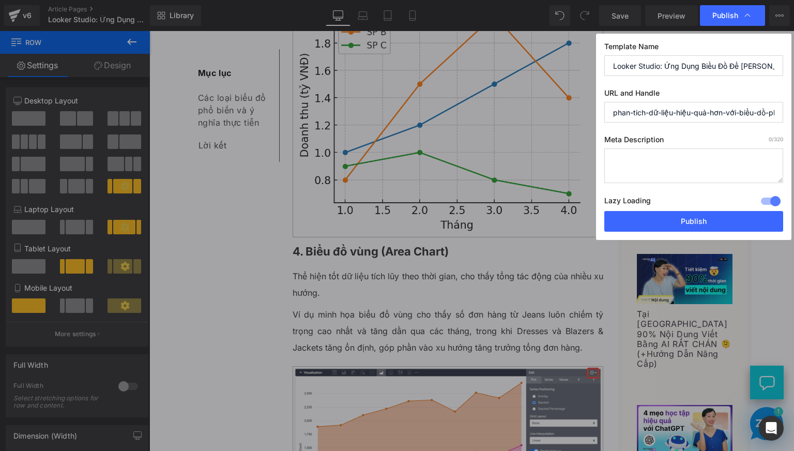
click at [682, 113] on input "phan-tich-dữ-liệu-hiệu-quả-hơn-với-biểu-dồ-phu-hợp" at bounding box center [693, 112] width 179 height 21
click at [697, 69] on input "Looker Studio: Ứng Dụng Biểu Đồ Để Nâng Cao Hiệu Quả Phân Tích Dữ Liệu" at bounding box center [693, 65] width 179 height 21
click at [664, 103] on input "phan-tich-dữ-liệu-hiệu-quả-hơn-với-biểu-dồ-phu-hợp" at bounding box center [693, 112] width 179 height 21
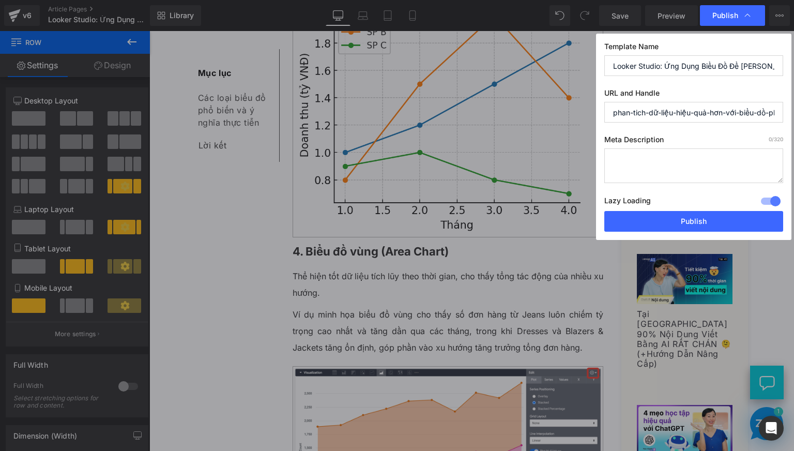
click at [668, 113] on input "phan-tich-dữ-liệu-hiệu-quả-hơn-với-biểu-dồ-phu-hợp" at bounding box center [693, 112] width 179 height 21
type input "ung-dung-bieu-do-looker-studio"
click at [733, 192] on div "Meta Description 0 /320 Lazy Loading Build Upgrade plan to unlock Lazy loading …" at bounding box center [693, 173] width 179 height 76
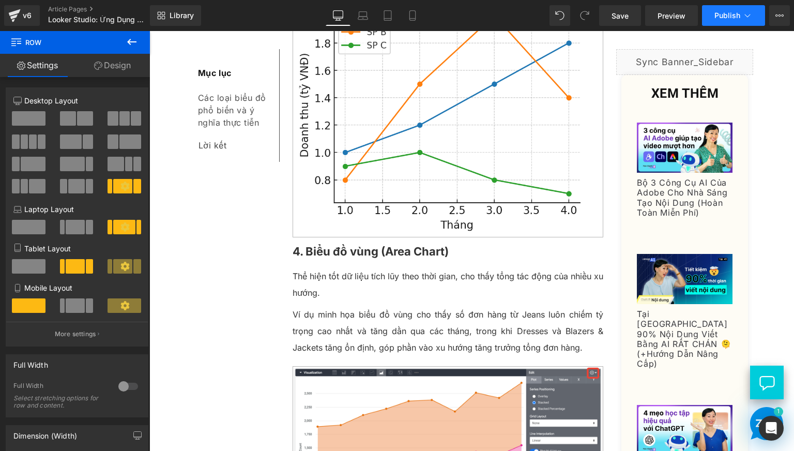
click at [745, 17] on icon at bounding box center [747, 15] width 10 height 10
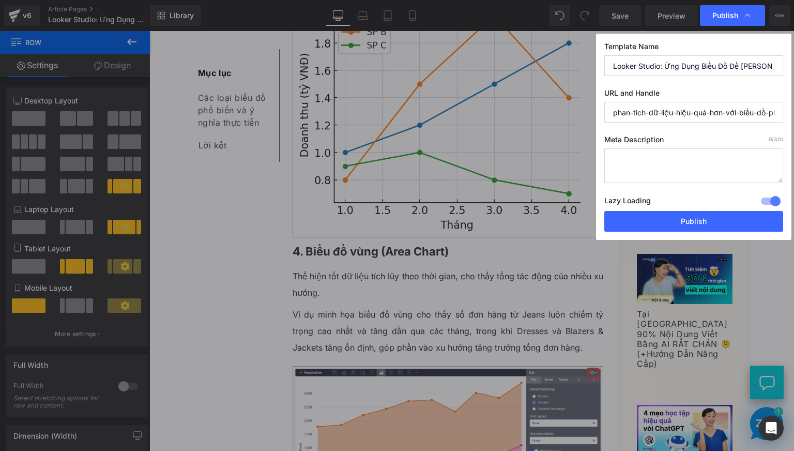
click at [740, 112] on input "phan-tich-dữ-liệu-hiệu-quả-hơn-với-biểu-dồ-phu-hợp" at bounding box center [693, 112] width 179 height 21
click at [744, 89] on label "URL and Handle" at bounding box center [693, 94] width 179 height 13
click at [706, 65] on input "Looker Studio: Ứng Dụng Biểu Đồ Để Nâng Cao Hiệu Quả Phân Tích Dữ Liệu" at bounding box center [693, 65] width 179 height 21
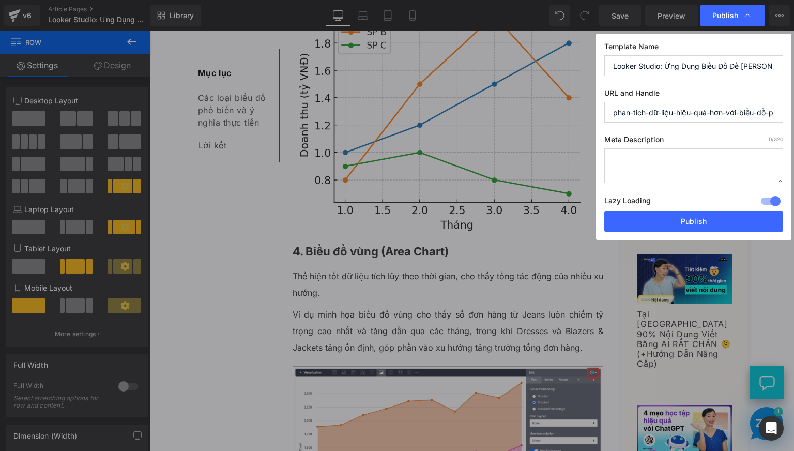
click at [706, 65] on input "Looker Studio: Ứng Dụng Biểu Đồ Để Nâng Cao Hiệu Quả Phân Tích Dữ Liệu" at bounding box center [693, 65] width 179 height 21
click at [727, 66] on input "Looker Studio: Ứng Dụng Biểu Đồ Để Nâng Cao Hiệu Quả Phân Tích Dữ Liệu" at bounding box center [693, 65] width 179 height 21
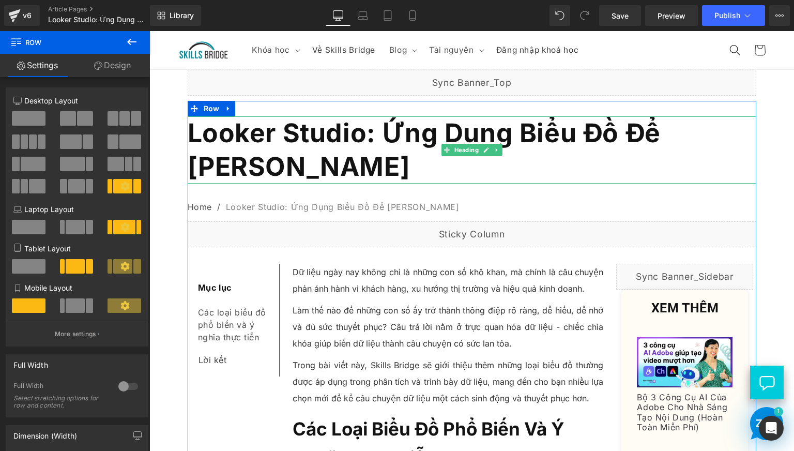
click at [376, 131] on span "Looker Studio: Ứng Dụng Biểu Đồ Để Nâng Cao Hiệu Quả Phân Tích Dữ Liệu" at bounding box center [424, 149] width 473 height 65
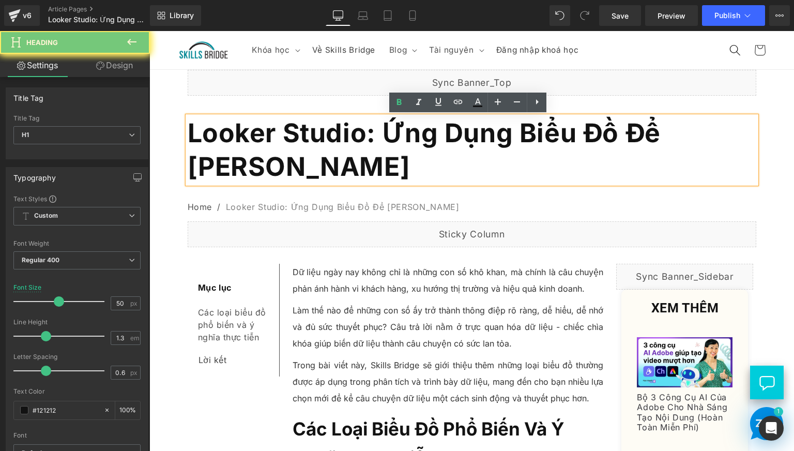
click at [376, 131] on span "Looker Studio: Ứng Dụng Biểu Đồ Để Nâng Cao Hiệu Quả Phân Tích Dữ Liệu" at bounding box center [424, 149] width 473 height 65
click at [444, 148] on span "Looker Studio: Ứng Dụng Biểu Đồ Để Nâng Cao Hiệu Quả Phân Tích Dữ Liệu" at bounding box center [424, 149] width 473 height 65
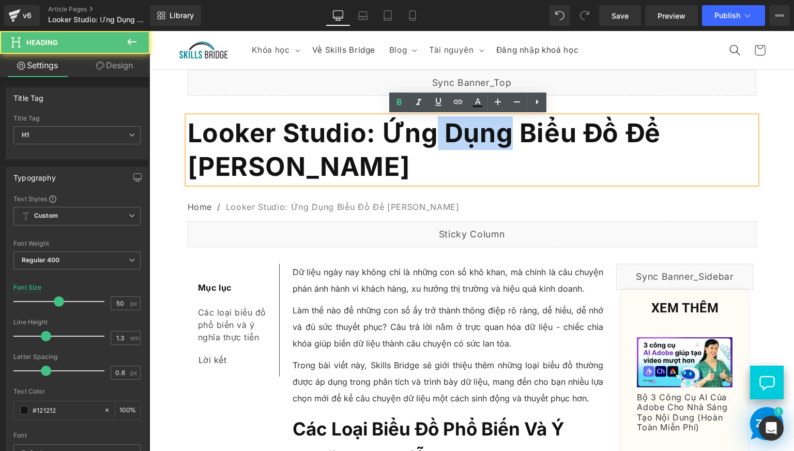
drag, startPoint x: 501, startPoint y: 138, endPoint x: 422, endPoint y: 138, distance: 79.1
click at [422, 138] on span "Looker Studio: Ứng Dụng Biểu Đồ Để Nâng Cao Hiệu Quả Phân Tích Dữ Liệu" at bounding box center [424, 149] width 473 height 65
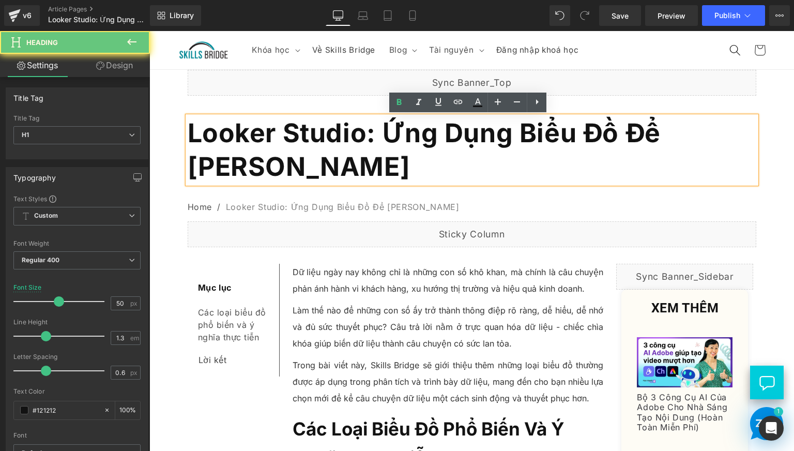
click at [377, 135] on span "Looker Studio: Ứng Dụng Biểu Đồ Để Nâng Cao Hiệu Quả Phân Tích Dữ Liệu" at bounding box center [424, 149] width 473 height 65
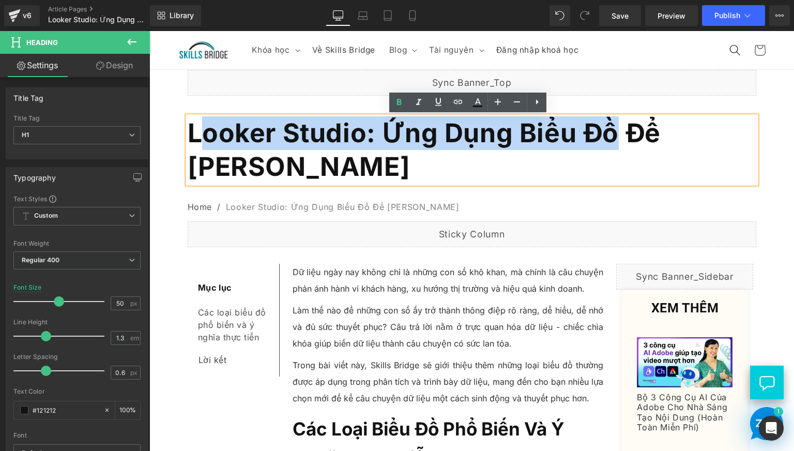
drag, startPoint x: 608, startPoint y: 135, endPoint x: 193, endPoint y: 137, distance: 415.0
click at [193, 137] on span "Looker Studio: Ứng Dụng Biểu Đồ Để Nâng Cao Hiệu Quả Phân Tích Dữ Liệu" at bounding box center [424, 149] width 473 height 65
click at [383, 136] on span "Looker Studio: Ứng Dụng Biểu Đồ Để Nâng Cao Hiệu Quả Phân Tích Dữ Liệu" at bounding box center [424, 149] width 473 height 65
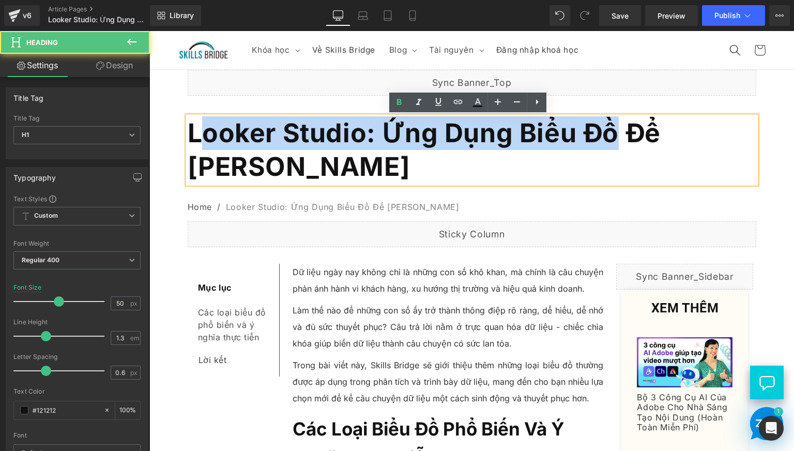
click at [224, 143] on span "Looker Studio: Ứng Dụng Biểu Đồ Để Nâng Cao Hiệu Quả Phân Tích Dữ Liệu" at bounding box center [424, 149] width 473 height 65
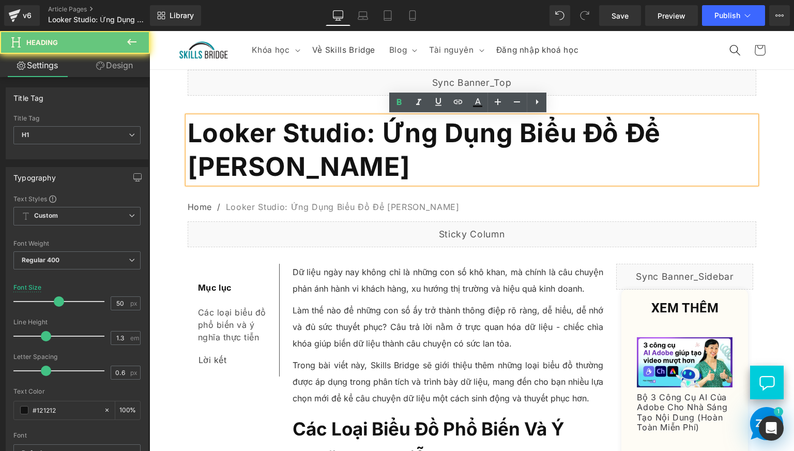
click at [364, 145] on span "Looker Studio: Ứng Dụng Biểu Đồ Để Nâng Cao Hiệu Quả Phân Tích Dữ Liệu" at bounding box center [424, 149] width 473 height 65
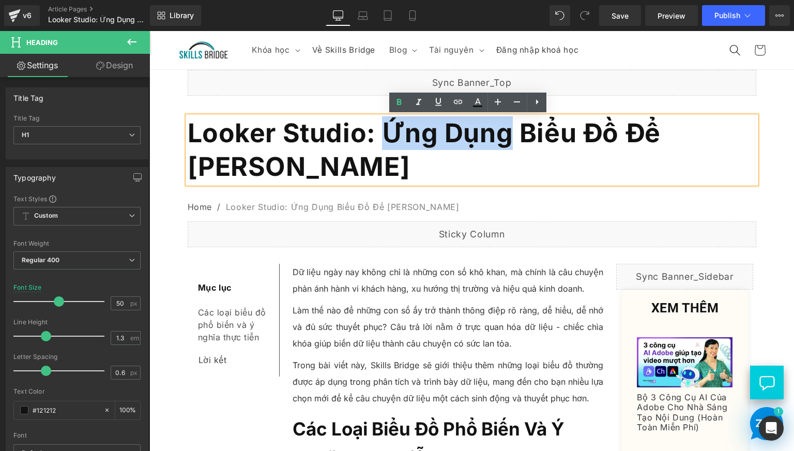
drag, startPoint x: 375, startPoint y: 134, endPoint x: 503, endPoint y: 141, distance: 128.3
click at [503, 141] on span "Looker Studio: Ứng Dụng Biểu Đồ Để Nâng Cao Hiệu Quả Phân Tích Dữ Liệu" at bounding box center [424, 149] width 473 height 65
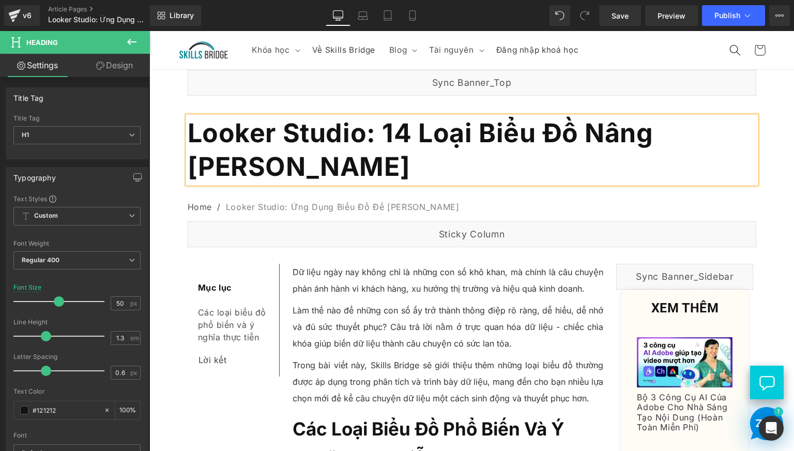
click at [426, 137] on span "Looker Studio: 14 Loại Biểu Đồ Nâng Cao Hiệu Quả Phân Tích Dữ Liệu" at bounding box center [421, 149] width 466 height 65
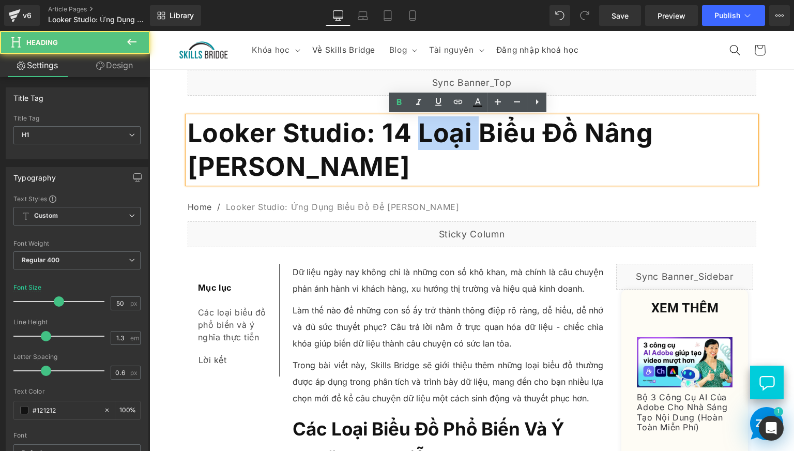
click at [426, 137] on span "Looker Studio: 14 Loại Biểu Đồ Nâng Cao Hiệu Quả Phân Tích Dữ Liệu" at bounding box center [421, 149] width 466 height 65
click at [426, 136] on span "Looker Studio: 14 Loại Biểu Đồ Nâng Cao Hiệu Quả Phân Tích Dữ Liệu" at bounding box center [421, 149] width 466 height 65
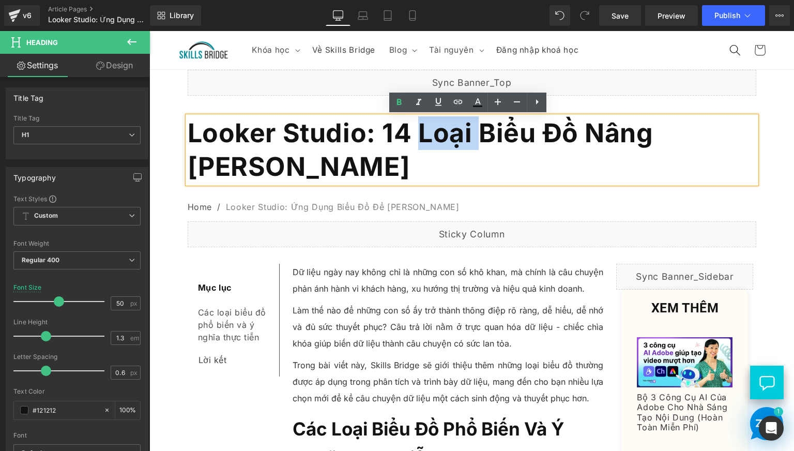
click at [529, 138] on span "Looker Studio: 14 Loại Biểu Đồ Nâng Cao Hiệu Quả Phân Tích Dữ Liệu" at bounding box center [421, 149] width 466 height 65
click at [363, 173] on span "Looker Studio: 14 Loại Biểu Đồ Nâng Cao Hiệu Quả Phân Tích Dữ Liệu" at bounding box center [421, 149] width 466 height 65
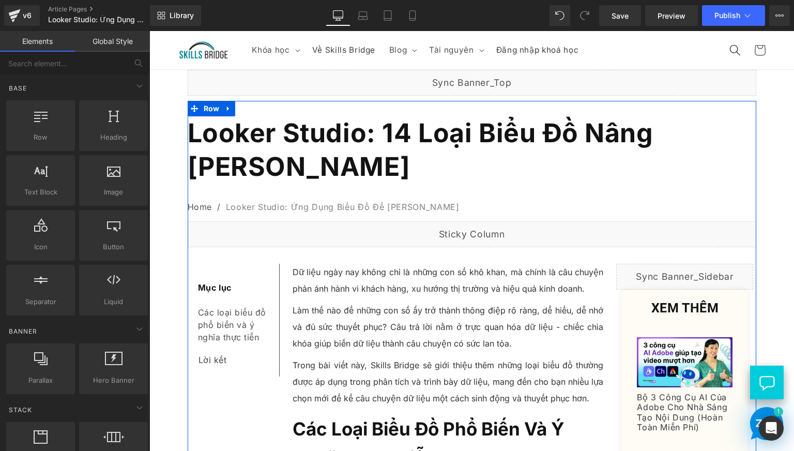
click at [406, 141] on span "Looker Studio: 14 Loại Biểu Đồ Nâng Cao Hiệu Quả Phân Tích Dữ Liệu" at bounding box center [421, 149] width 466 height 65
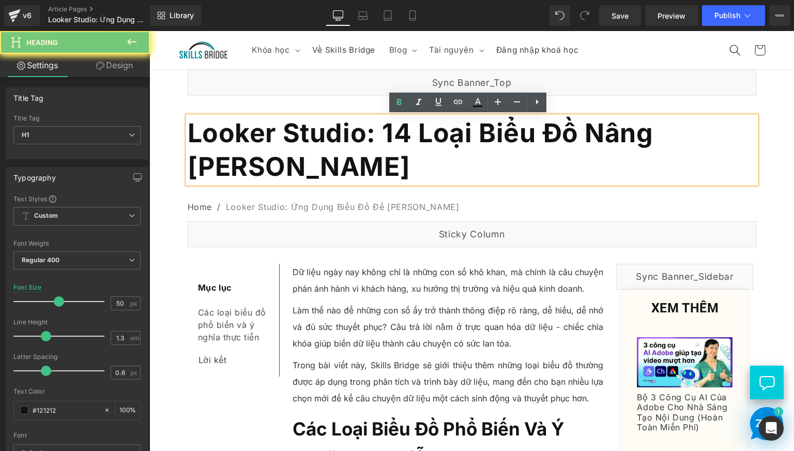
click at [406, 141] on span "Looker Studio: 14 Loại Biểu Đồ Nâng Cao Hiệu Quả Phân Tích Dữ Liệu" at bounding box center [421, 149] width 466 height 65
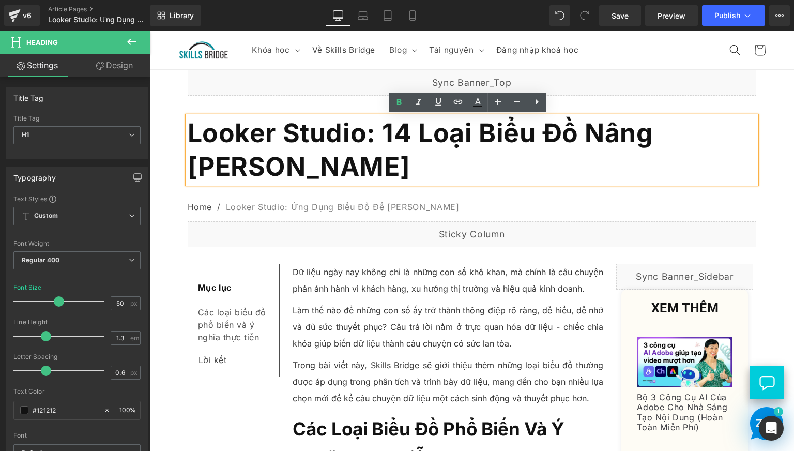
copy span "Looker Studio: 14 Loại Biểu Đồ Nâng Cao Hiệu Quả Phân Tích Dữ Liệu"
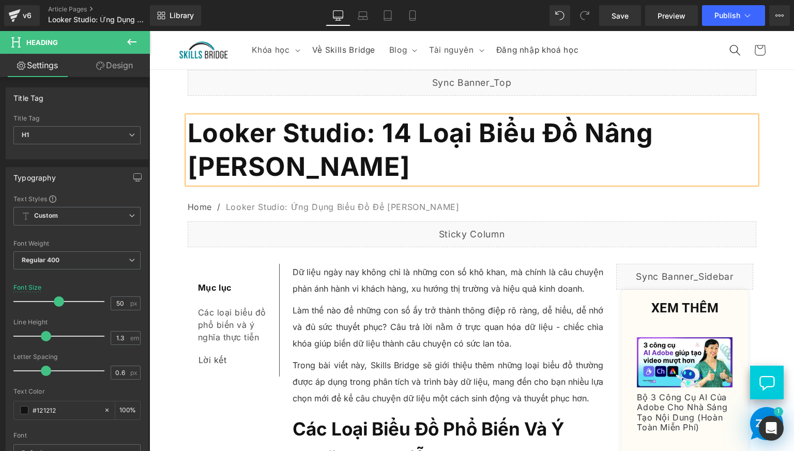
click at [374, 216] on nav "Home / Looker Studio: Ứng Dụng Biểu Đồ Để Nâng Cao Hiệu Quả Phân Tích Dữ Liệu" at bounding box center [472, 207] width 568 height 27
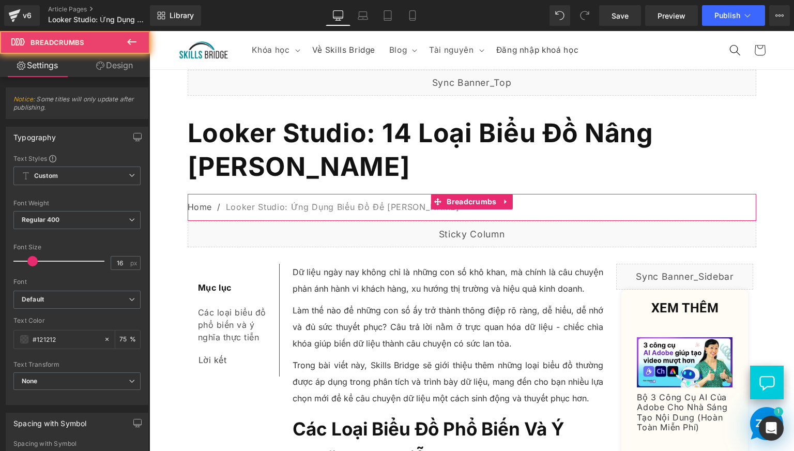
click at [374, 216] on nav "Home / Looker Studio: Ứng Dụng Biểu Đồ Để Nâng Cao Hiệu Quả Phân Tích Dữ Liệu" at bounding box center [472, 207] width 568 height 27
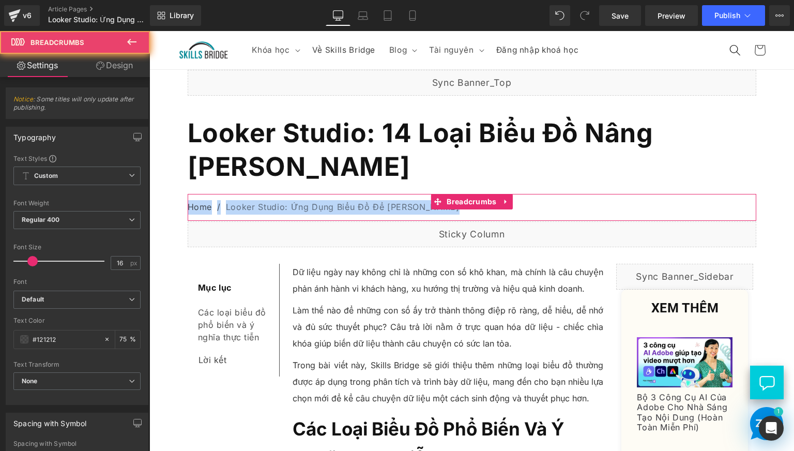
click at [374, 216] on nav "Home / Looker Studio: Ứng Dụng Biểu Đồ Để Nâng Cao Hiệu Quả Phân Tích Dữ Liệu" at bounding box center [472, 207] width 568 height 27
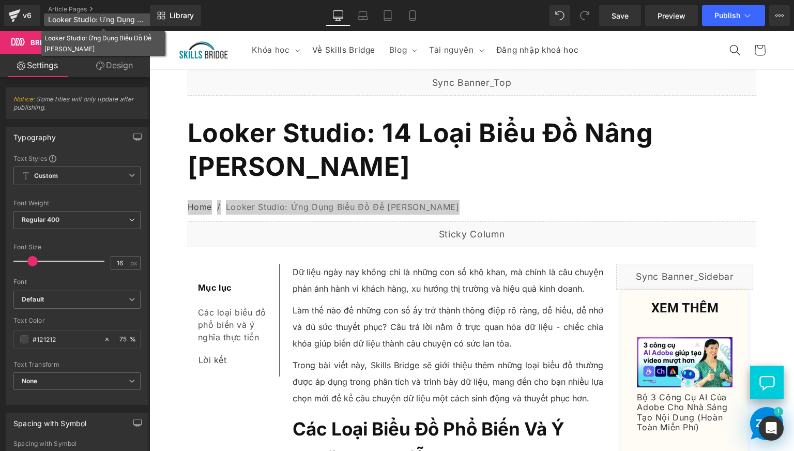
click at [105, 19] on span "Looker Studio: Ứng Dụng Biểu Đồ Để Nâng Cao Hiệu Quả Phân Tích Dữ Liệu" at bounding box center [97, 20] width 99 height 8
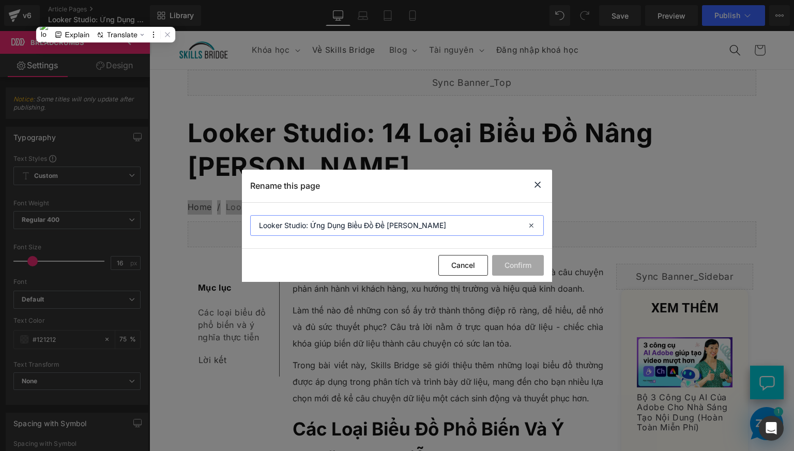
click at [416, 233] on input "Looker Studio: Ứng Dụng Biểu Đồ Để Nâng Cao Hiệu Quả Phân Tích Dữ Liệu" at bounding box center [397, 225] width 294 height 21
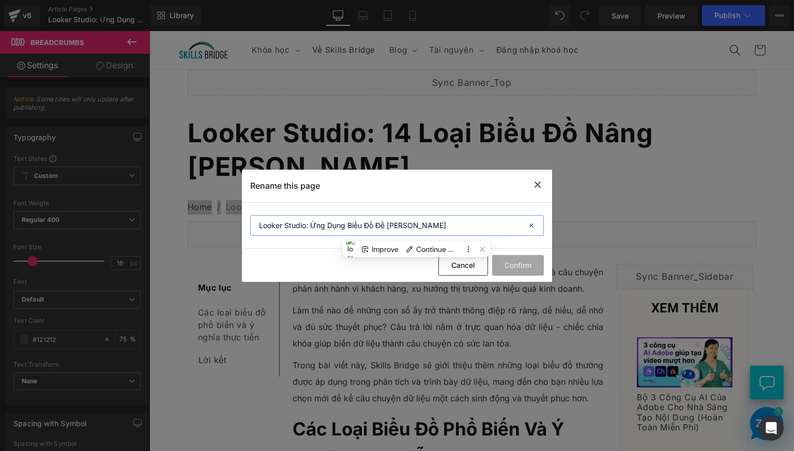
paste input "14 Loại Biểu Đồ"
type input "Looker Studio: 14 Loại Biểu Đồ Nâng Cao Hiệu Quả Phân Tích Dữ Liệu"
click at [524, 262] on button "Confirm" at bounding box center [518, 265] width 52 height 21
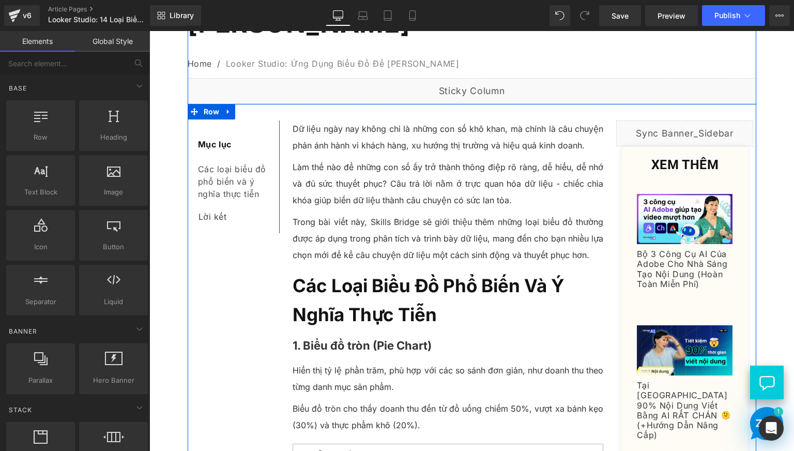
scroll to position [172, 0]
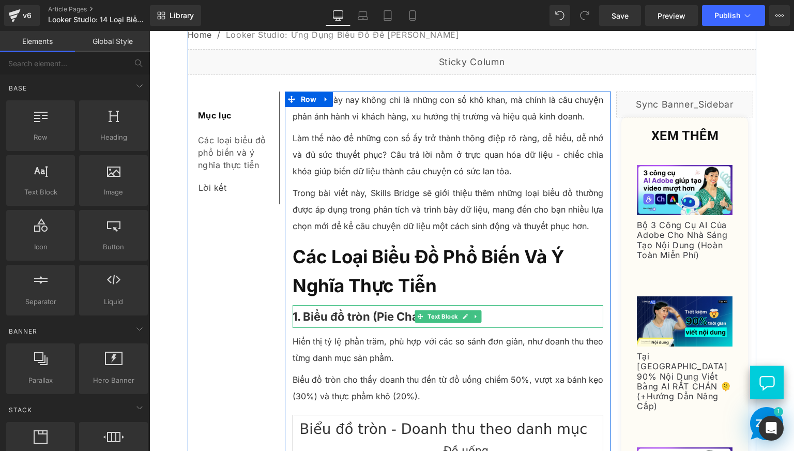
click at [338, 313] on strong "1. Biểu đồ tròn (Pie Chart)" at bounding box center [362, 316] width 139 height 13
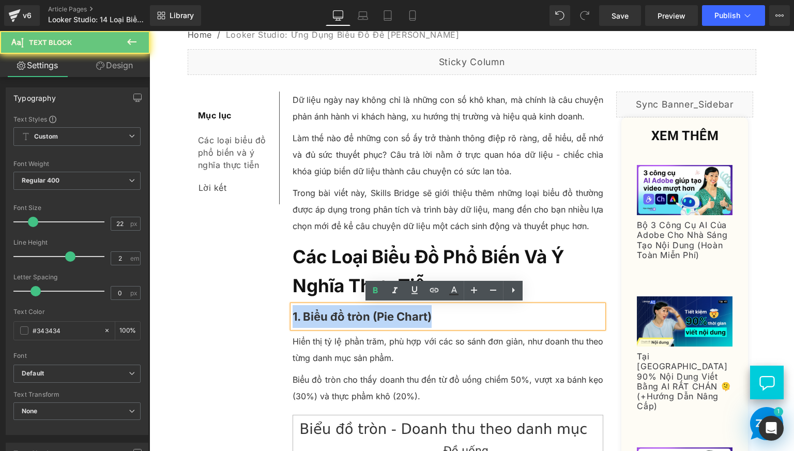
click at [338, 313] on strong "1. Biểu đồ tròn (Pie Chart)" at bounding box center [362, 316] width 139 height 13
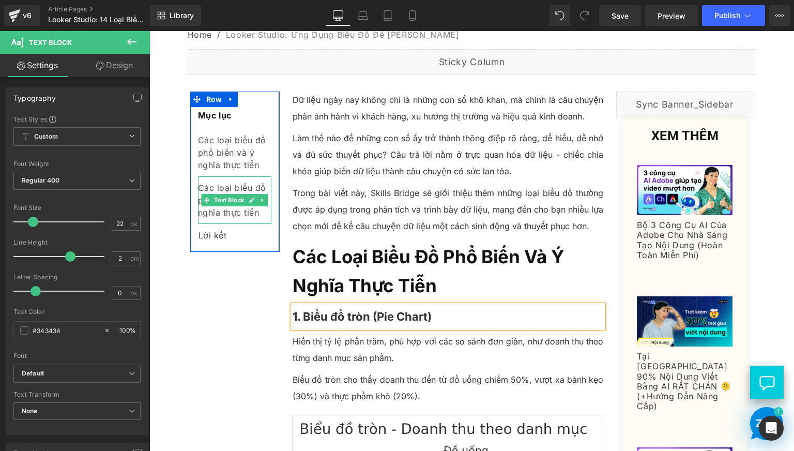
click at [225, 184] on div "Các loại biểu đồ phổ biến và ý nghĩa thực tiễn" at bounding box center [234, 200] width 73 height 48
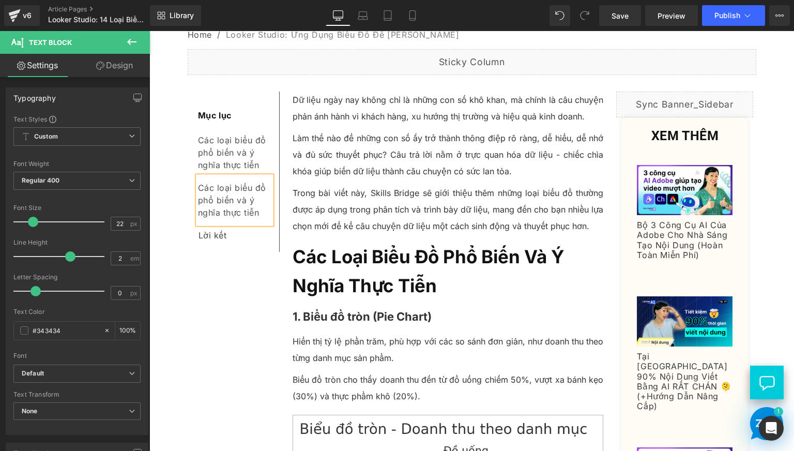
click at [225, 184] on div "Các loại biểu đồ phổ biến và ý nghĩa thực tiễn" at bounding box center [234, 200] width 73 height 48
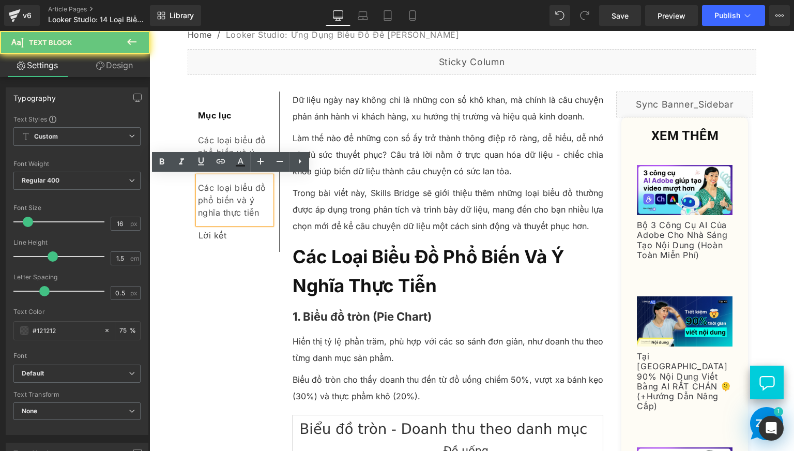
click at [225, 184] on div "Các loại biểu đồ phổ biến và ý nghĩa thực tiễn" at bounding box center [234, 200] width 73 height 48
paste div
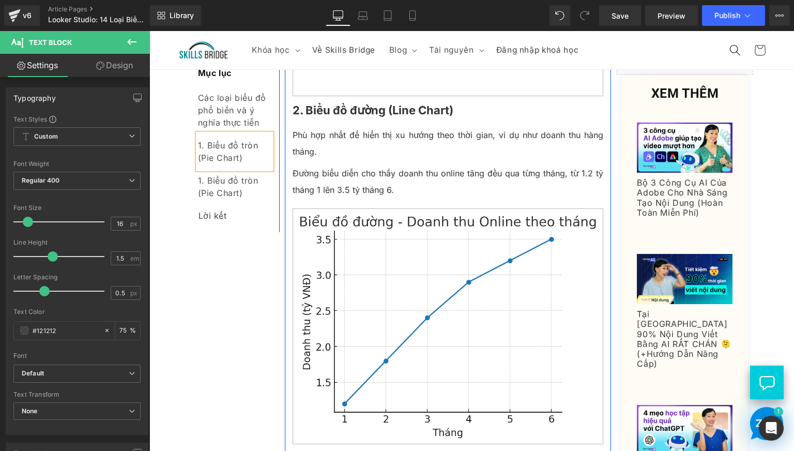
scroll to position [689, 0]
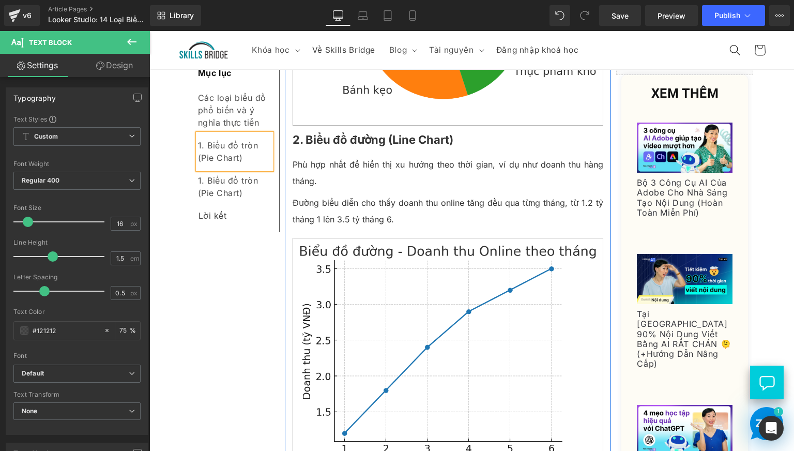
click at [334, 138] on b "2. Biểu đồ đường (Line Chart)" at bounding box center [373, 139] width 161 height 13
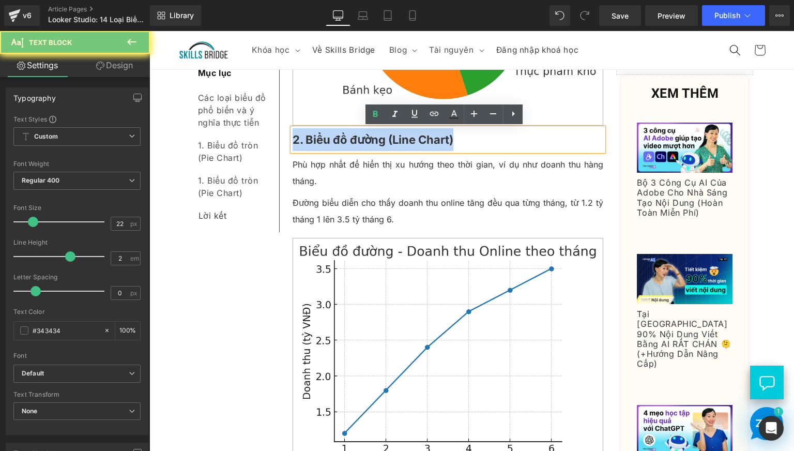
click at [334, 138] on b "2. Biểu đồ đường (Line Chart)" at bounding box center [373, 139] width 161 height 13
copy b "2. Biểu đồ đường (Line Chart)"
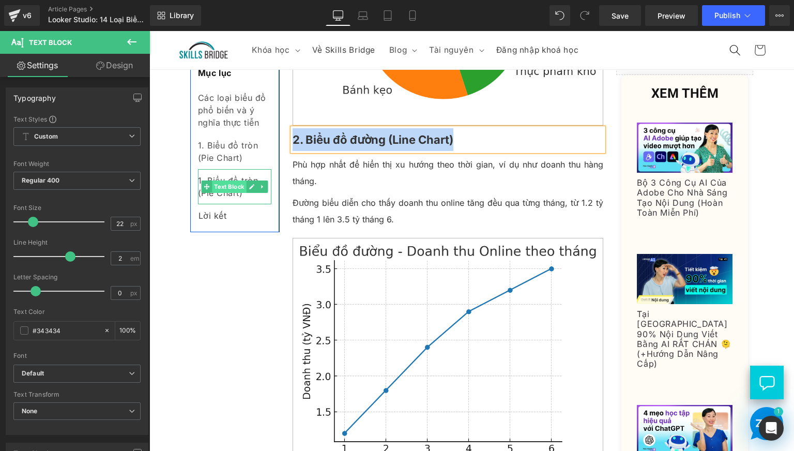
click at [224, 187] on span "Text Block" at bounding box center [229, 186] width 34 height 12
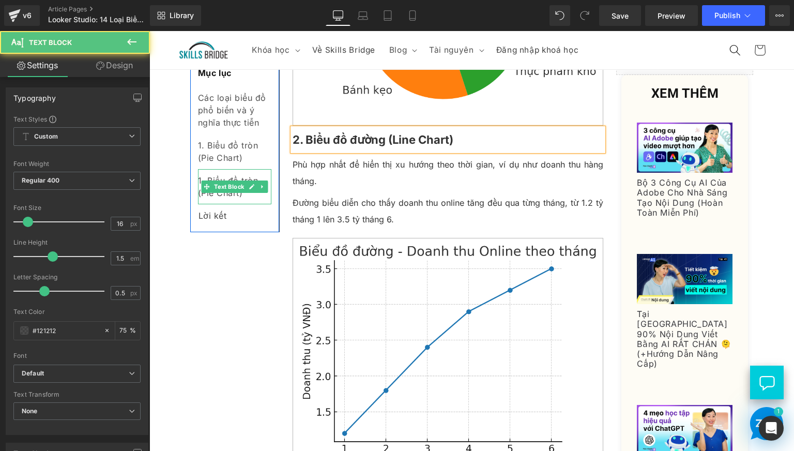
click at [224, 201] on div "1. Biểu đồ tròn (Pie Chart)" at bounding box center [234, 186] width 73 height 35
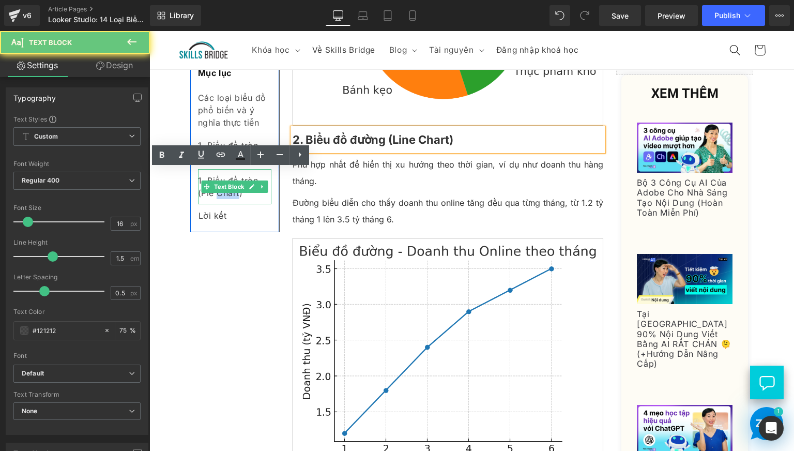
click at [224, 201] on div "1. Biểu đồ tròn (Pie Chart)" at bounding box center [234, 186] width 73 height 35
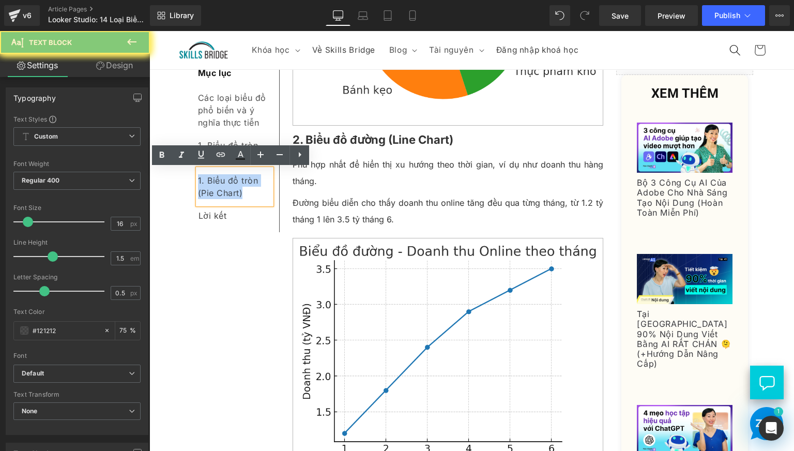
click at [224, 201] on div "1. Biểu đồ tròn (Pie Chart)" at bounding box center [234, 186] width 73 height 35
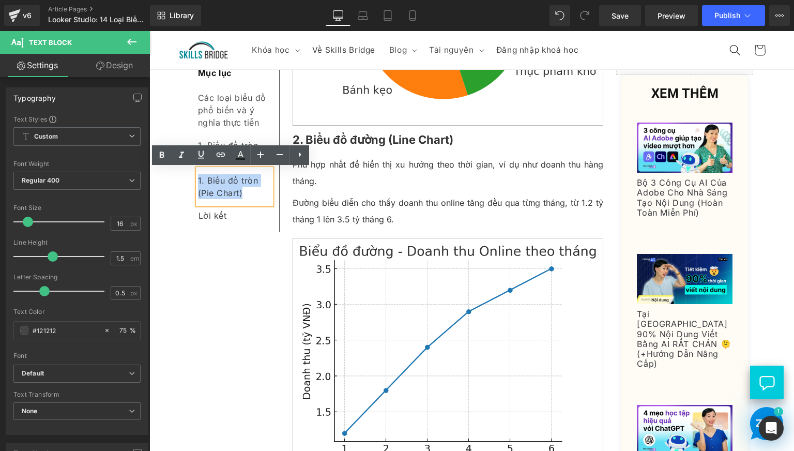
paste div
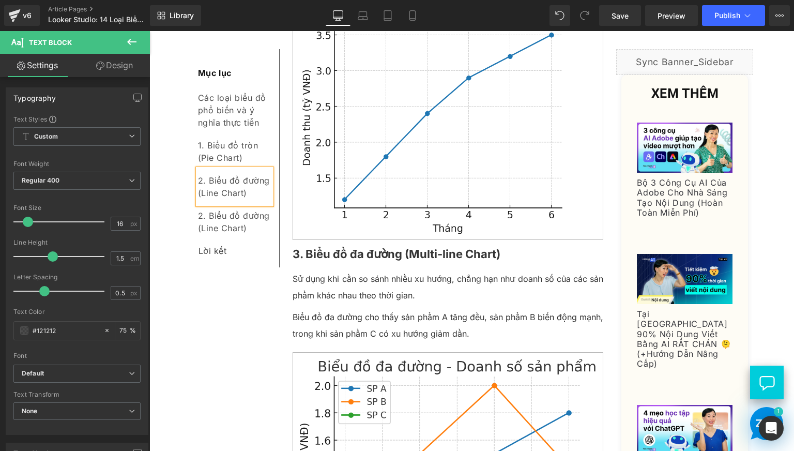
scroll to position [1034, 0]
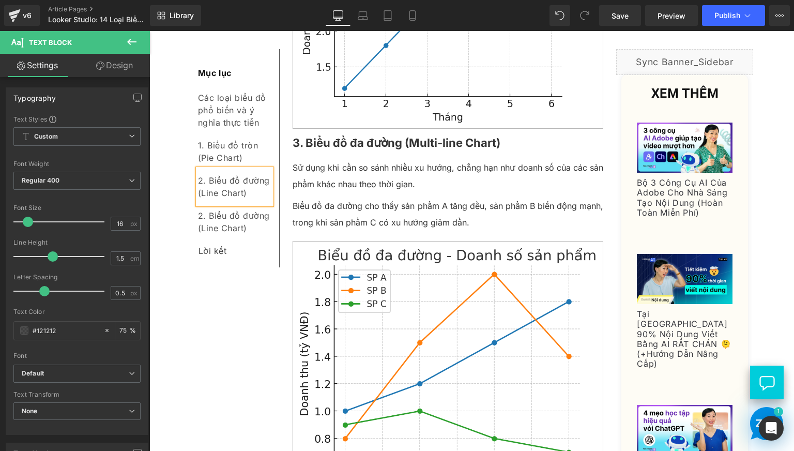
click at [343, 148] on b "3. Biểu đồ đa đường (Multi-line Chart)" at bounding box center [397, 142] width 208 height 13
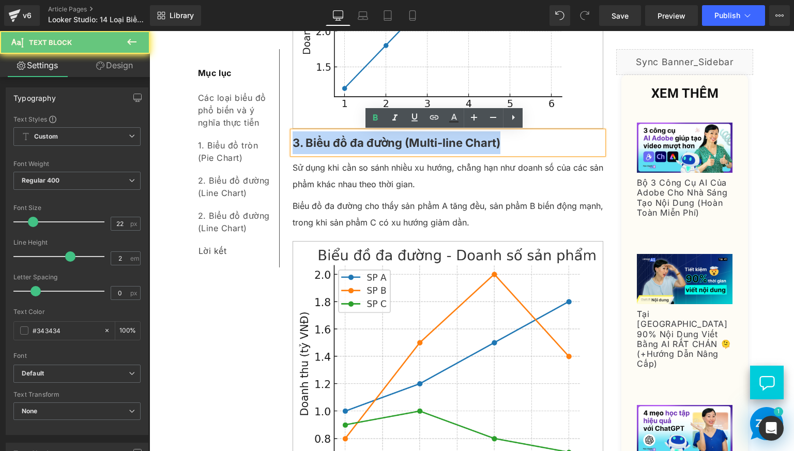
click at [343, 148] on b "3. Biểu đồ đa đường (Multi-line Chart)" at bounding box center [397, 142] width 208 height 13
copy b "3. Biểu đồ đa đường (Multi-line Chart)"
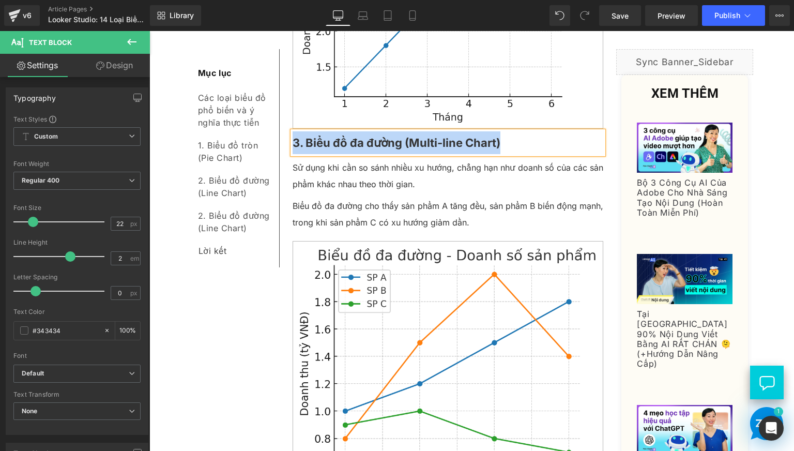
click at [220, 214] on div "2. Biểu đồ đường (Line Chart)" at bounding box center [234, 221] width 73 height 35
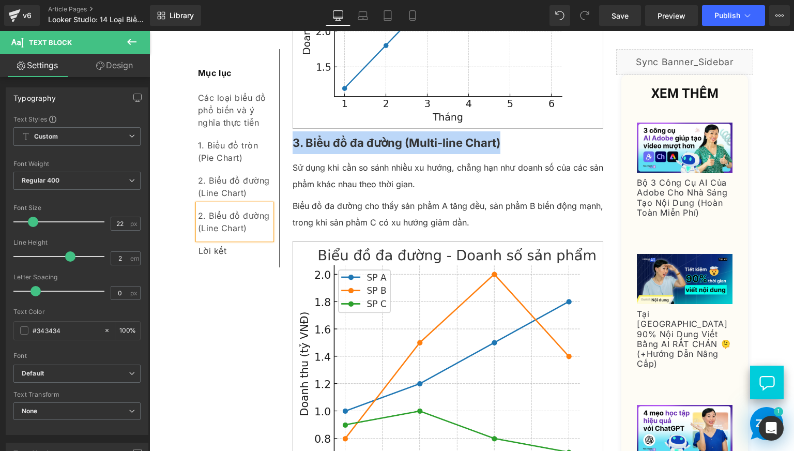
click at [220, 214] on div "2. Biểu đồ đường (Line Chart)" at bounding box center [234, 221] width 73 height 35
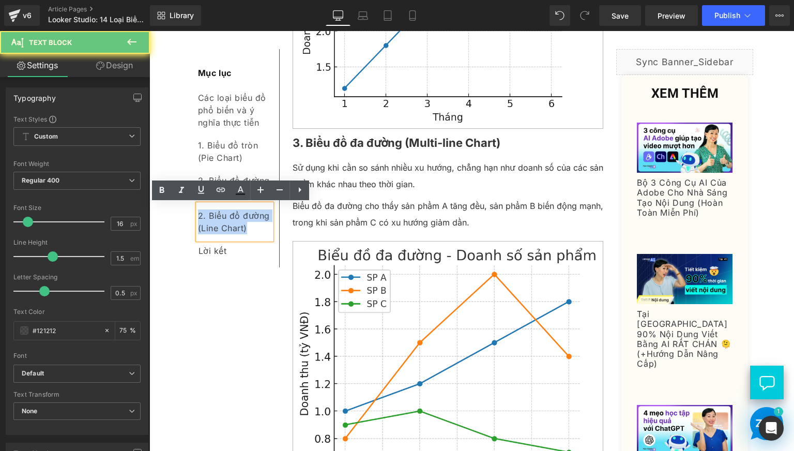
click at [220, 214] on div "2. Biểu đồ đường (Line Chart)" at bounding box center [234, 221] width 73 height 35
paste div
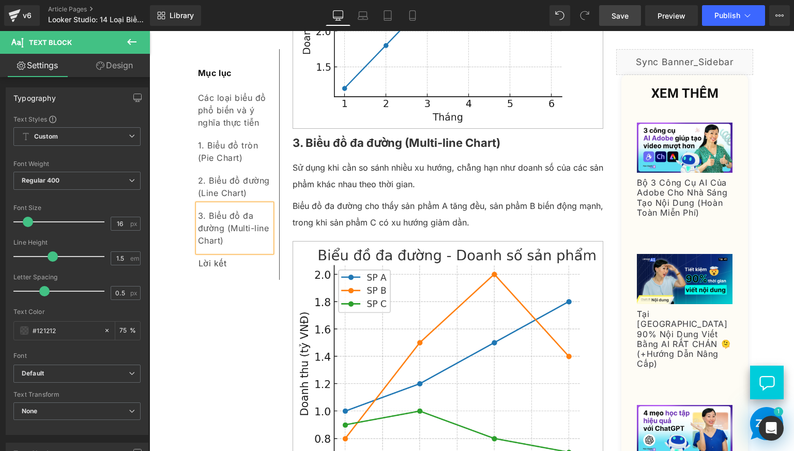
drag, startPoint x: 618, startPoint y: 12, endPoint x: 228, endPoint y: 283, distance: 474.1
click at [618, 12] on span "Save" at bounding box center [619, 15] width 17 height 11
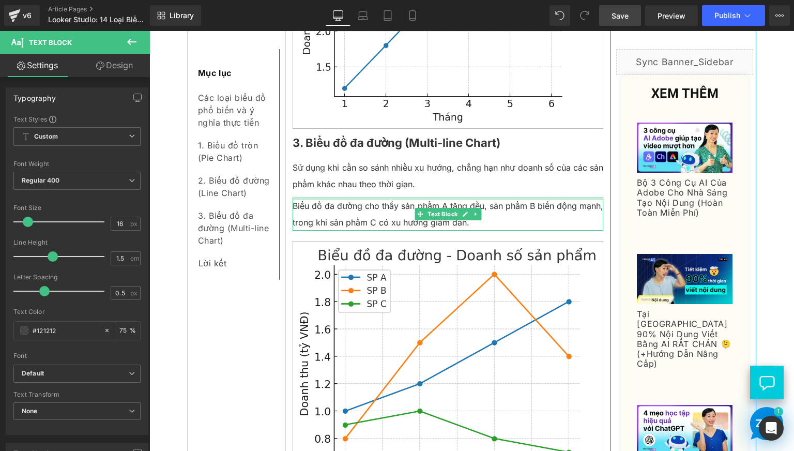
click at [362, 198] on div at bounding box center [448, 198] width 311 height 3
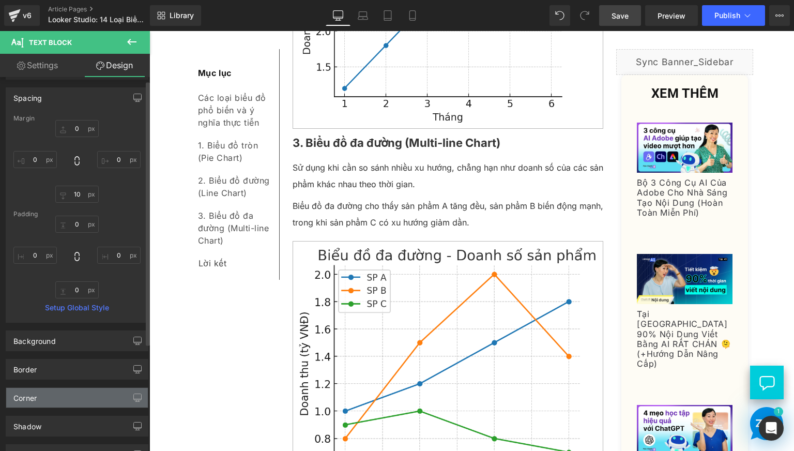
scroll to position [0, 0]
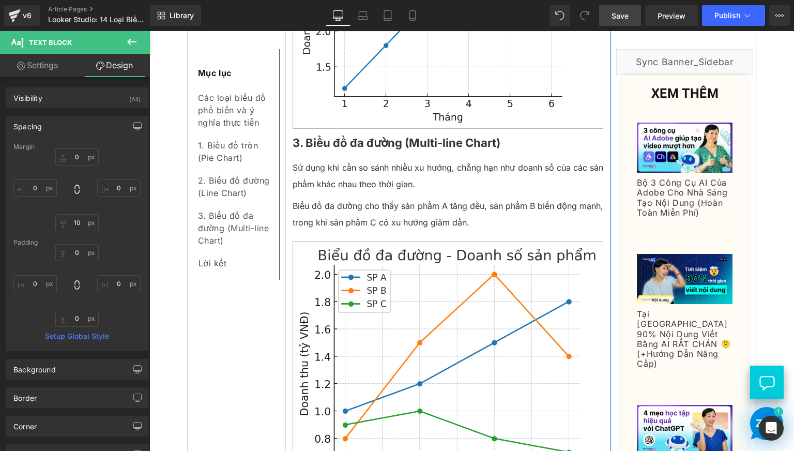
click at [349, 205] on p "Biểu đồ đa đường cho thấy sản phẩm A tăng đều, sản phẩm B biến động mạnh, trong…" at bounding box center [448, 213] width 311 height 33
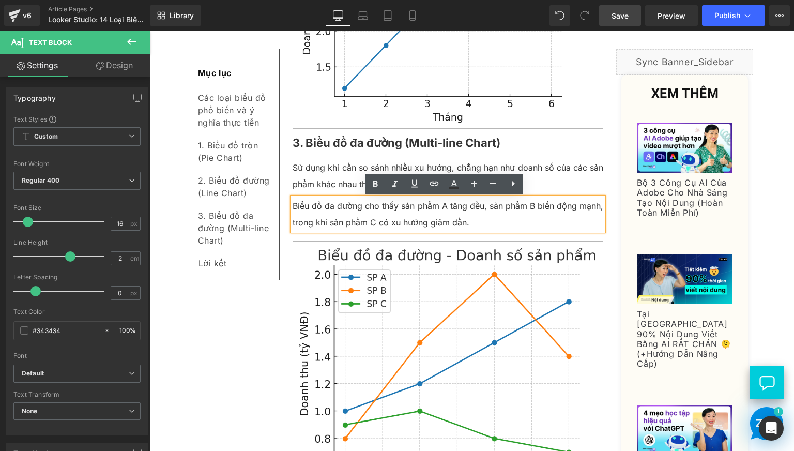
click at [349, 205] on p "Biểu đồ đa đường cho thấy sản phẩm A tăng đều, sản phẩm B biến động mạnh, trong…" at bounding box center [448, 213] width 311 height 33
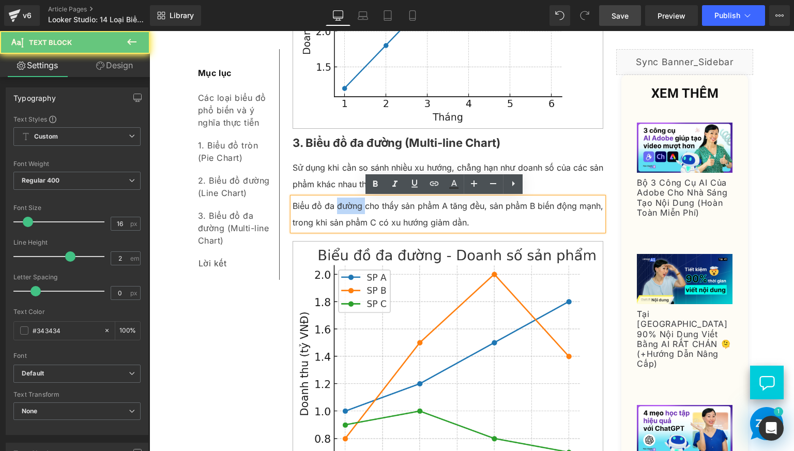
click at [349, 205] on p "Biểu đồ đa đường cho thấy sản phẩm A tăng đều, sản phẩm B biến động mạnh, trong…" at bounding box center [448, 213] width 311 height 33
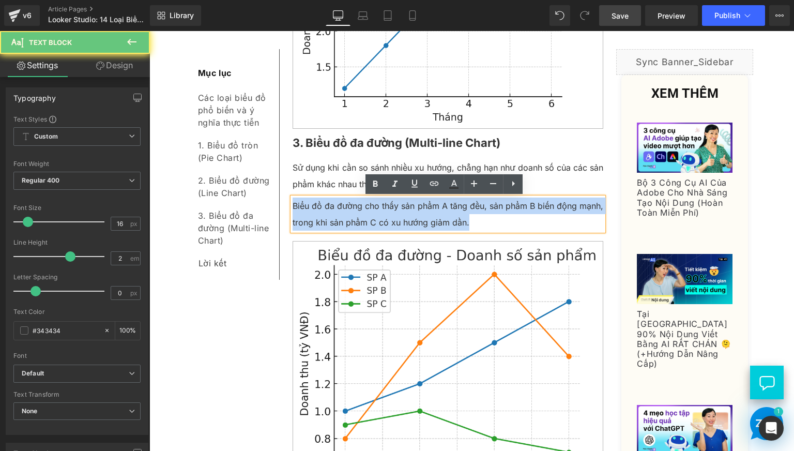
click at [349, 205] on p "Biểu đồ đa đường cho thấy sản phẩm A tăng đều, sản phẩm B biến động mạnh, trong…" at bounding box center [448, 213] width 311 height 33
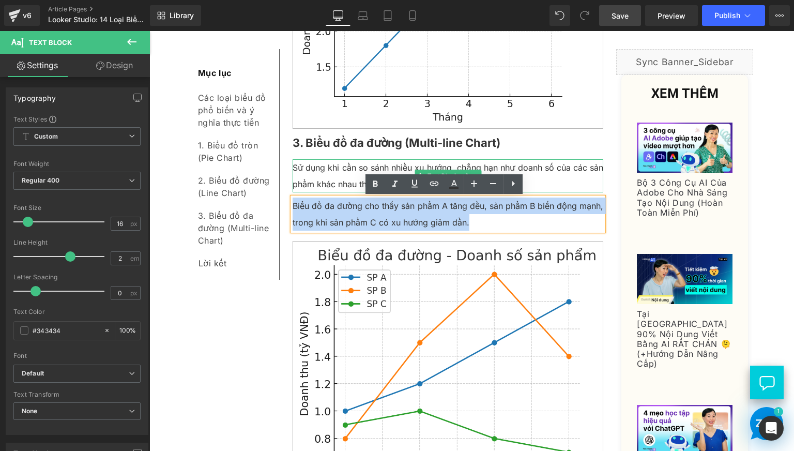
click at [310, 166] on p "Sử dụng khi cần so sánh nhiều xu hướng, chẳng hạn như doanh số của các sản phẩm…" at bounding box center [448, 175] width 311 height 33
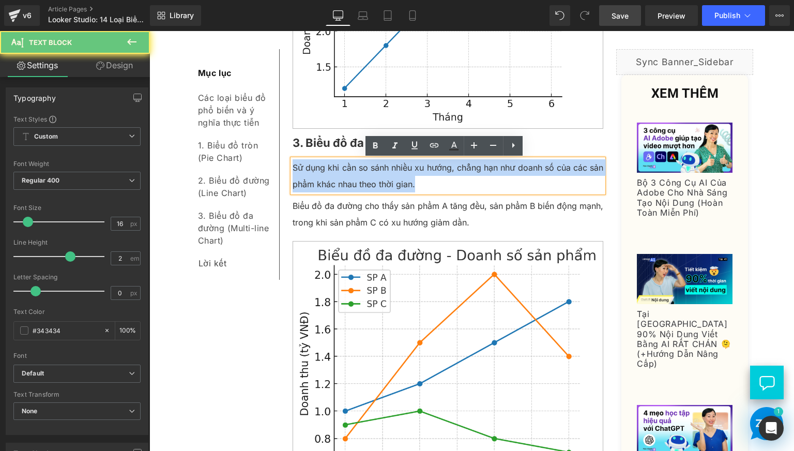
click at [310, 166] on p "Sử dụng khi cần so sánh nhiều xu hướng, chẳng hạn như doanh số của các sản phẩm…" at bounding box center [448, 175] width 311 height 33
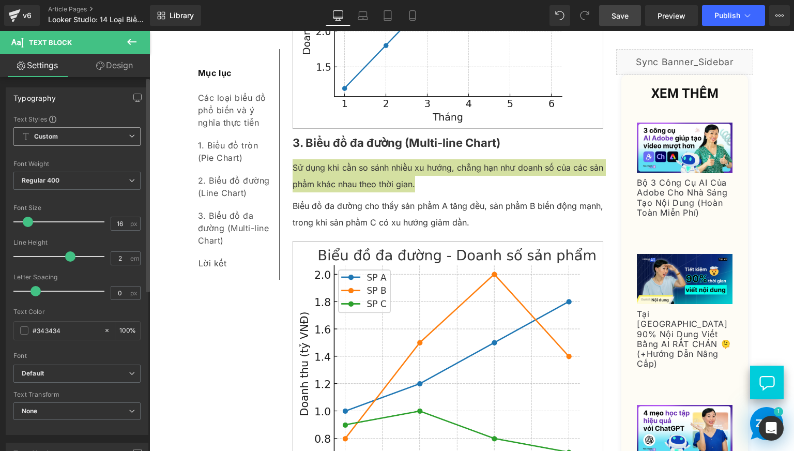
click at [73, 135] on span "Custom Setup Global Style" at bounding box center [76, 136] width 127 height 19
click at [86, 115] on div "Text Styles" at bounding box center [74, 119] width 123 height 8
click at [93, 180] on span "Regular 400" at bounding box center [76, 181] width 127 height 18
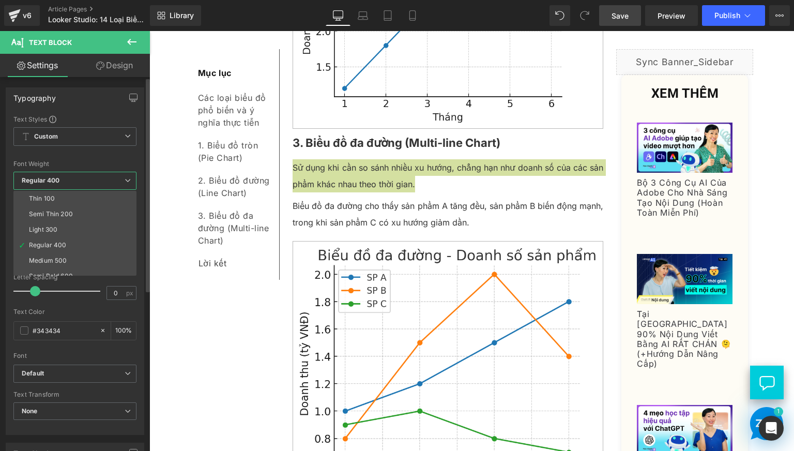
click at [91, 158] on div "Font Default Roboto Open Sans Work Sans Playfair Display Montserrat Roboto Cond…" at bounding box center [74, 240] width 123 height 250
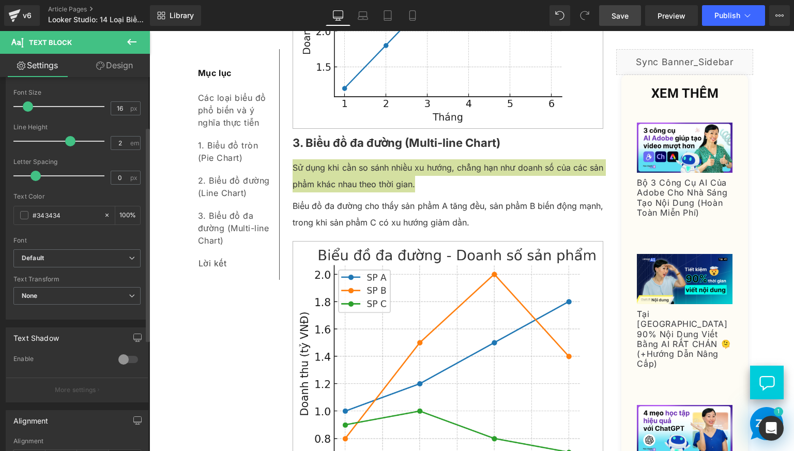
scroll to position [86, 0]
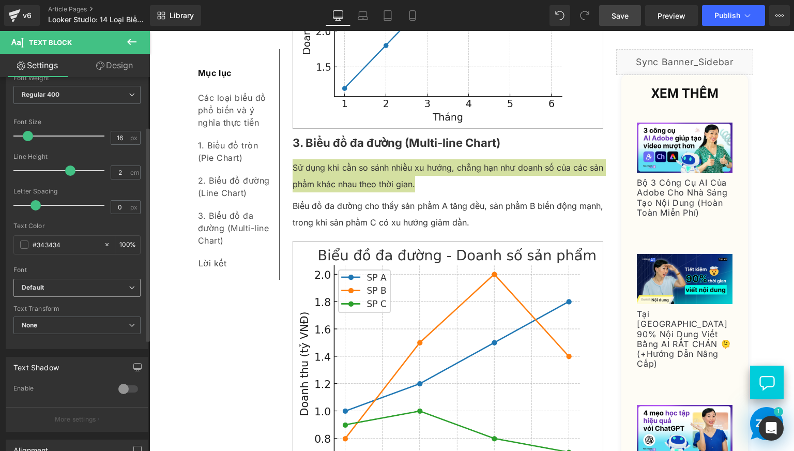
click at [74, 288] on b "Default" at bounding box center [75, 287] width 107 height 9
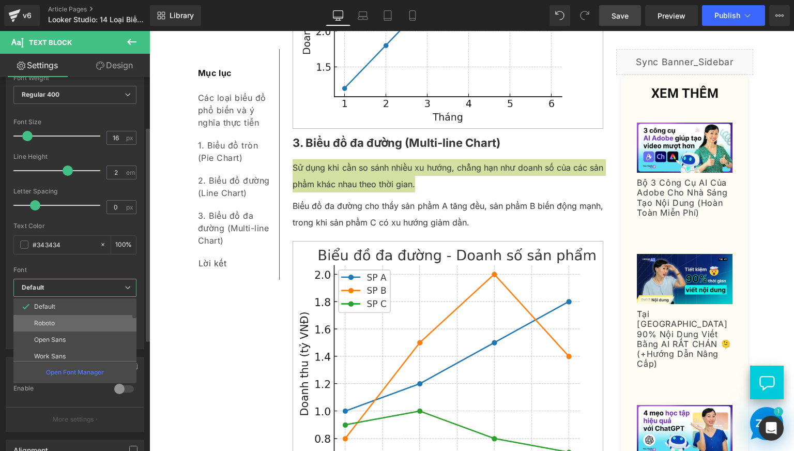
click at [84, 324] on li "Roboto" at bounding box center [77, 323] width 128 height 17
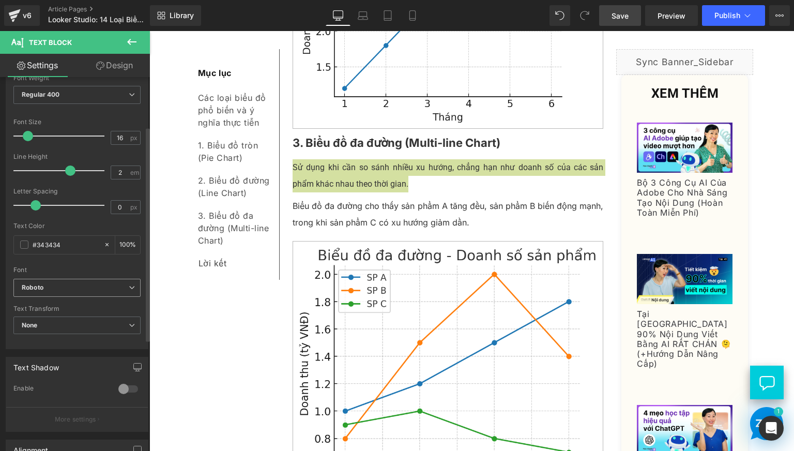
click at [96, 284] on b "Roboto" at bounding box center [75, 287] width 107 height 9
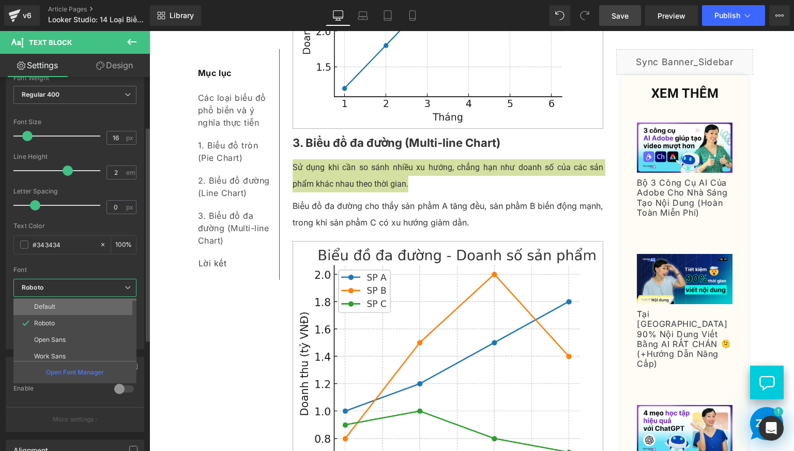
click at [94, 303] on li "Default" at bounding box center [77, 306] width 128 height 17
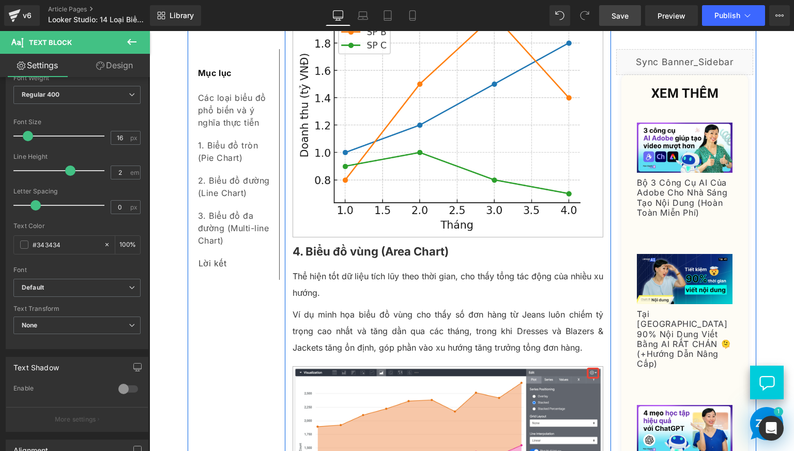
scroll to position [1378, 0]
